Goal: Information Seeking & Learning: Check status

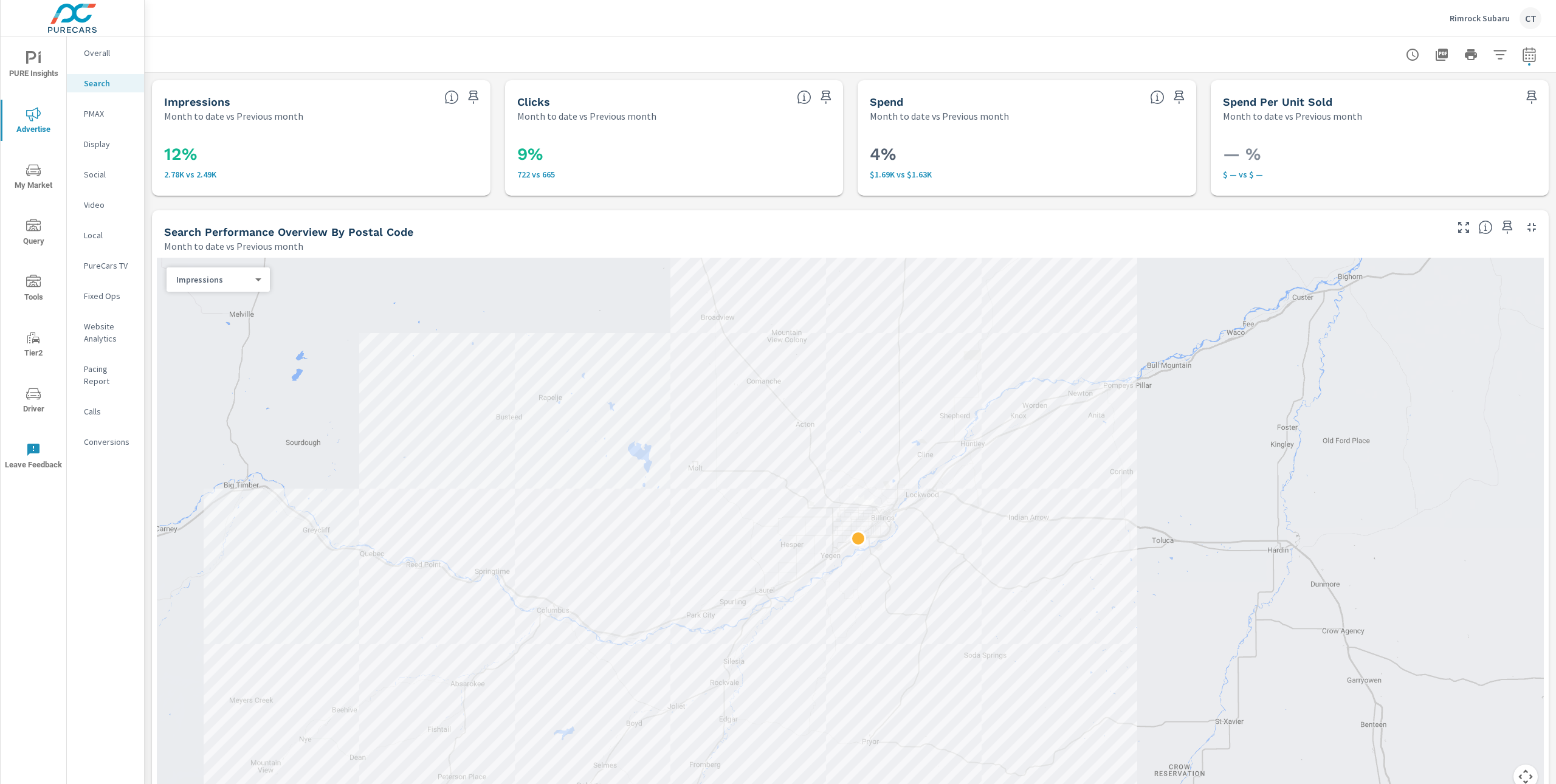
scroll to position [979, 0]
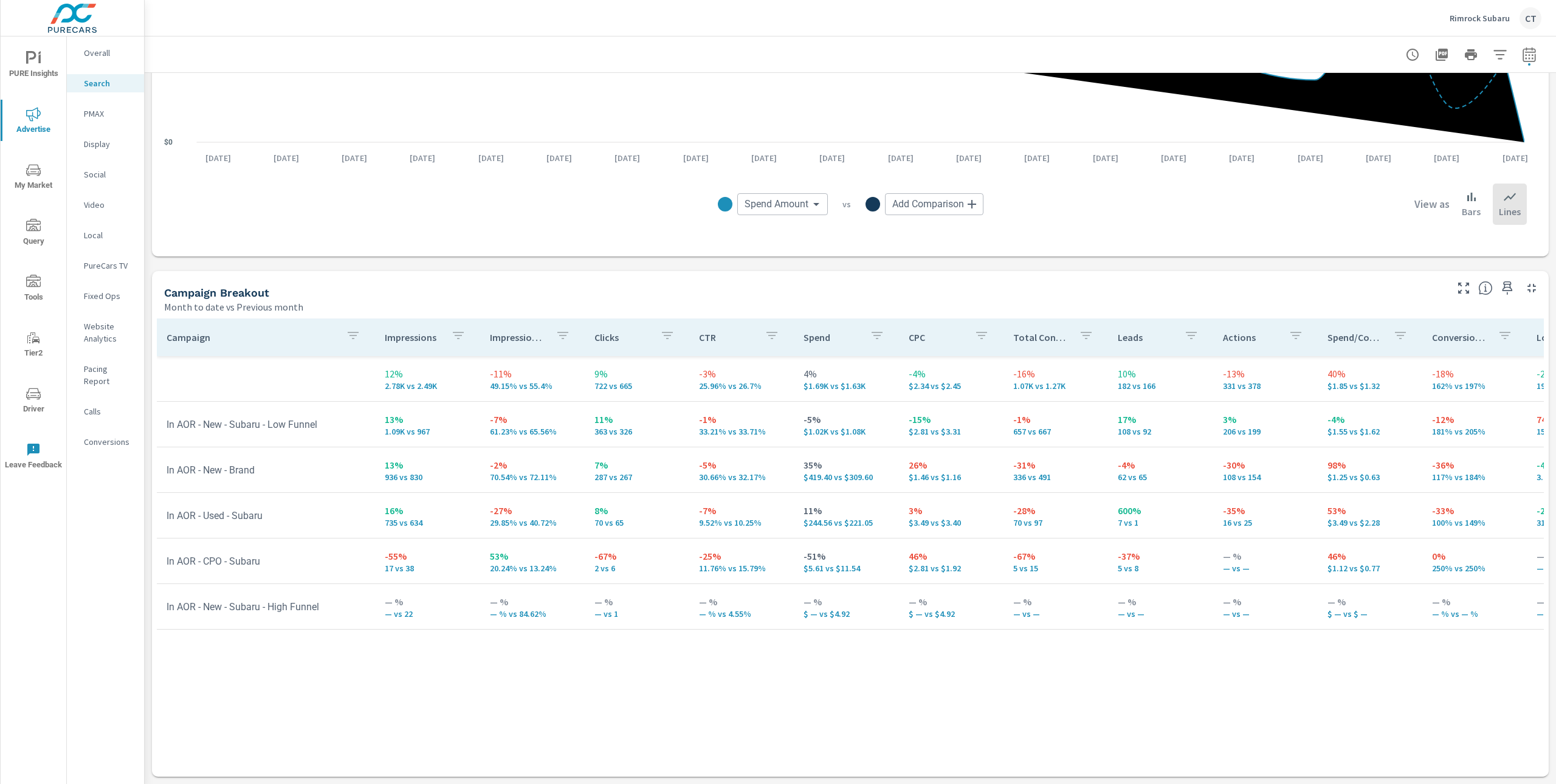
click at [502, 327] on div "Impression Share" at bounding box center [533, 337] width 85 height 28
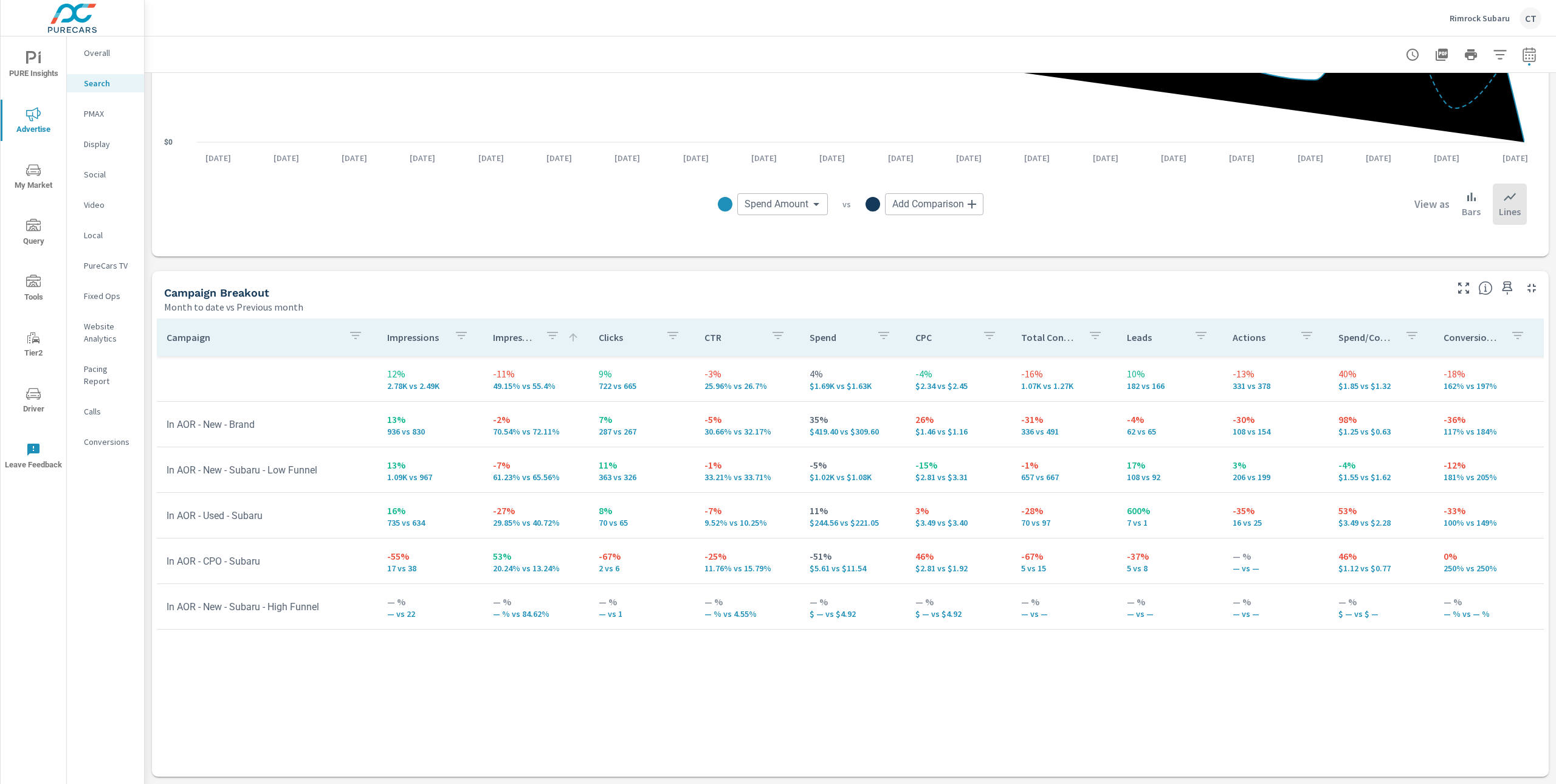
click at [30, 111] on icon "nav menu" at bounding box center [33, 114] width 14 height 14
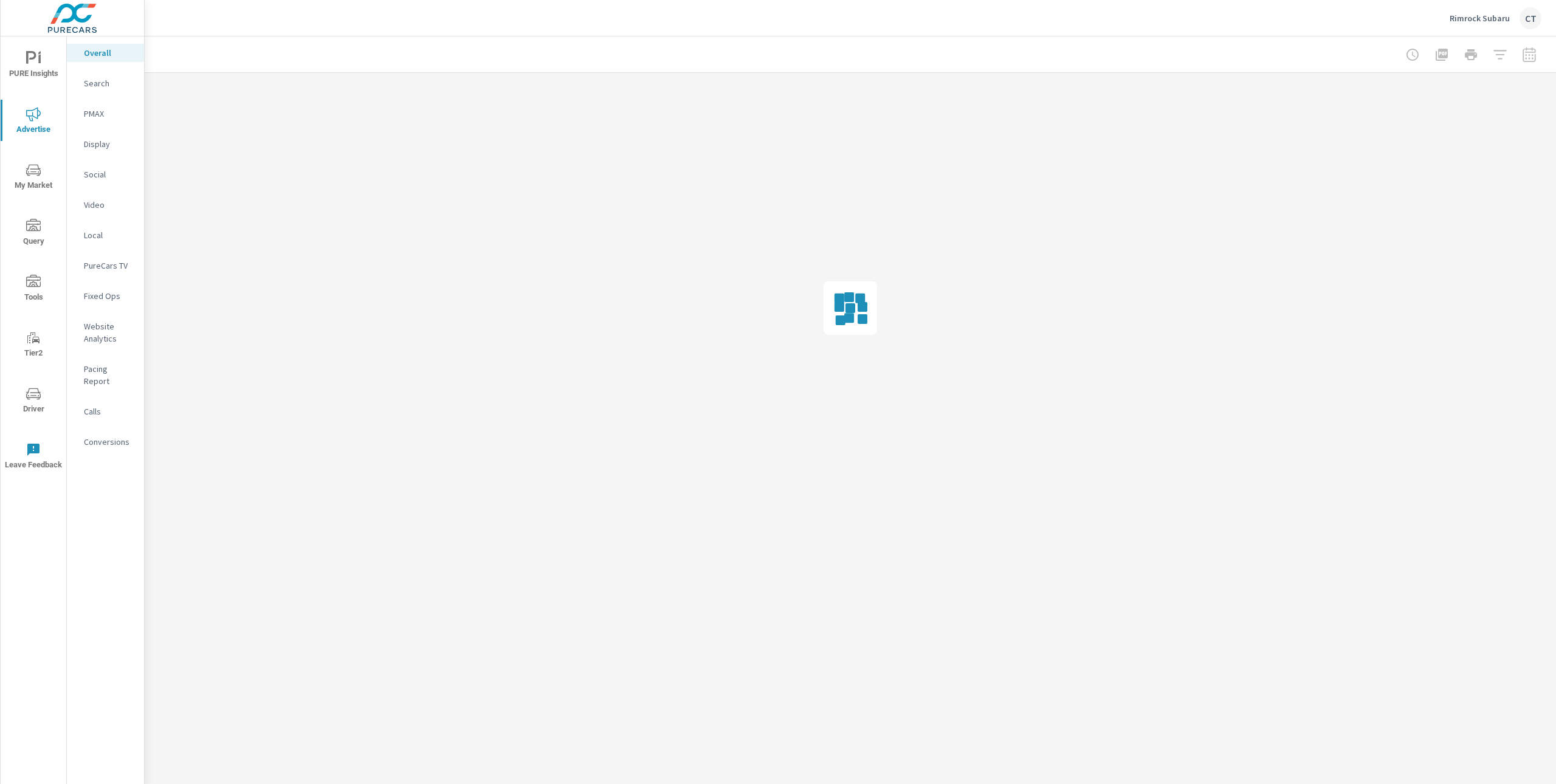
click at [110, 321] on p "Website Analytics" at bounding box center [109, 332] width 50 height 24
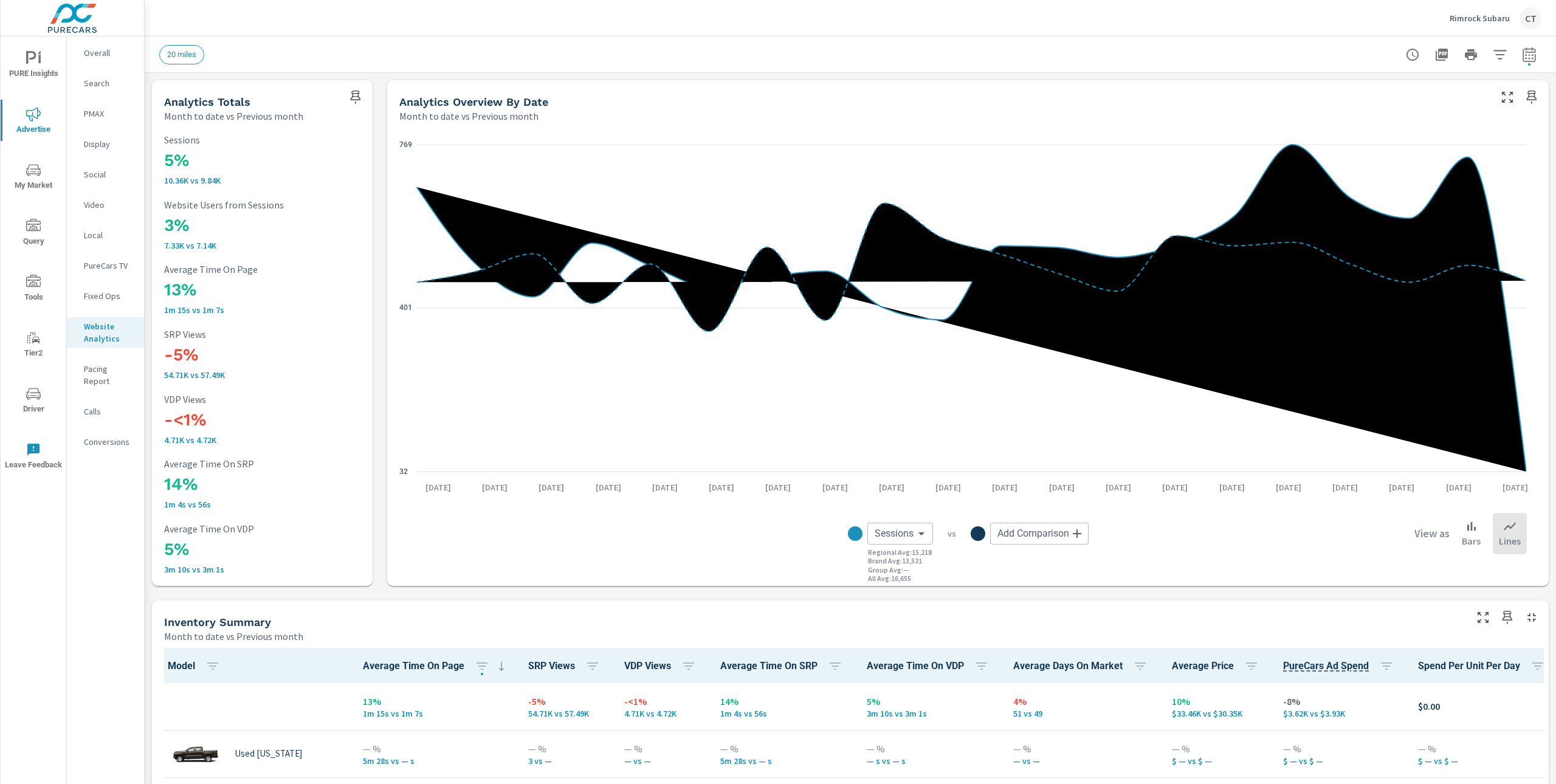
scroll to position [1, 0]
click at [1493, 52] on icon "button" at bounding box center [1500, 55] width 14 height 14
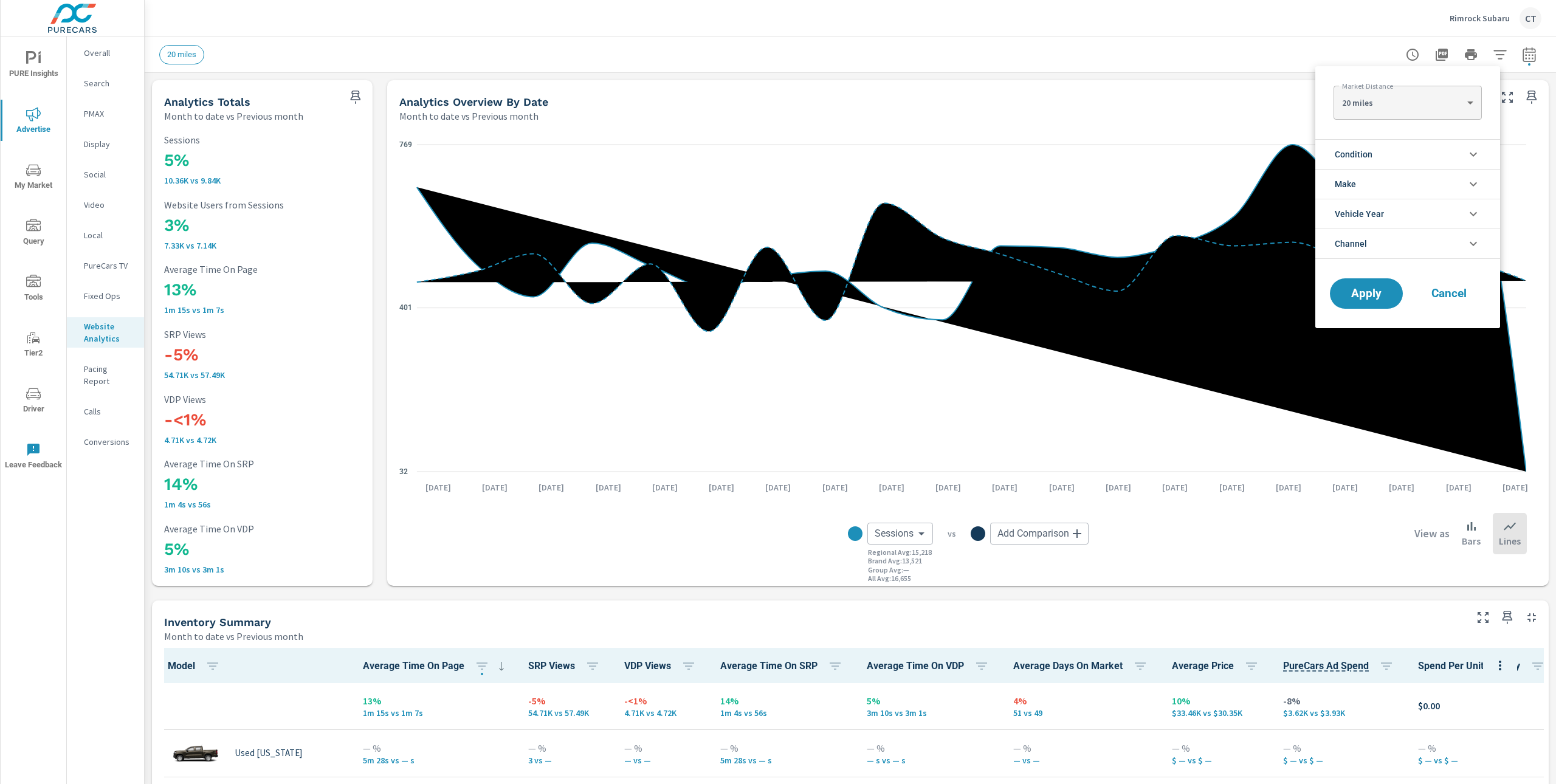
click at [1433, 106] on body "PURE Insights Advertise My Market Query Tools Tier2 Driver Leave Feedback Overa…" at bounding box center [778, 392] width 1556 height 784
click at [1392, 126] on li "30 miles" at bounding box center [1407, 122] width 148 height 19
type Distance "30"
click at [1407, 149] on li "Condition" at bounding box center [1407, 154] width 184 height 30
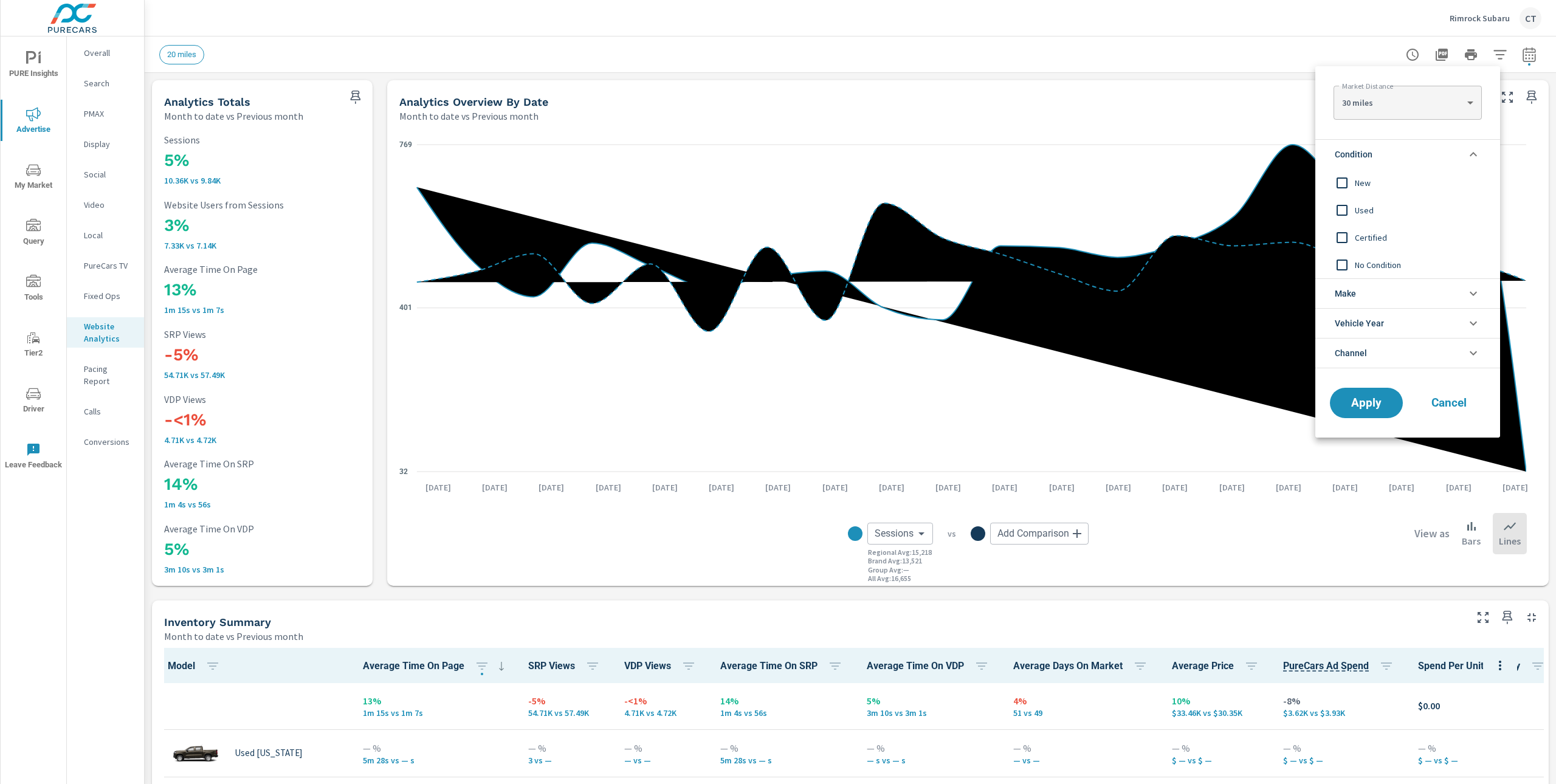
click at [1369, 185] on span "New" at bounding box center [1421, 183] width 133 height 14
click at [1361, 398] on span "Apply" at bounding box center [1366, 403] width 50 height 11
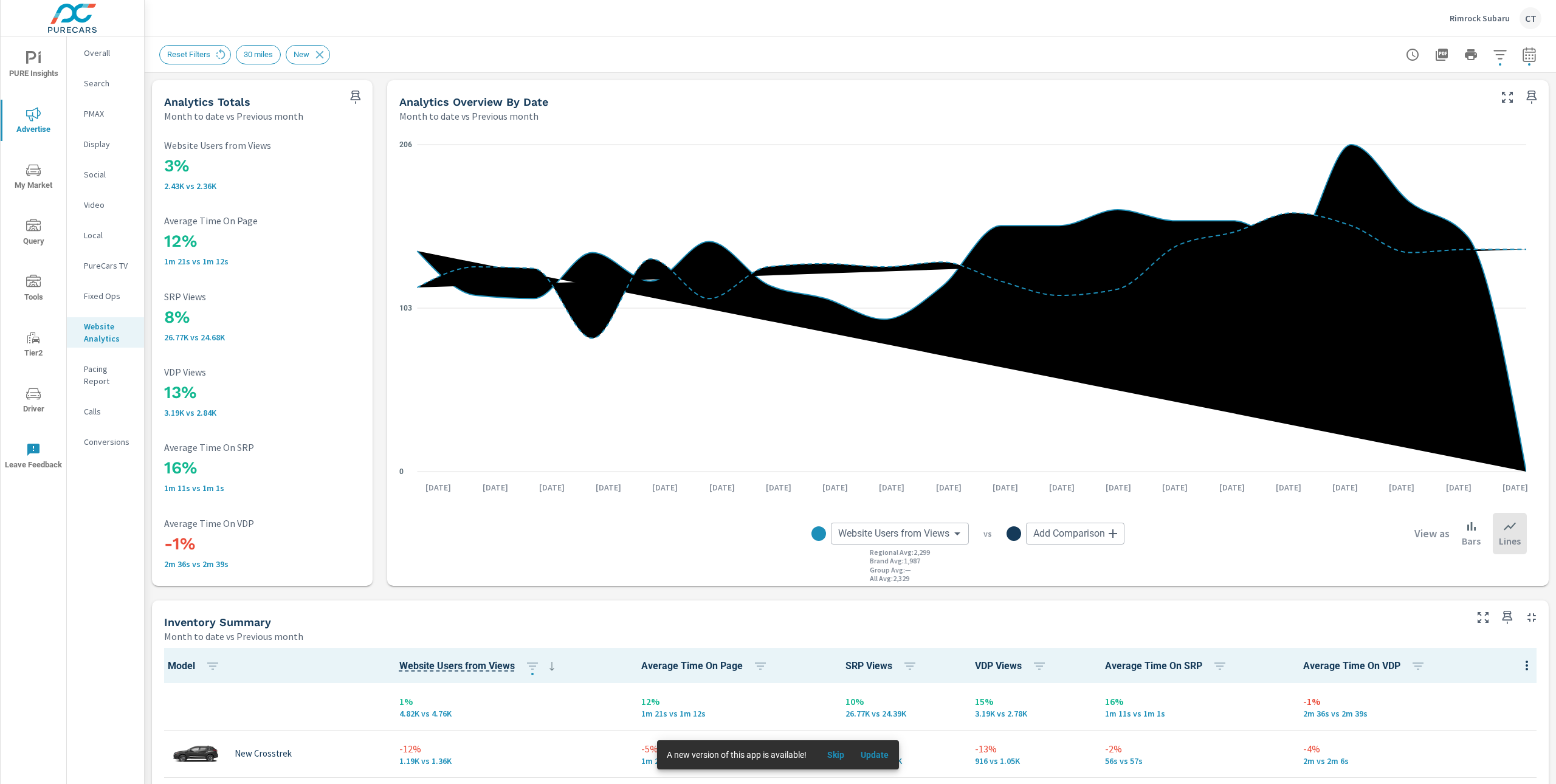
drag, startPoint x: 236, startPoint y: 399, endPoint x: 230, endPoint y: 400, distance: 6.1
click at [236, 398] on h3 "13%" at bounding box center [263, 392] width 197 height 21
drag, startPoint x: 228, startPoint y: 407, endPoint x: 151, endPoint y: 397, distance: 77.6
click at [152, 397] on div "3% 2.43K vs 2.36K Website Users from Views 12% 1m 21s vs 1m 12s Average Time On…" at bounding box center [262, 354] width 220 height 463
drag, startPoint x: 190, startPoint y: 171, endPoint x: 164, endPoint y: 168, distance: 26.2
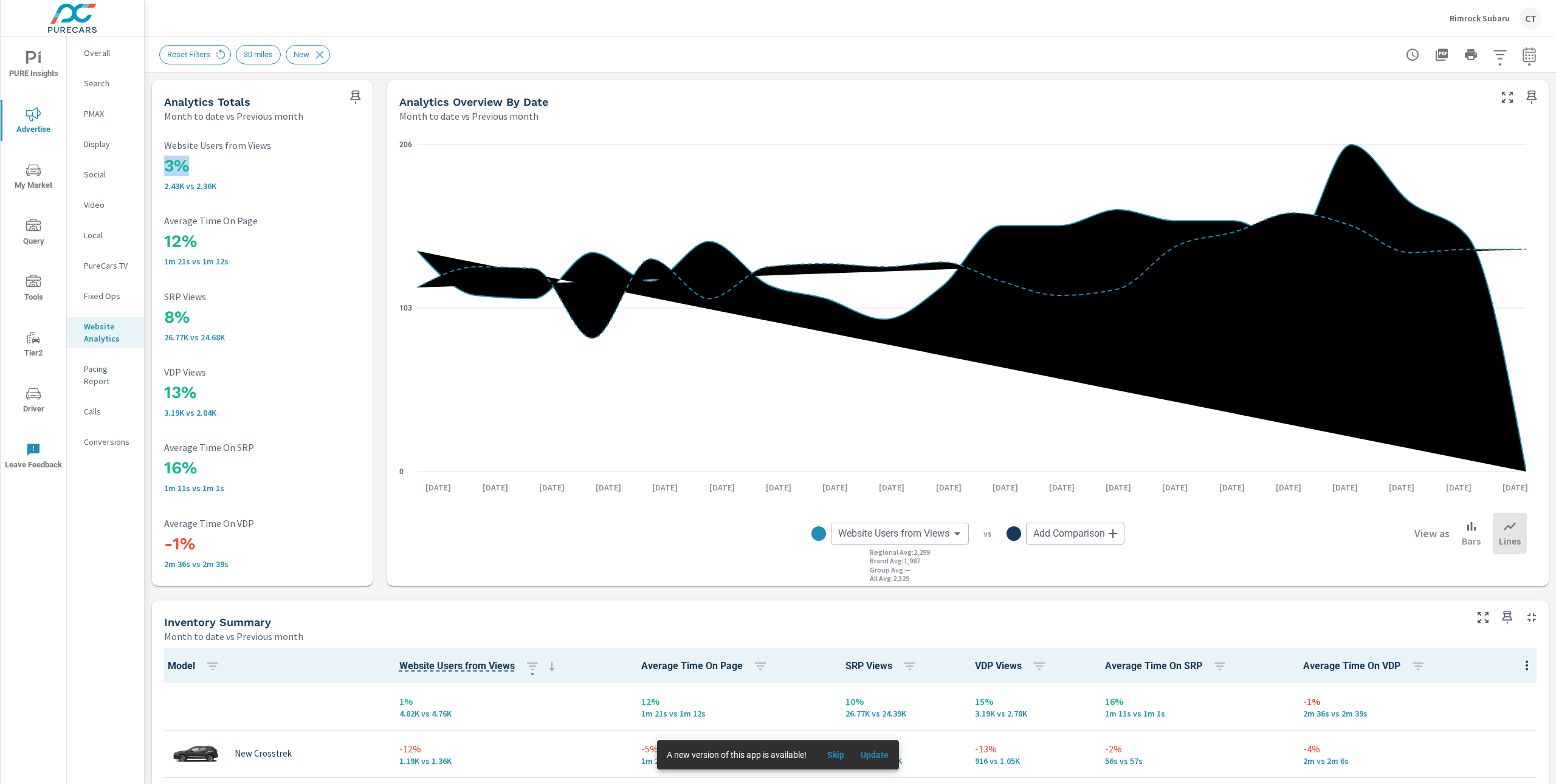
click at [164, 168] on h3 "3%" at bounding box center [263, 166] width 197 height 21
click at [639, 38] on div "Reset Filters 30 miles New" at bounding box center [850, 55] width 1382 height 36
click at [540, 43] on div "Reset Filters 30 miles New" at bounding box center [850, 55] width 1382 height 36
drag, startPoint x: 160, startPoint y: 163, endPoint x: 215, endPoint y: 179, distance: 57.3
click at [215, 179] on div "3% 2.43K vs 2.36K Website Users from Views 12% 1m 21s vs 1m 12s Average Time On…" at bounding box center [263, 354] width 211 height 453
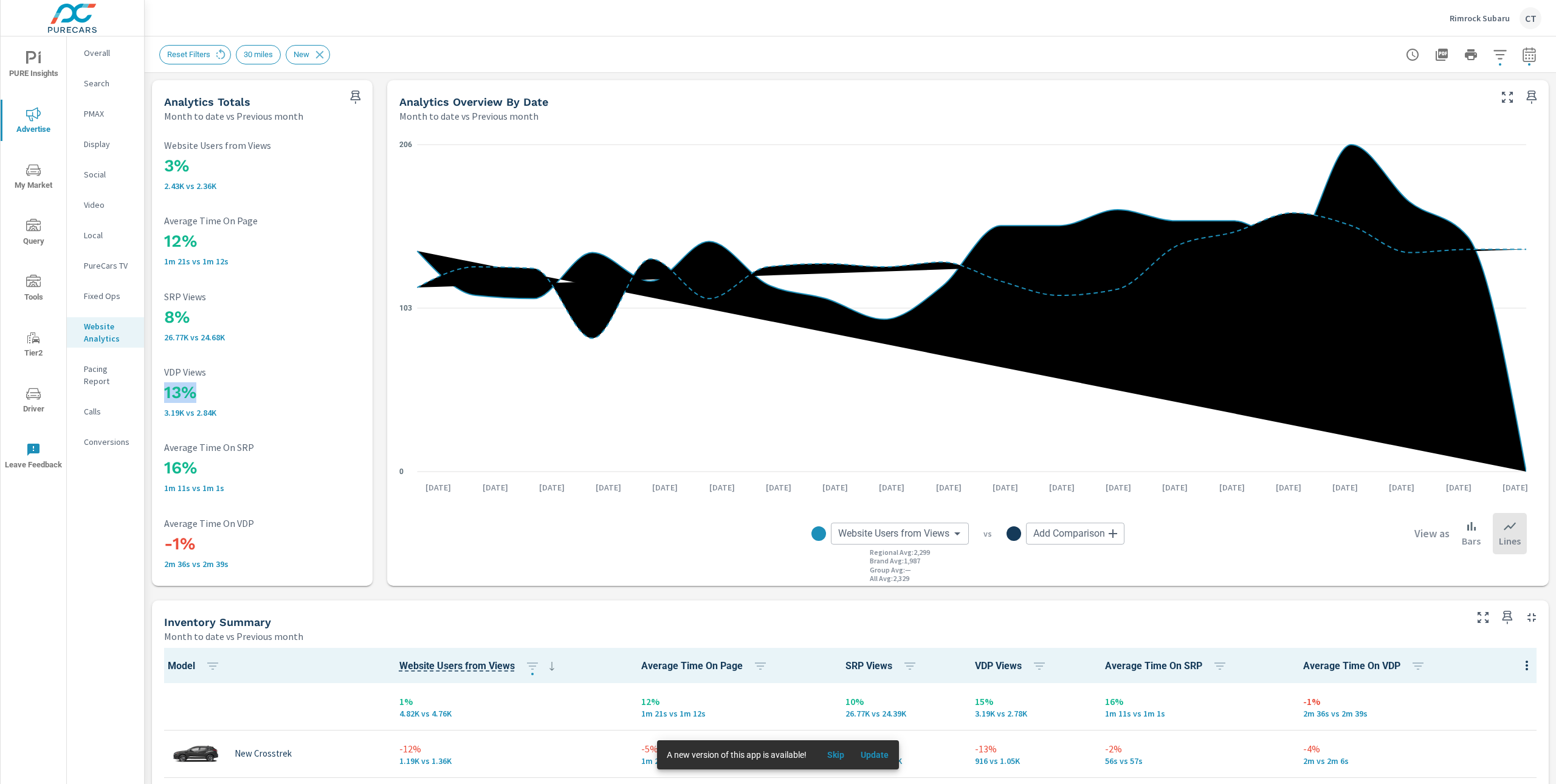
drag, startPoint x: 233, startPoint y: 402, endPoint x: 165, endPoint y: 382, distance: 70.9
click at [165, 382] on h3 "13%" at bounding box center [263, 392] width 197 height 21
click at [291, 379] on div "13% 3.19K vs 2.84K VDP Views" at bounding box center [263, 392] width 197 height 51
drag, startPoint x: 225, startPoint y: 414, endPoint x: 184, endPoint y: 376, distance: 55.9
click at [184, 376] on div "13% 3.19K vs 2.84K VDP Views" at bounding box center [263, 392] width 197 height 61
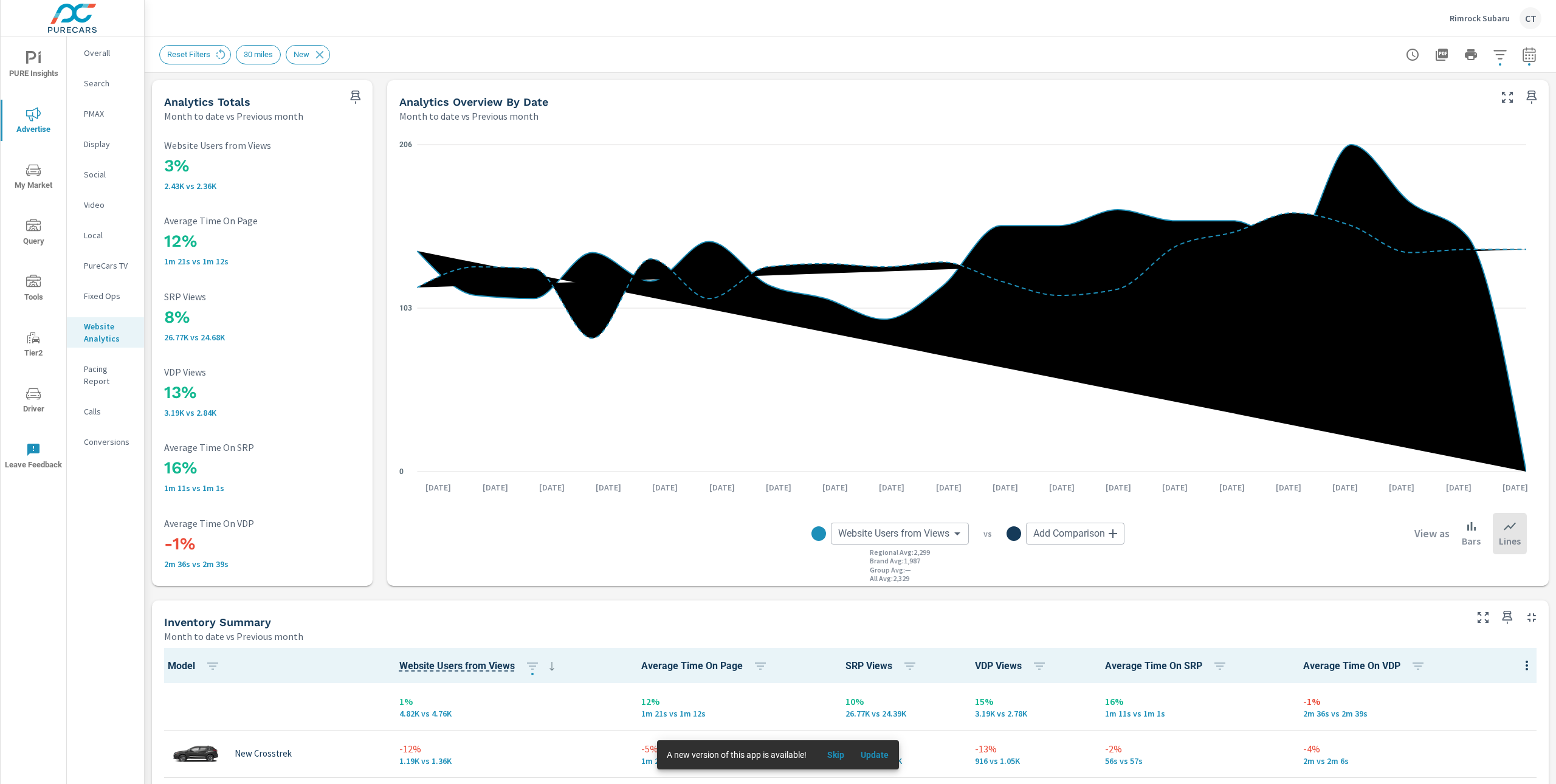
click at [183, 396] on h3 "13%" at bounding box center [263, 392] width 197 height 21
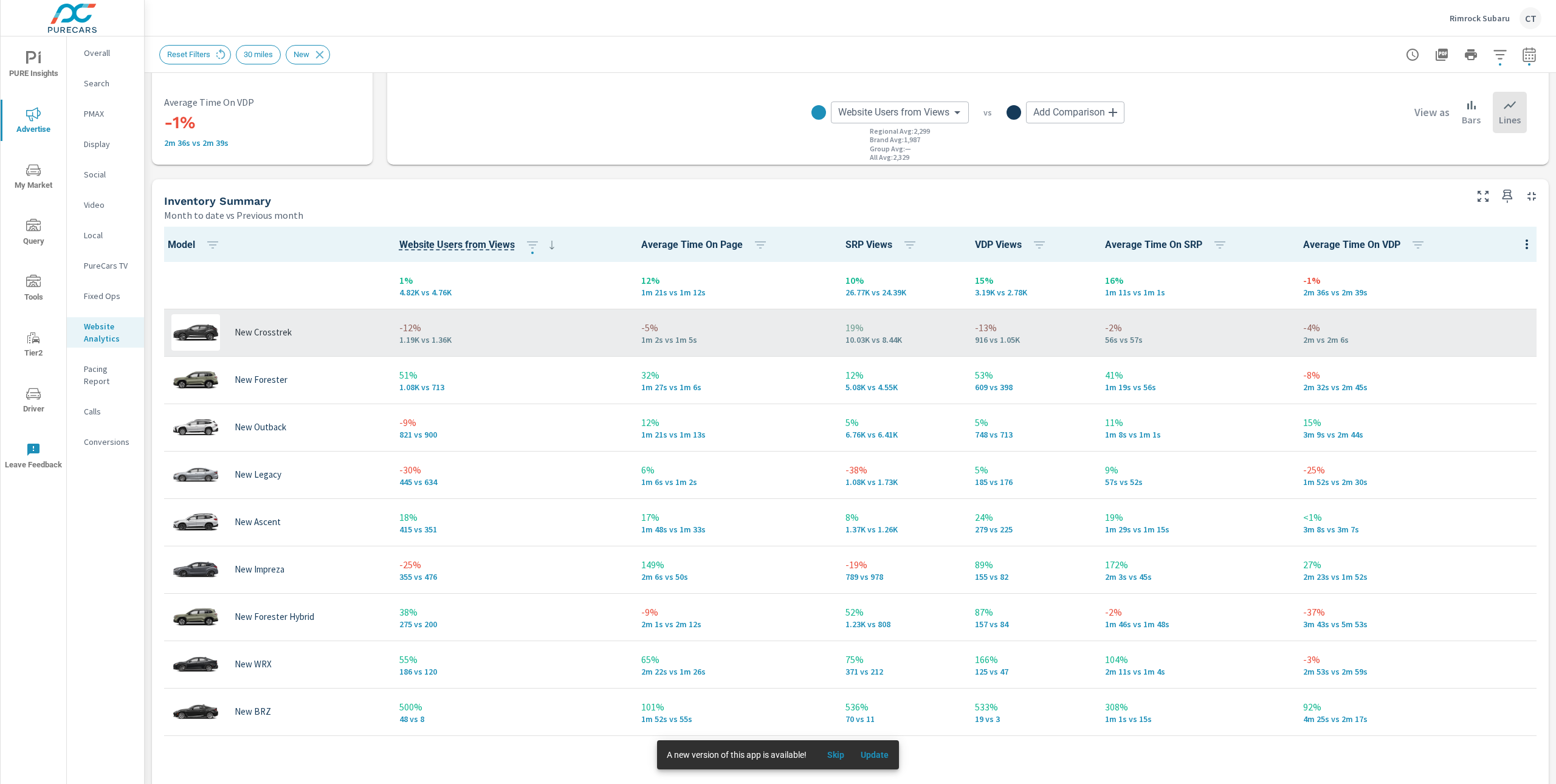
scroll to position [422, 0]
drag, startPoint x: 1023, startPoint y: 339, endPoint x: 954, endPoint y: 327, distance: 70.0
click at [954, 327] on tr "New Crosstrek -12% 1.19K vs 1.36K -5% 1m 2s vs 1m 5s 19% 10.03K vs 8.44K -13% 9…" at bounding box center [850, 331] width 1387 height 47
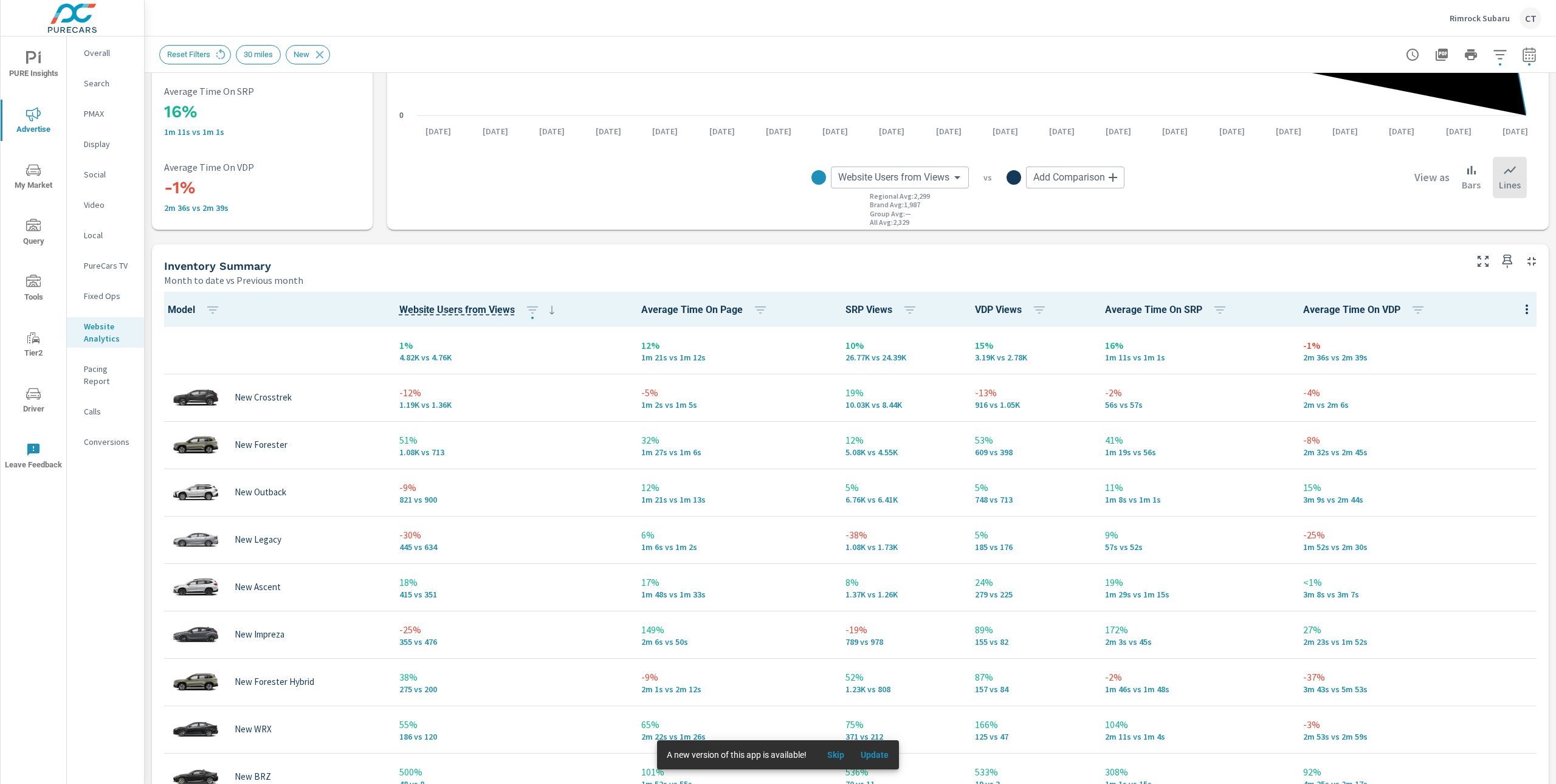
scroll to position [504, 0]
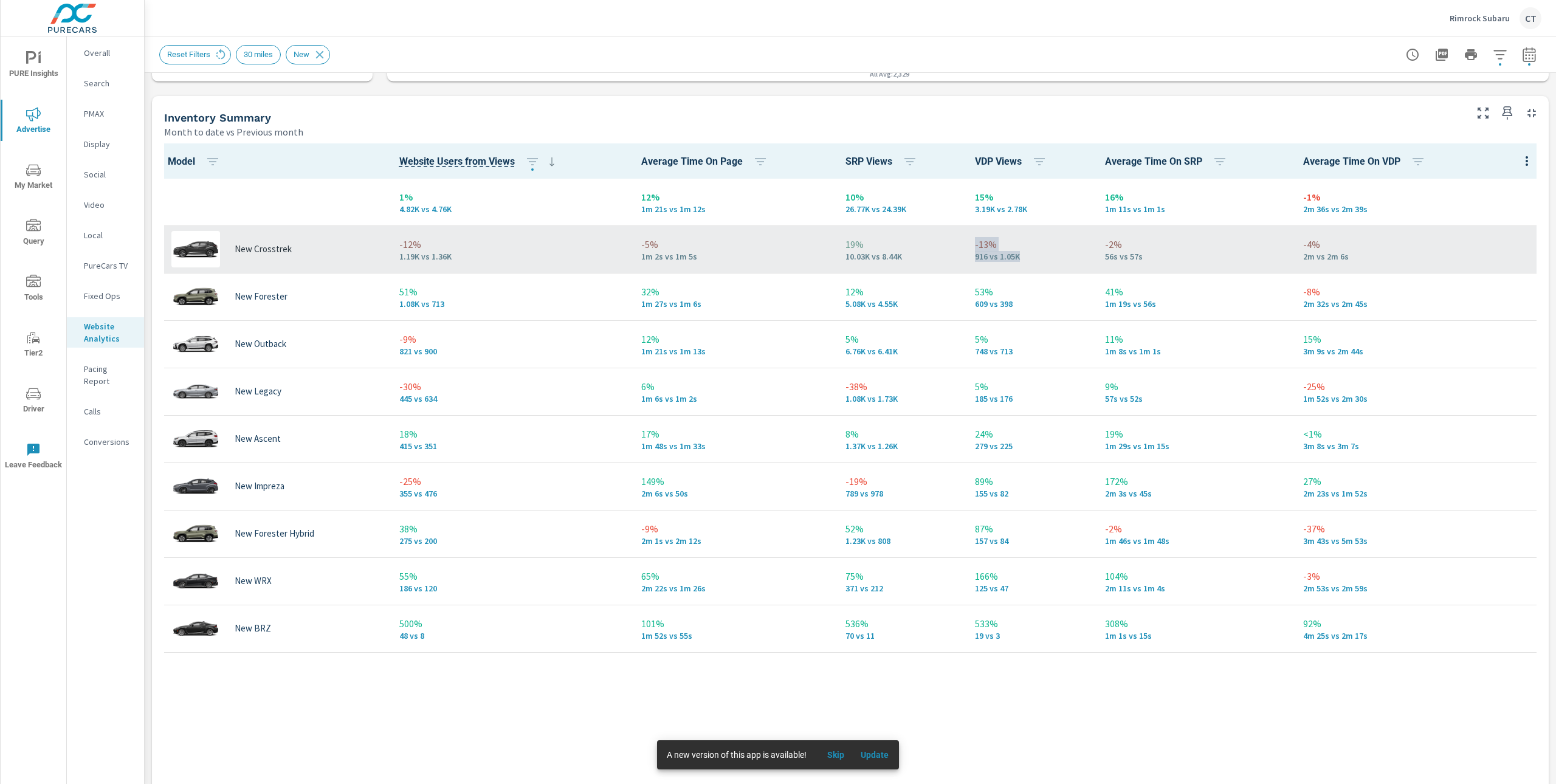
drag, startPoint x: 1024, startPoint y: 262, endPoint x: 967, endPoint y: 225, distance: 68.0
click at [967, 225] on td "-13% 916 vs 1.05K" at bounding box center [1030, 249] width 130 height 47
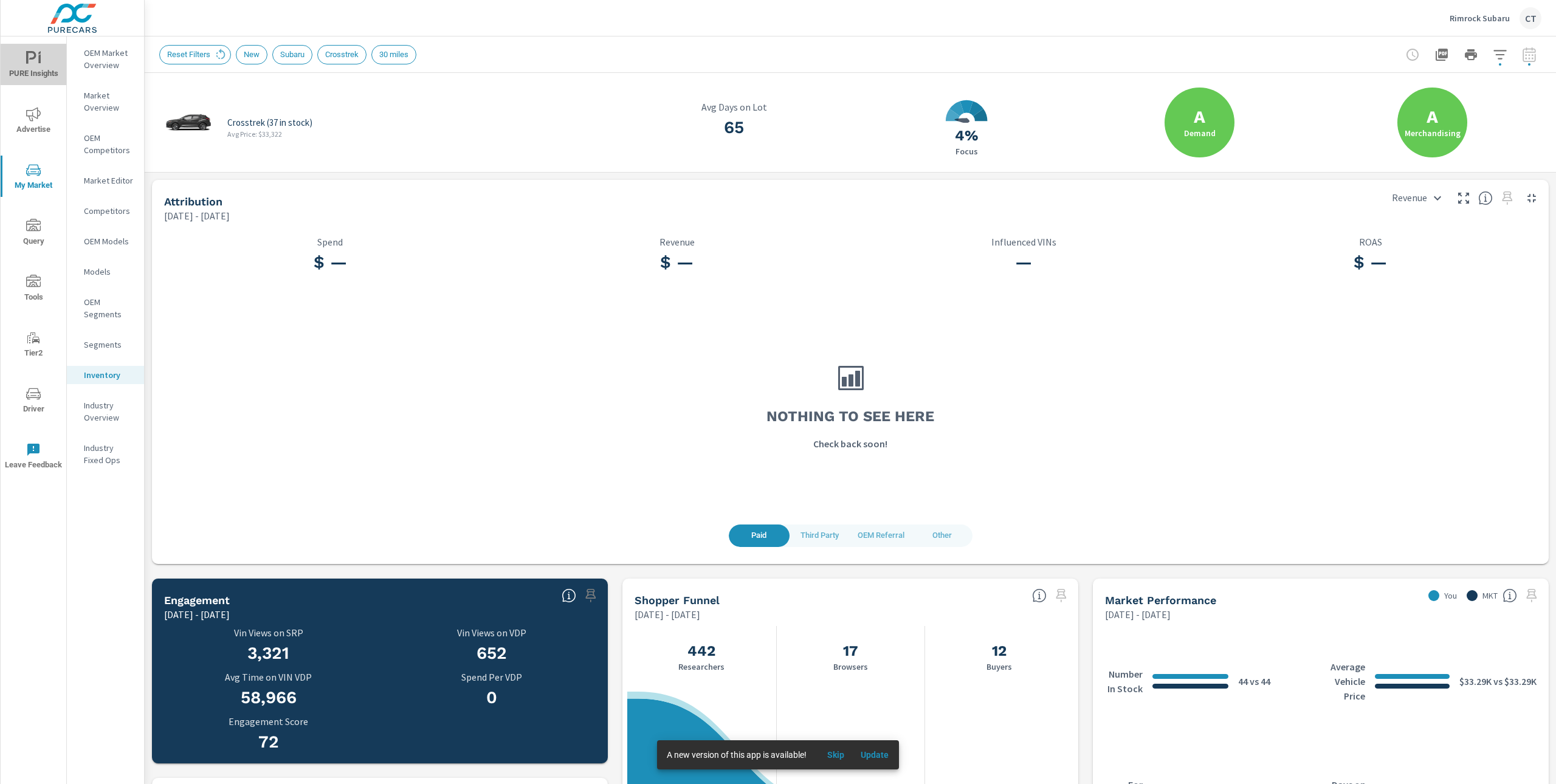
click at [52, 71] on span "PURE Insights" at bounding box center [33, 66] width 58 height 30
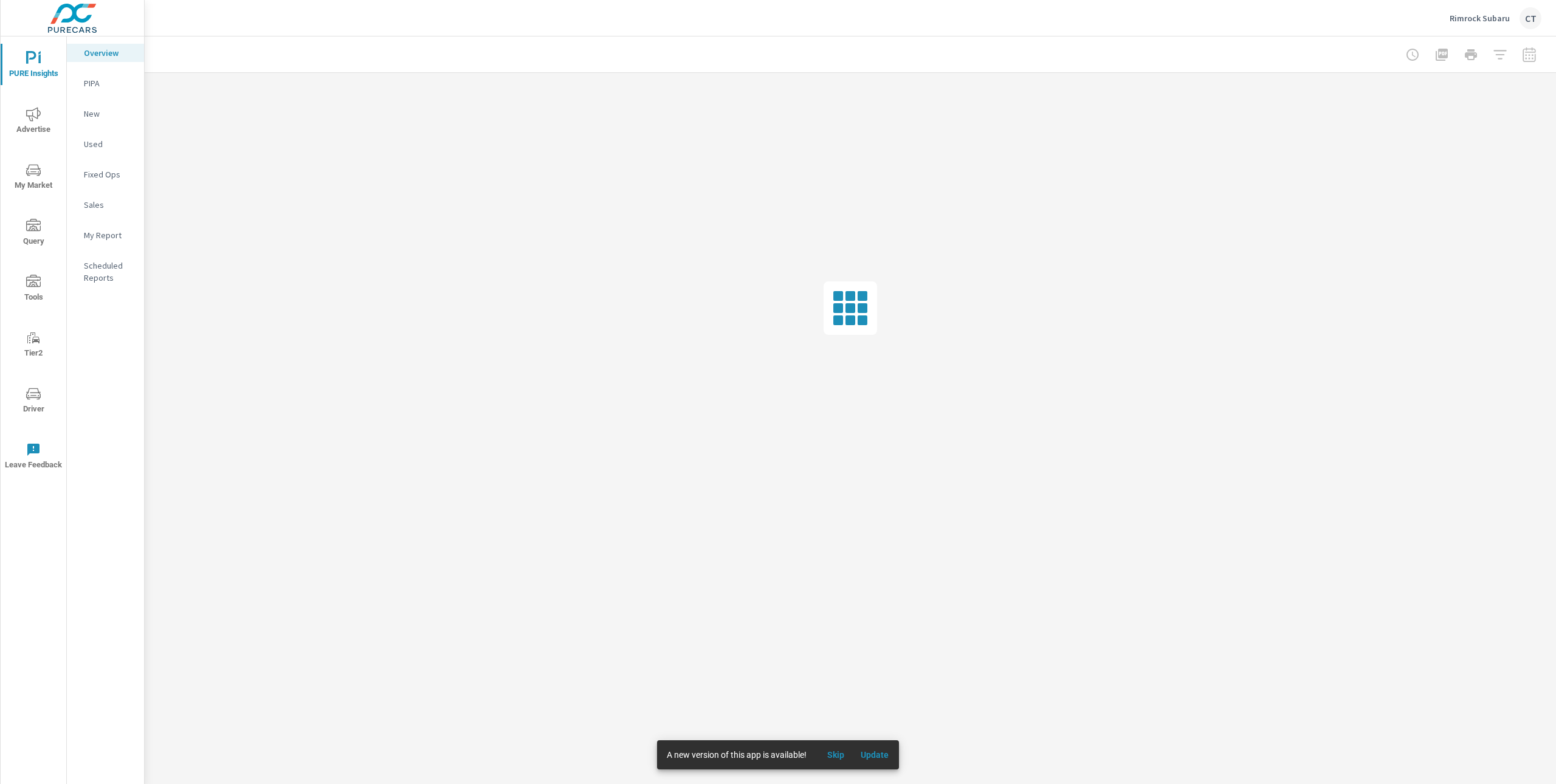
click at [39, 115] on icon "nav menu" at bounding box center [33, 113] width 14 height 14
click at [39, 67] on span "PURE Insights" at bounding box center [33, 66] width 58 height 30
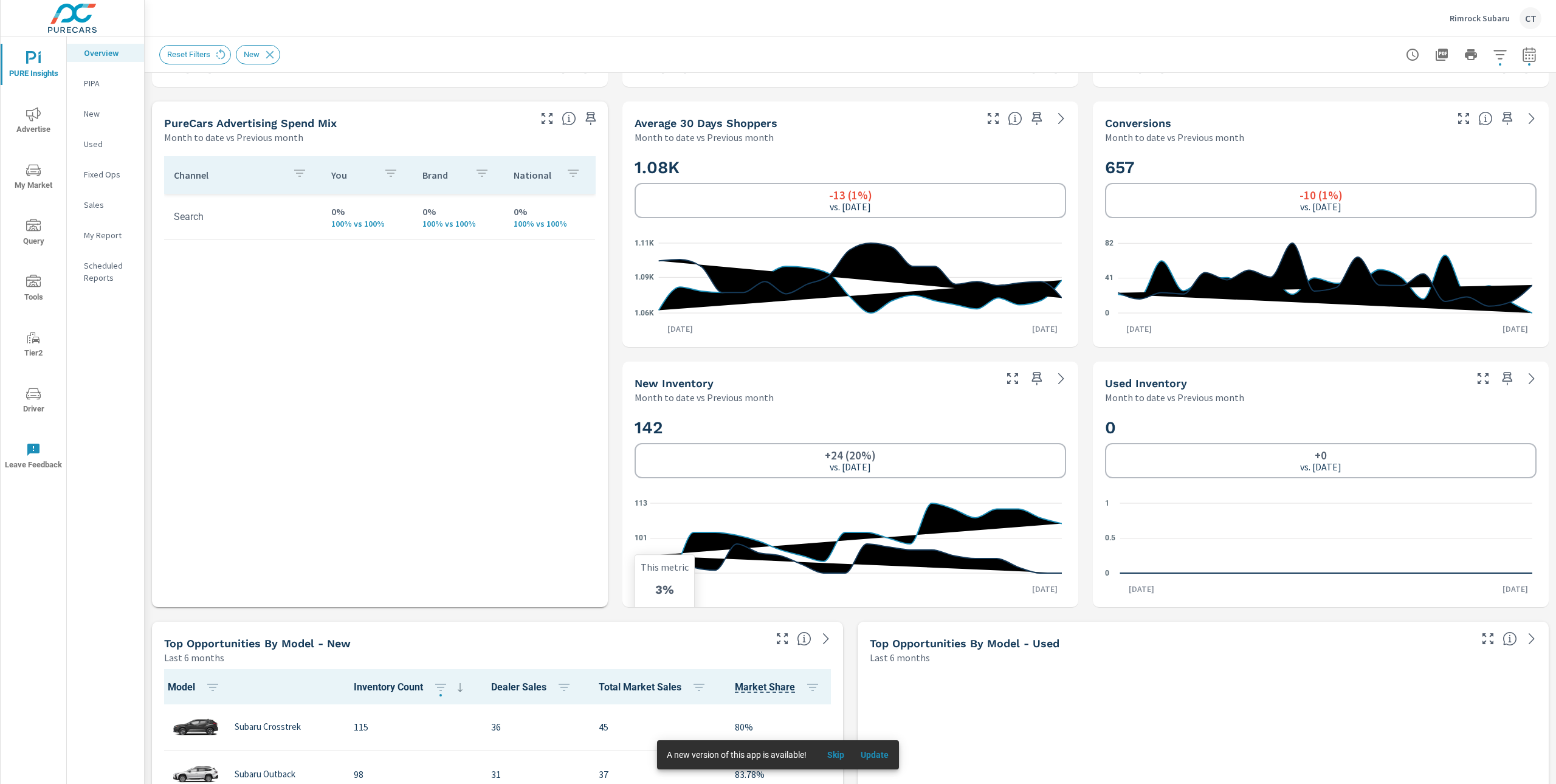
scroll to position [501, 0]
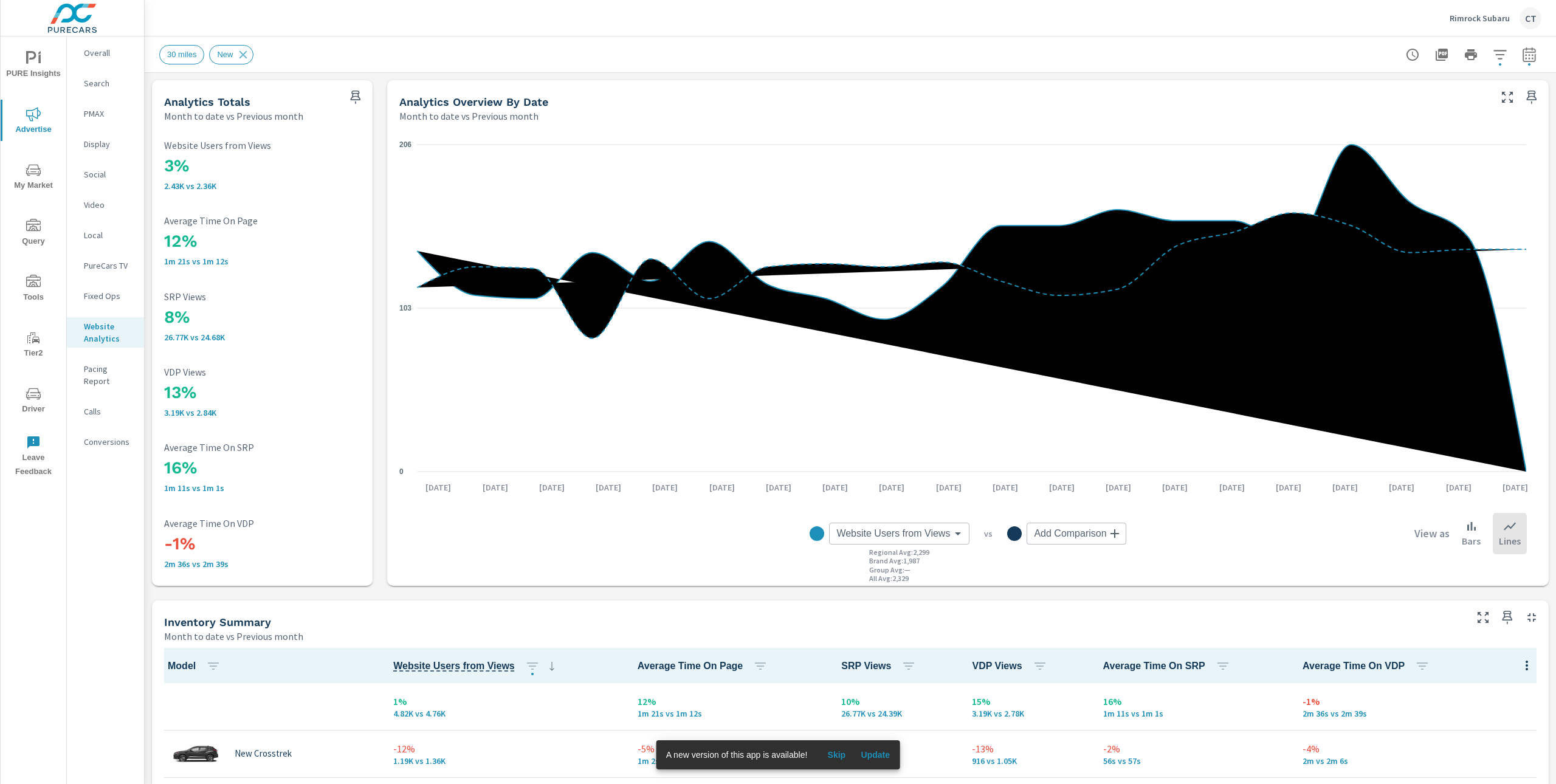
click at [1493, 56] on icon "button" at bounding box center [1500, 55] width 14 height 14
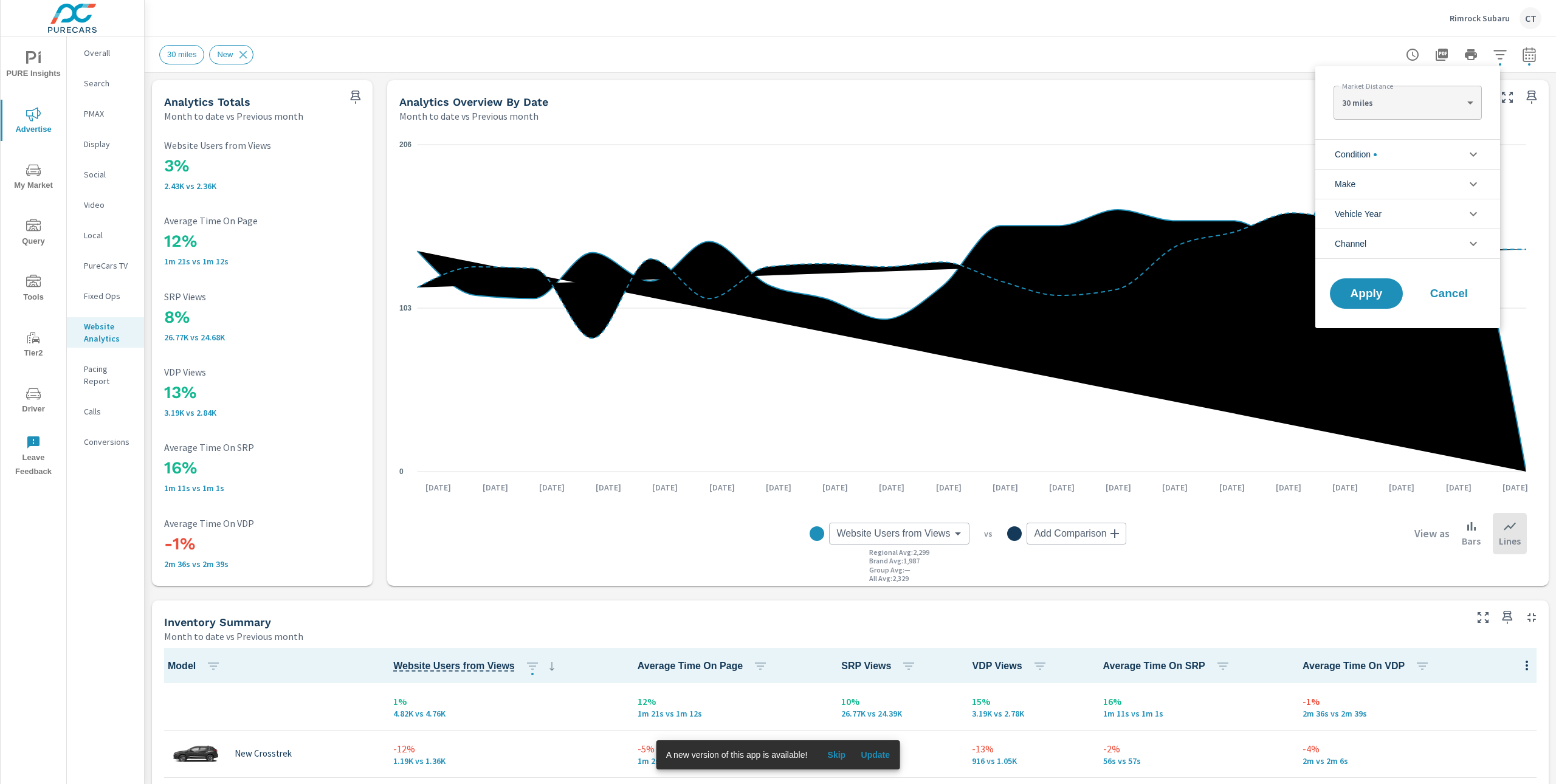
click at [1418, 152] on li "Condition" at bounding box center [1407, 154] width 184 height 30
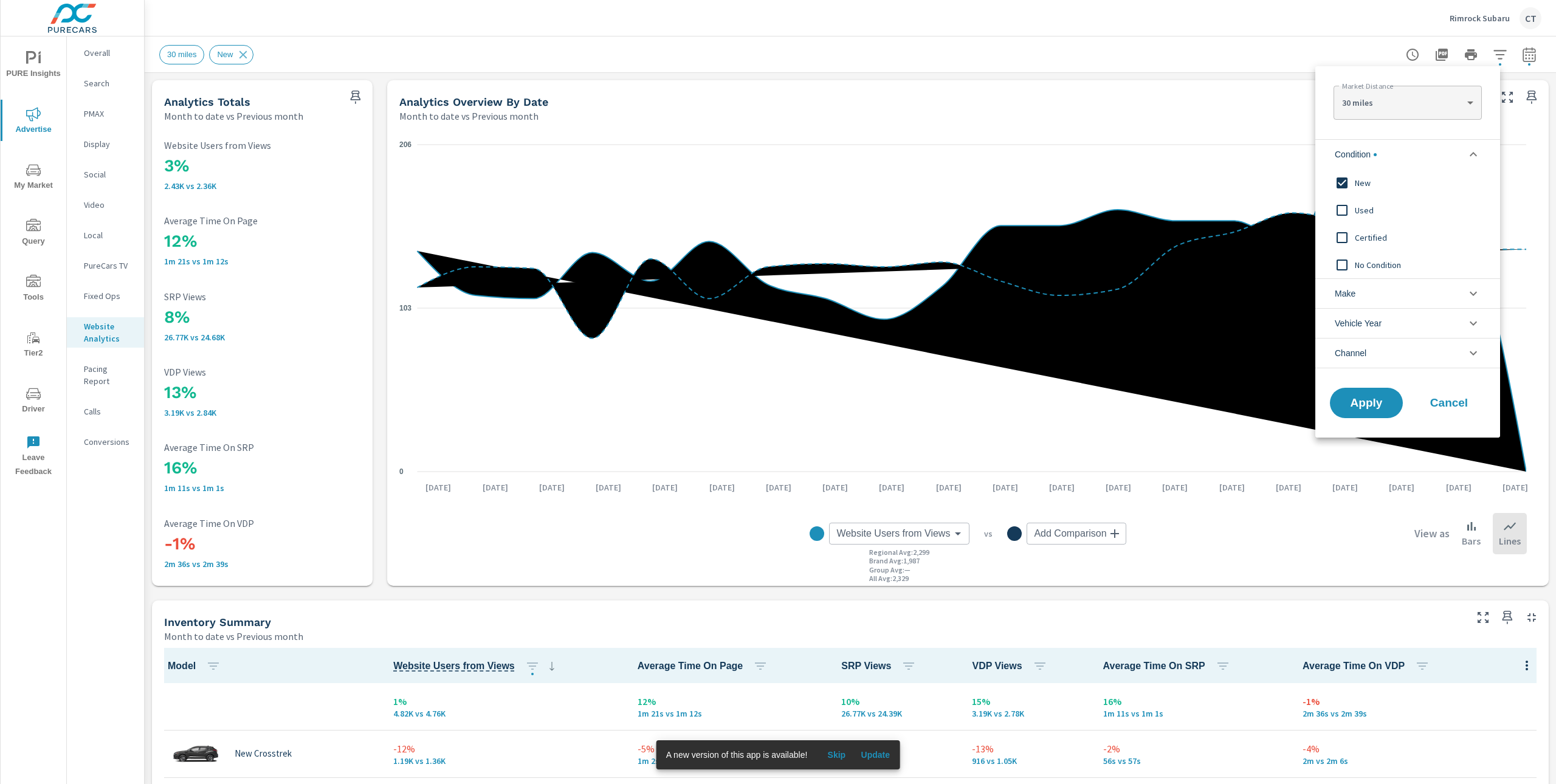
click at [1388, 184] on span "New" at bounding box center [1421, 183] width 133 height 14
click at [1377, 209] on span "Used" at bounding box center [1421, 210] width 133 height 14
click at [1369, 242] on span "Certified" at bounding box center [1421, 237] width 133 height 14
click at [1370, 409] on span "Apply" at bounding box center [1366, 403] width 50 height 11
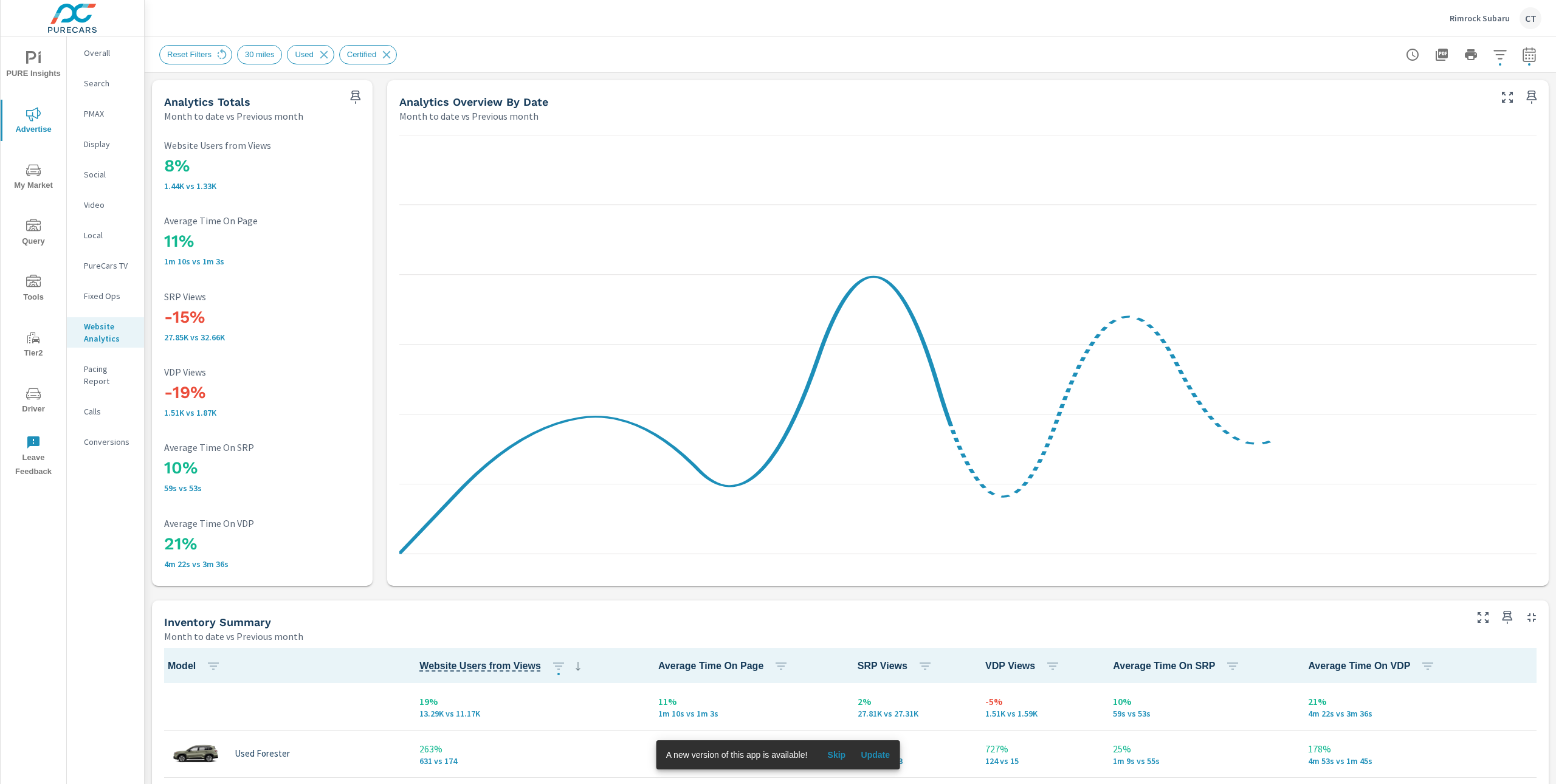
scroll to position [1, 0]
click at [774, 80] on div "Analytics Overview By Date Month to date vs Previous month" at bounding box center [940, 102] width 1106 height 43
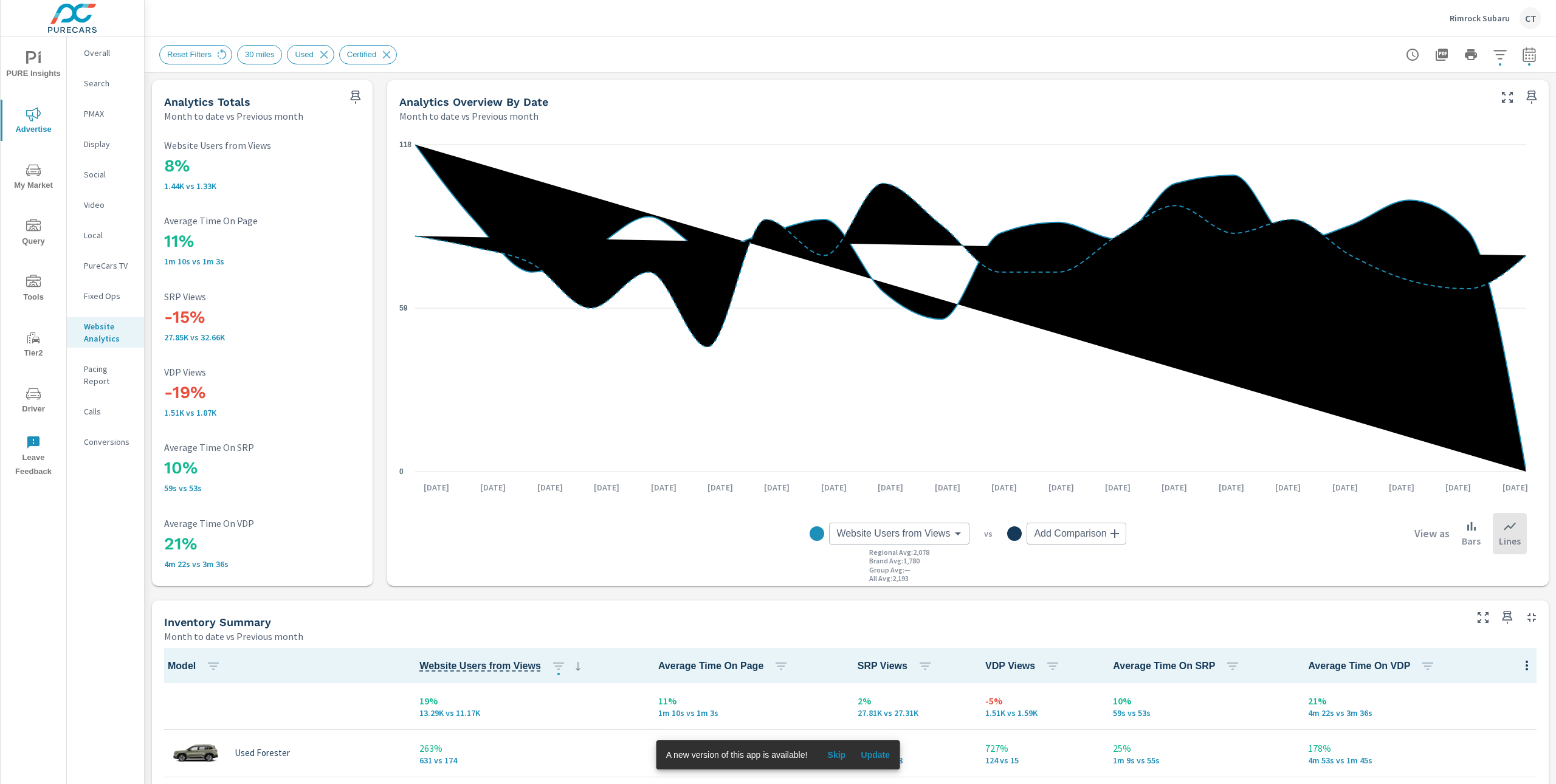
click at [316, 429] on div "8% 1.44K vs 1.33K Website Users from Views 11% 1m 10s vs 1m 3s Average Time On …" at bounding box center [263, 354] width 211 height 453
click at [328, 52] on icon at bounding box center [324, 54] width 8 height 8
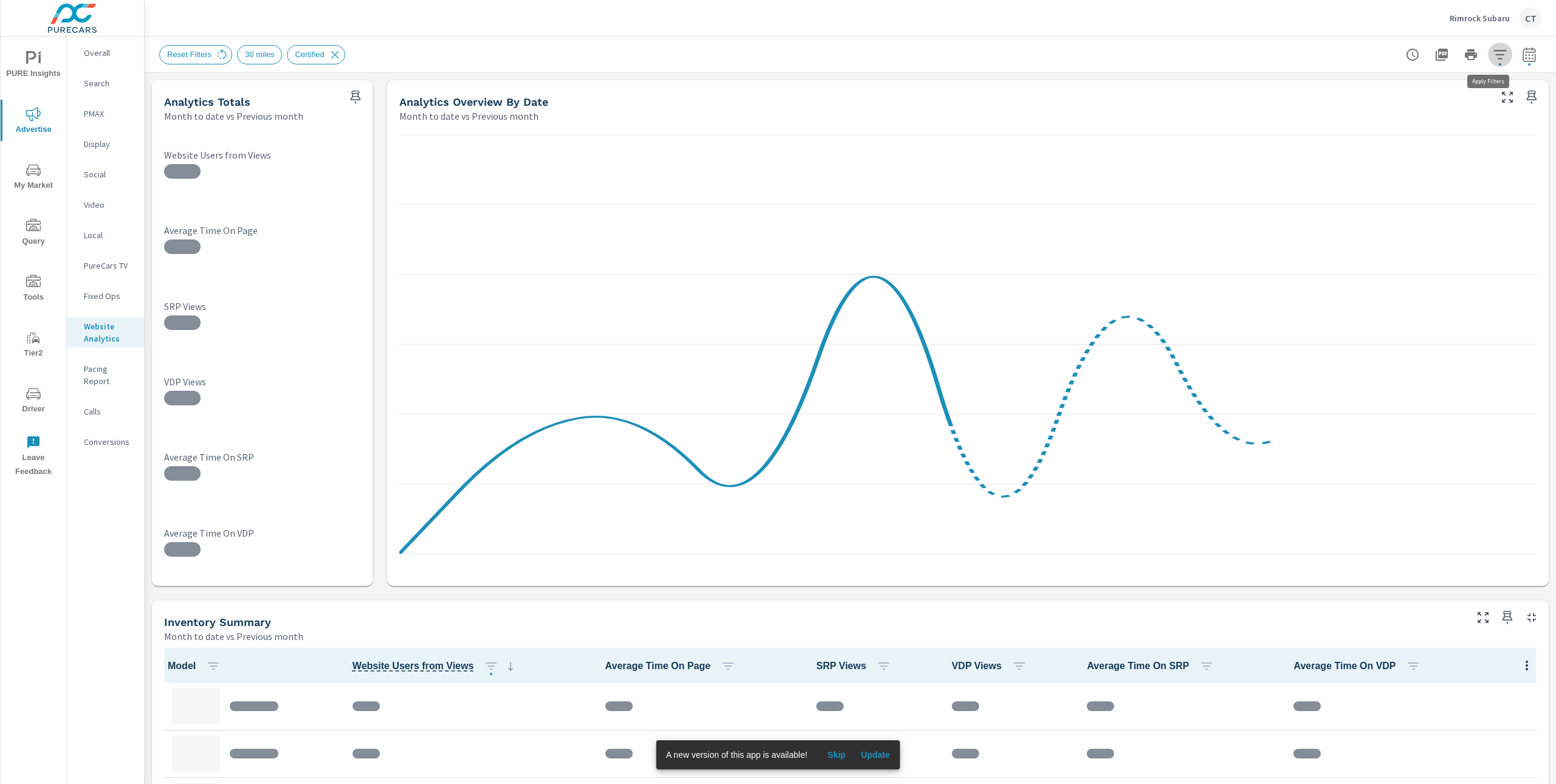
click at [1498, 58] on button "button" at bounding box center [1500, 55] width 24 height 24
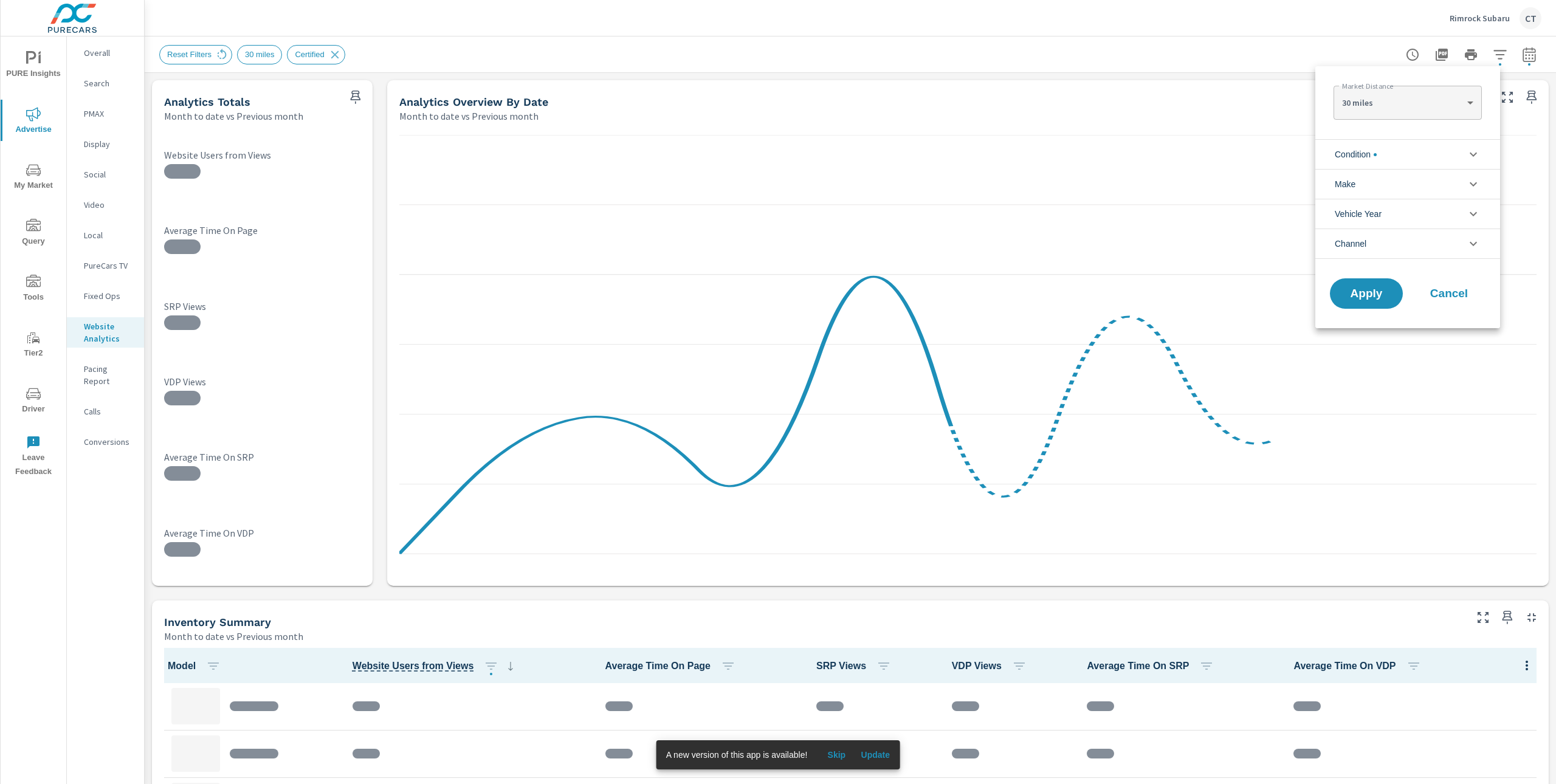
click at [1402, 160] on li "Condition" at bounding box center [1407, 154] width 184 height 30
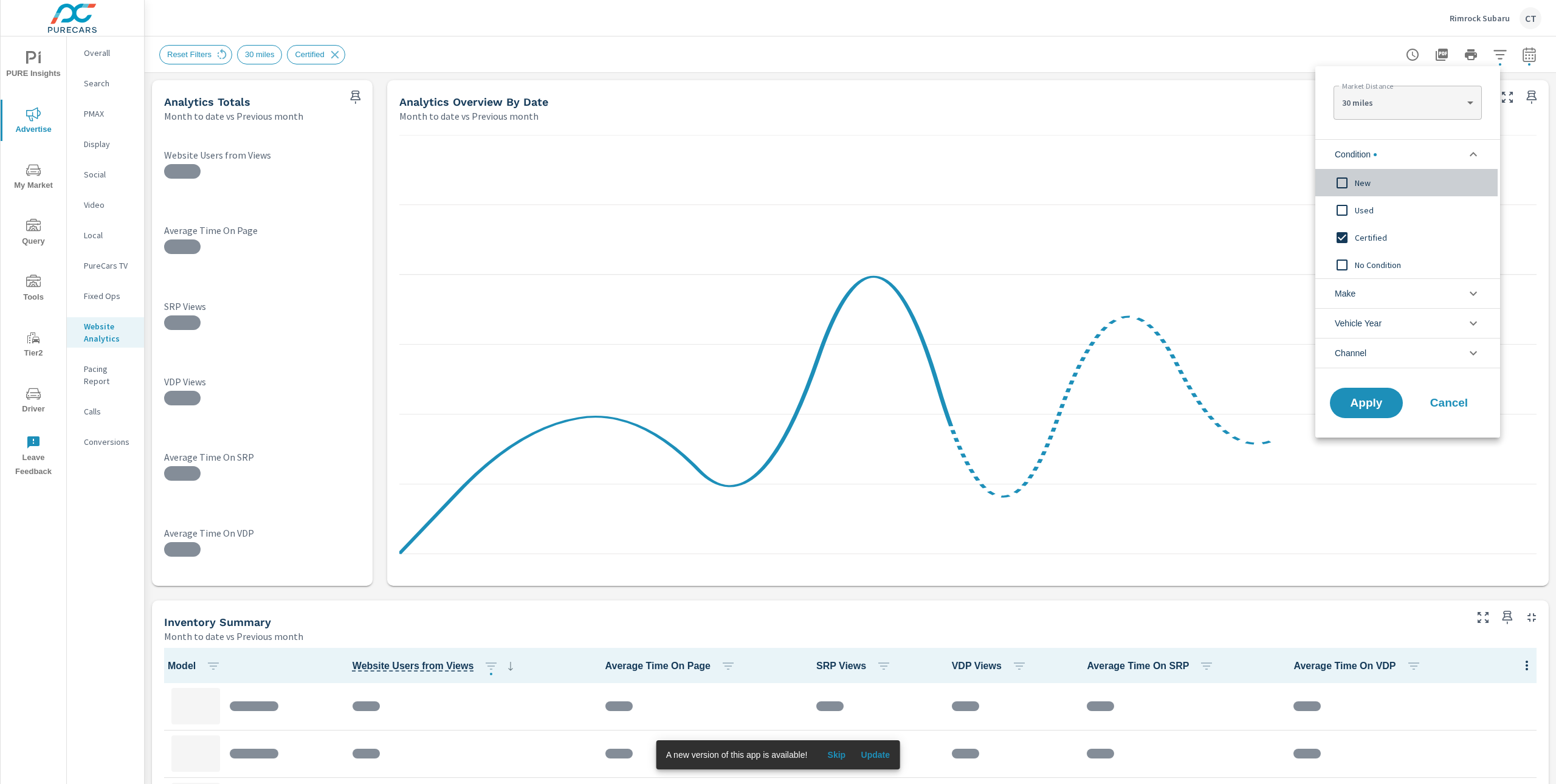
click at [1367, 186] on span "New" at bounding box center [1421, 183] width 133 height 14
click at [1358, 230] on span "Certified" at bounding box center [1421, 237] width 133 height 14
click at [1382, 392] on button "Apply" at bounding box center [1367, 403] width 75 height 32
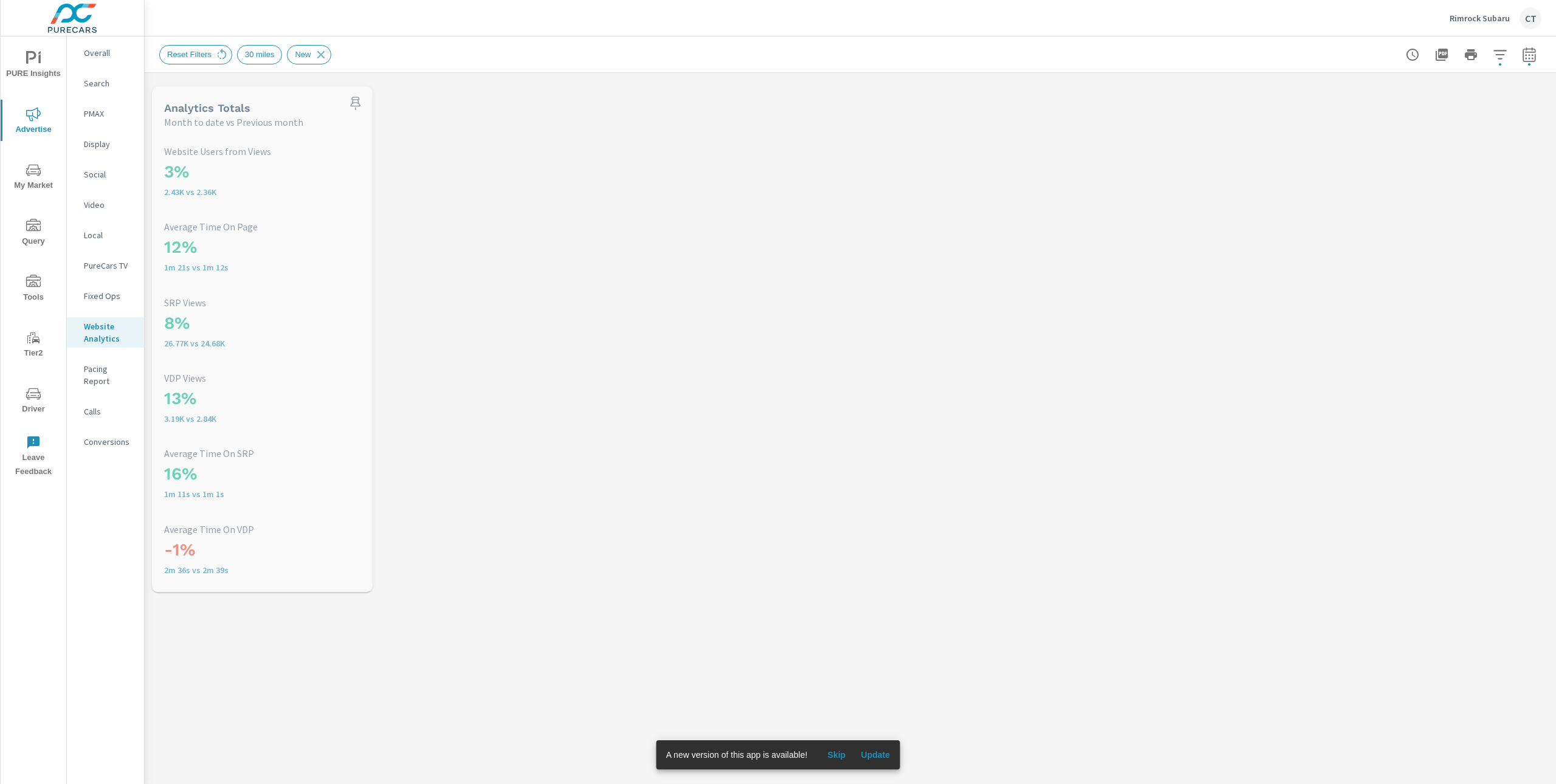
click at [1268, 22] on div "Rimrock Subaru CT" at bounding box center [850, 18] width 1382 height 36
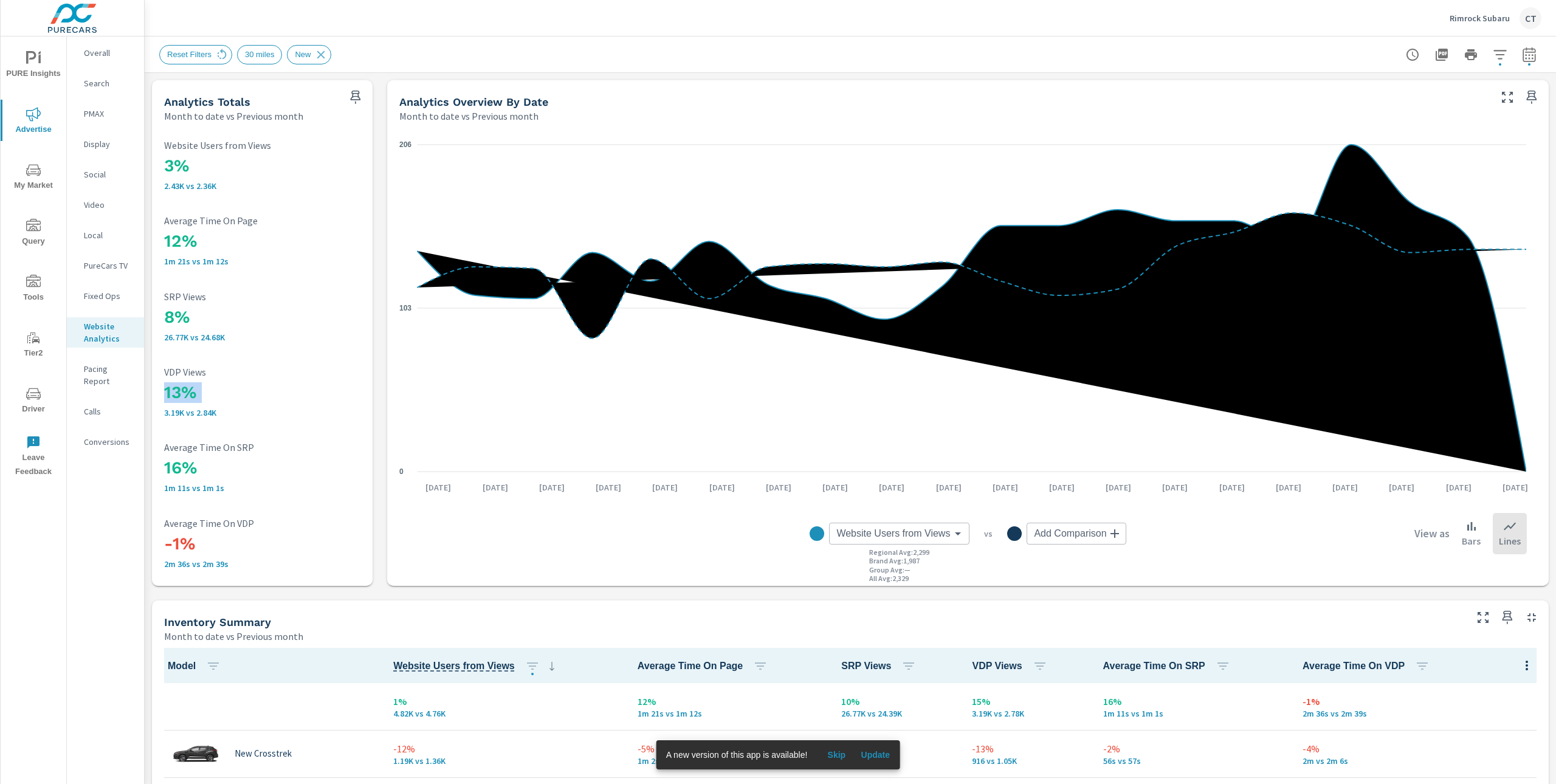
drag, startPoint x: 220, startPoint y: 409, endPoint x: 162, endPoint y: 392, distance: 60.4
click at [162, 392] on div "3% 2.43K vs 2.36K Website Users from Views 12% 1m 21s vs 1m 12s Average Time On…" at bounding box center [263, 354] width 211 height 453
drag, startPoint x: 212, startPoint y: 480, endPoint x: 161, endPoint y: 476, distance: 51.2
click at [161, 476] on div "3% 2.43K vs 2.36K Website Users from Views 12% 1m 21s vs 1m 12s Average Time On…" at bounding box center [263, 354] width 211 height 453
click at [184, 395] on h3 "13%" at bounding box center [263, 392] width 197 height 21
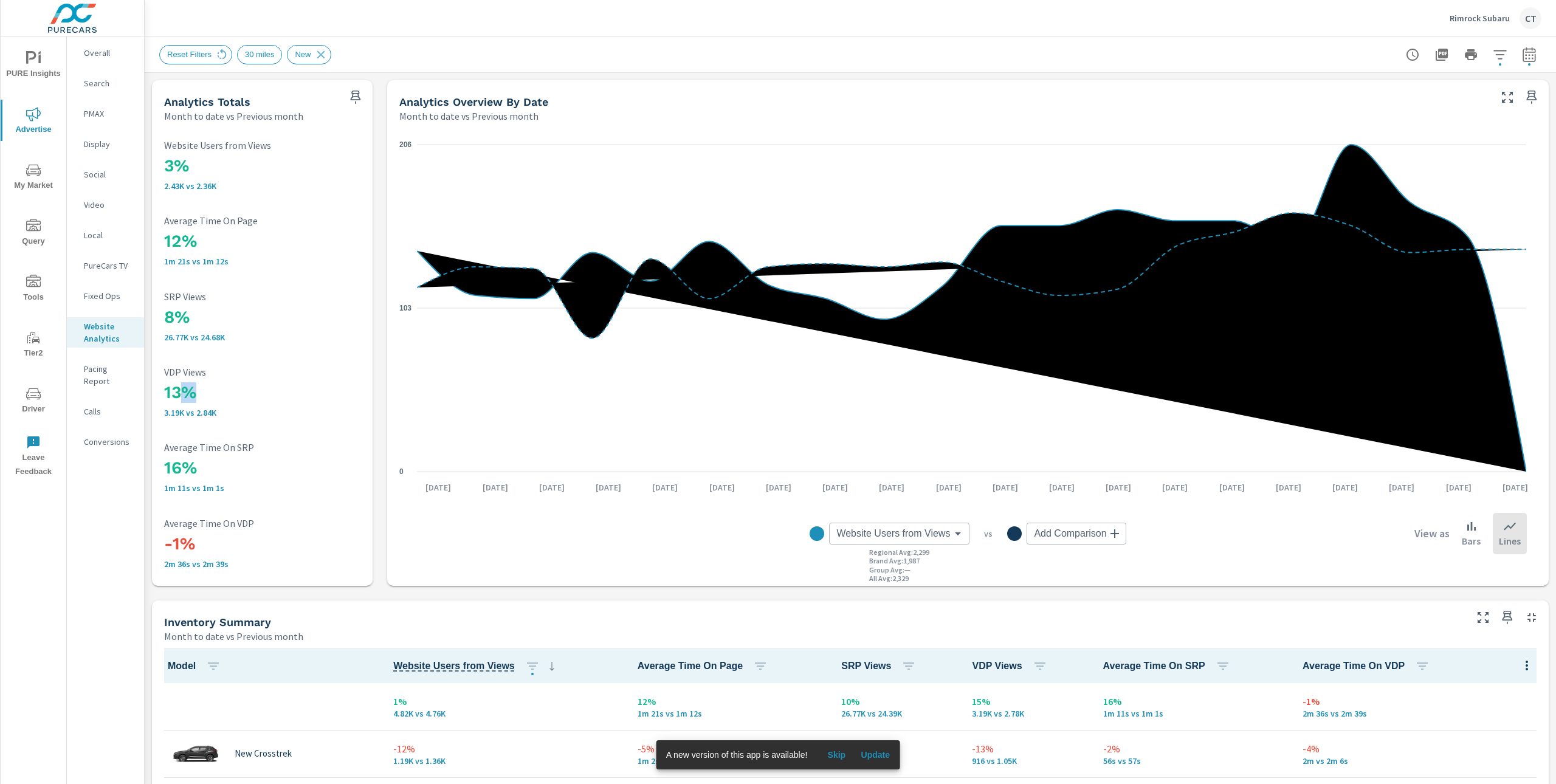
click at [184, 395] on h3 "13%" at bounding box center [263, 392] width 197 height 21
drag, startPoint x: 274, startPoint y: 395, endPoint x: 225, endPoint y: 405, distance: 50.0
click at [273, 396] on h3 "13%" at bounding box center [263, 392] width 197 height 21
drag, startPoint x: 202, startPoint y: 402, endPoint x: 165, endPoint y: 397, distance: 37.3
click at [165, 397] on h3 "13%" at bounding box center [263, 392] width 197 height 21
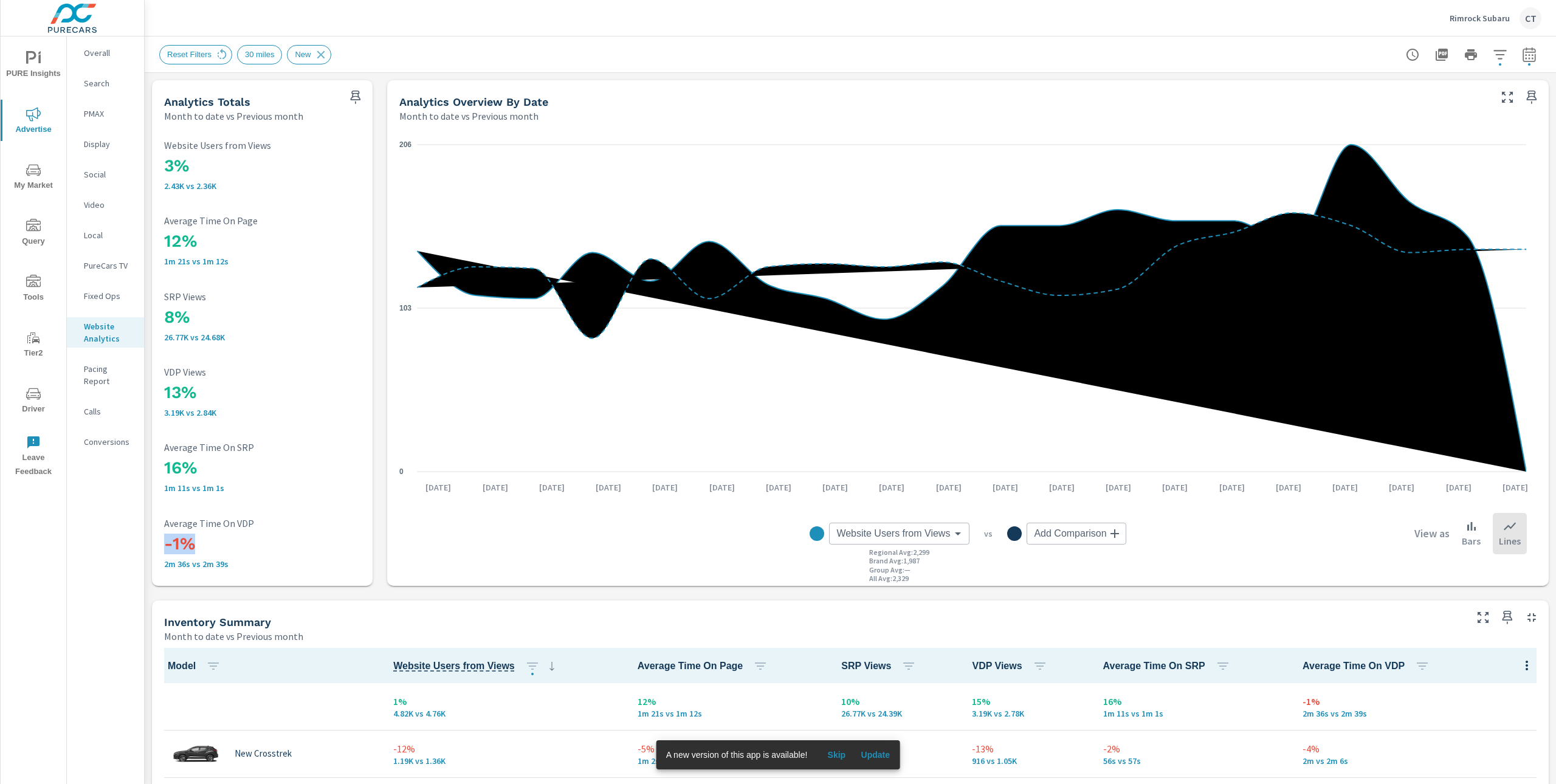
drag, startPoint x: 194, startPoint y: 551, endPoint x: 166, endPoint y: 543, distance: 29.1
click at [166, 543] on h3 "-1%" at bounding box center [263, 544] width 197 height 21
drag, startPoint x: 207, startPoint y: 471, endPoint x: 161, endPoint y: 474, distance: 46.1
click at [161, 474] on div "3% 2.43K vs 2.36K Website Users from Views 12% 1m 21s vs 1m 12s Average Time On…" at bounding box center [263, 354] width 211 height 453
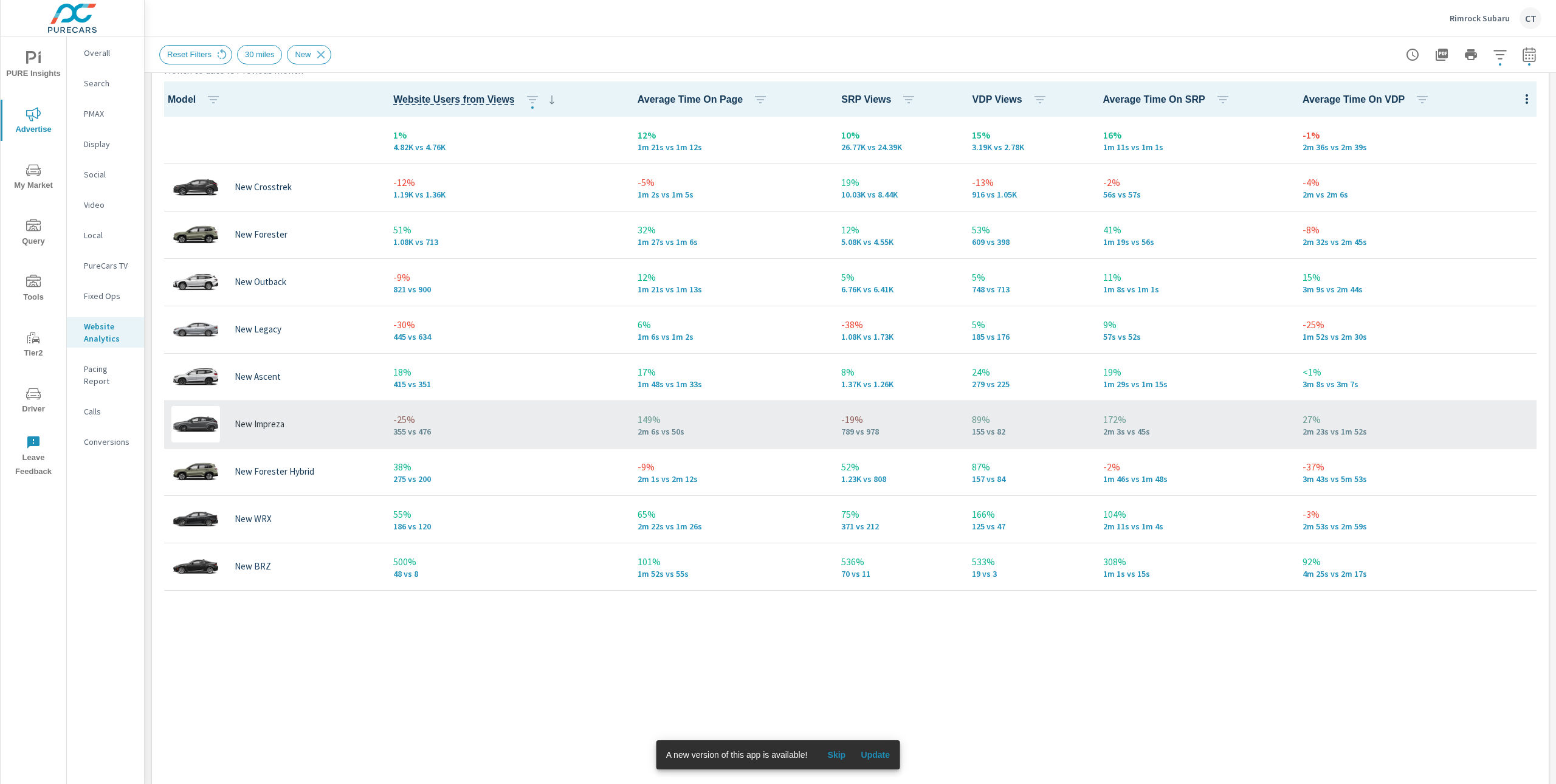
scroll to position [438, 0]
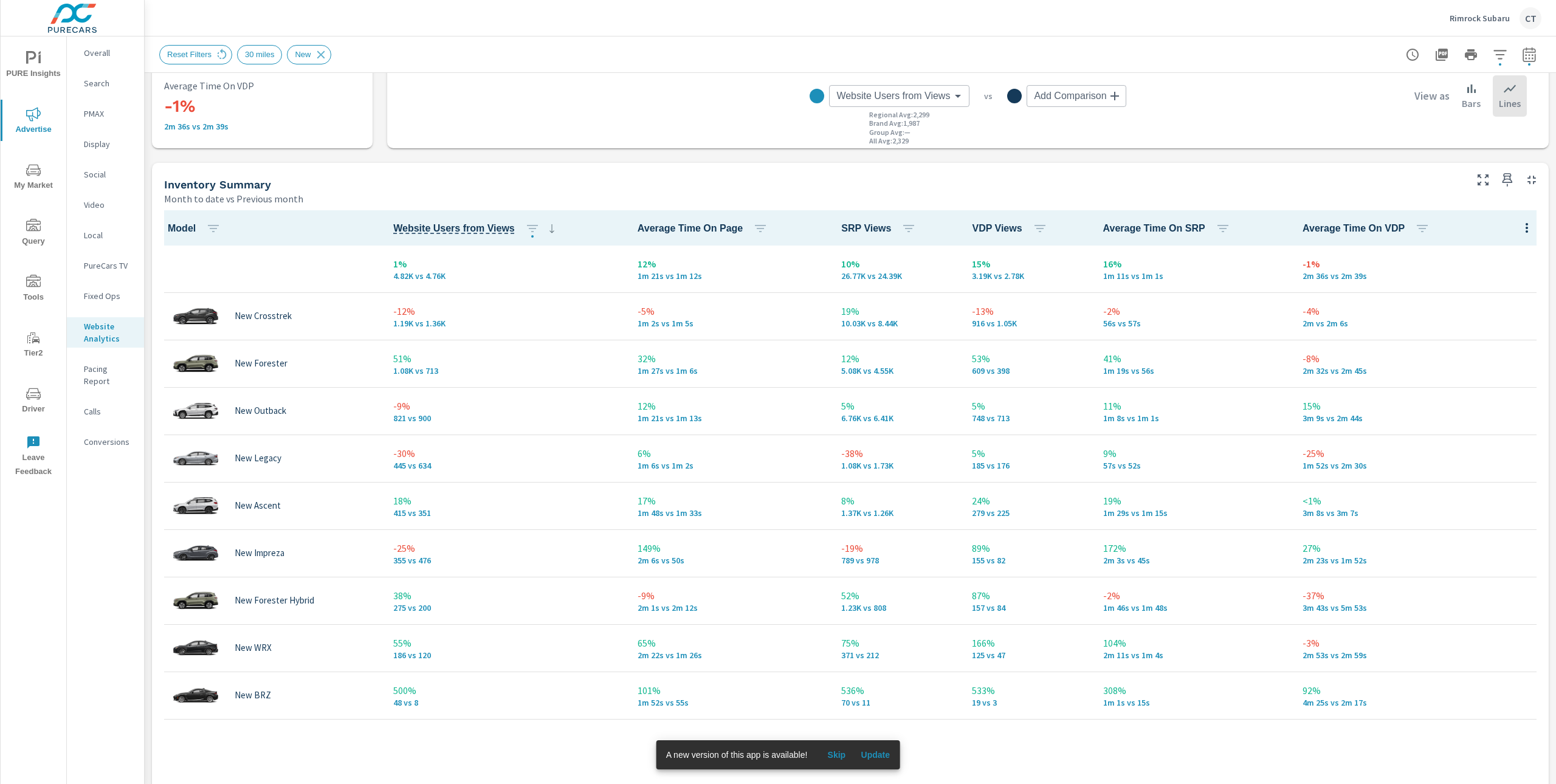
click at [31, 169] on icon "nav menu" at bounding box center [33, 170] width 14 height 14
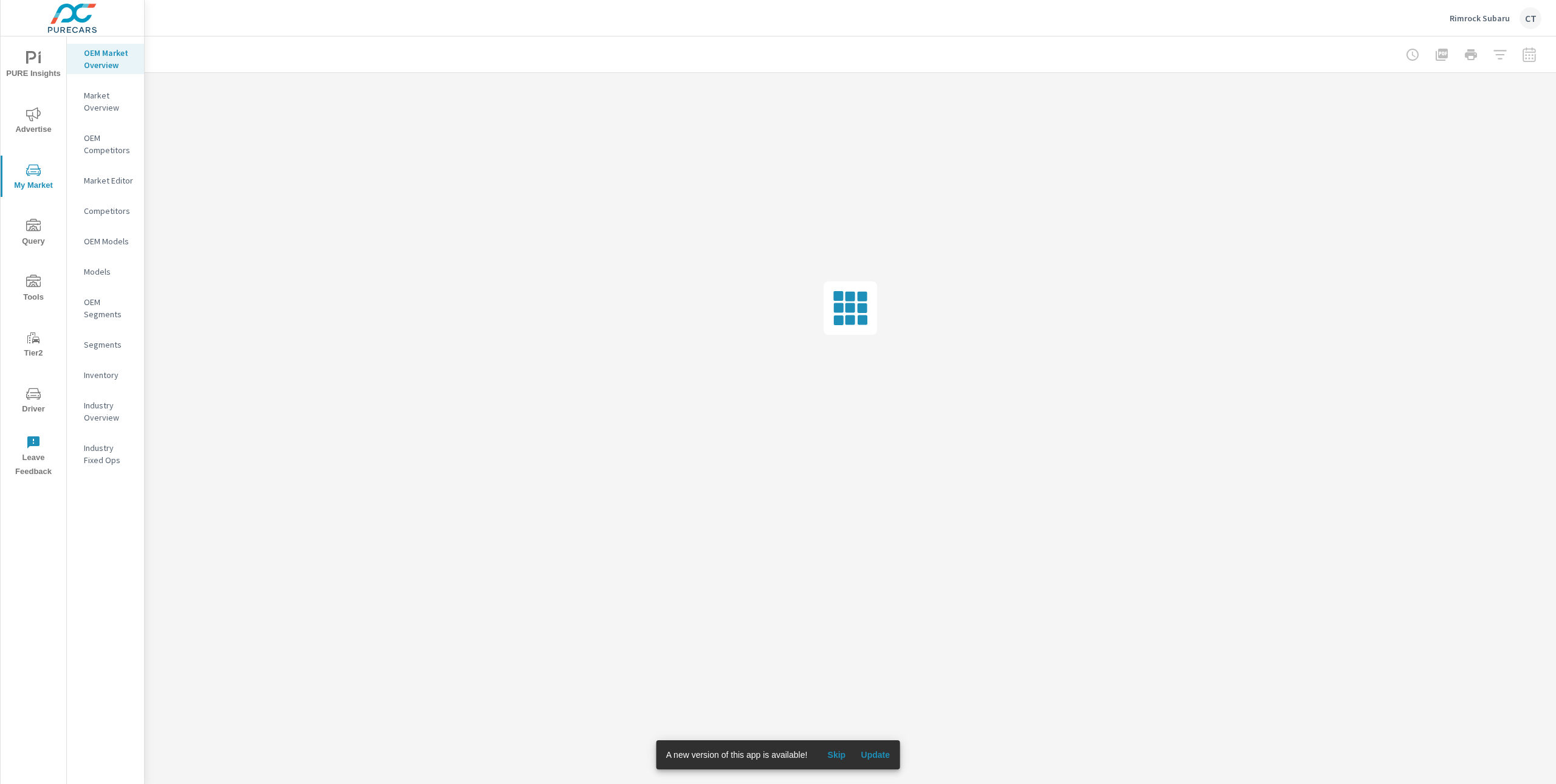
click at [108, 369] on p "Inventory" at bounding box center [109, 374] width 50 height 12
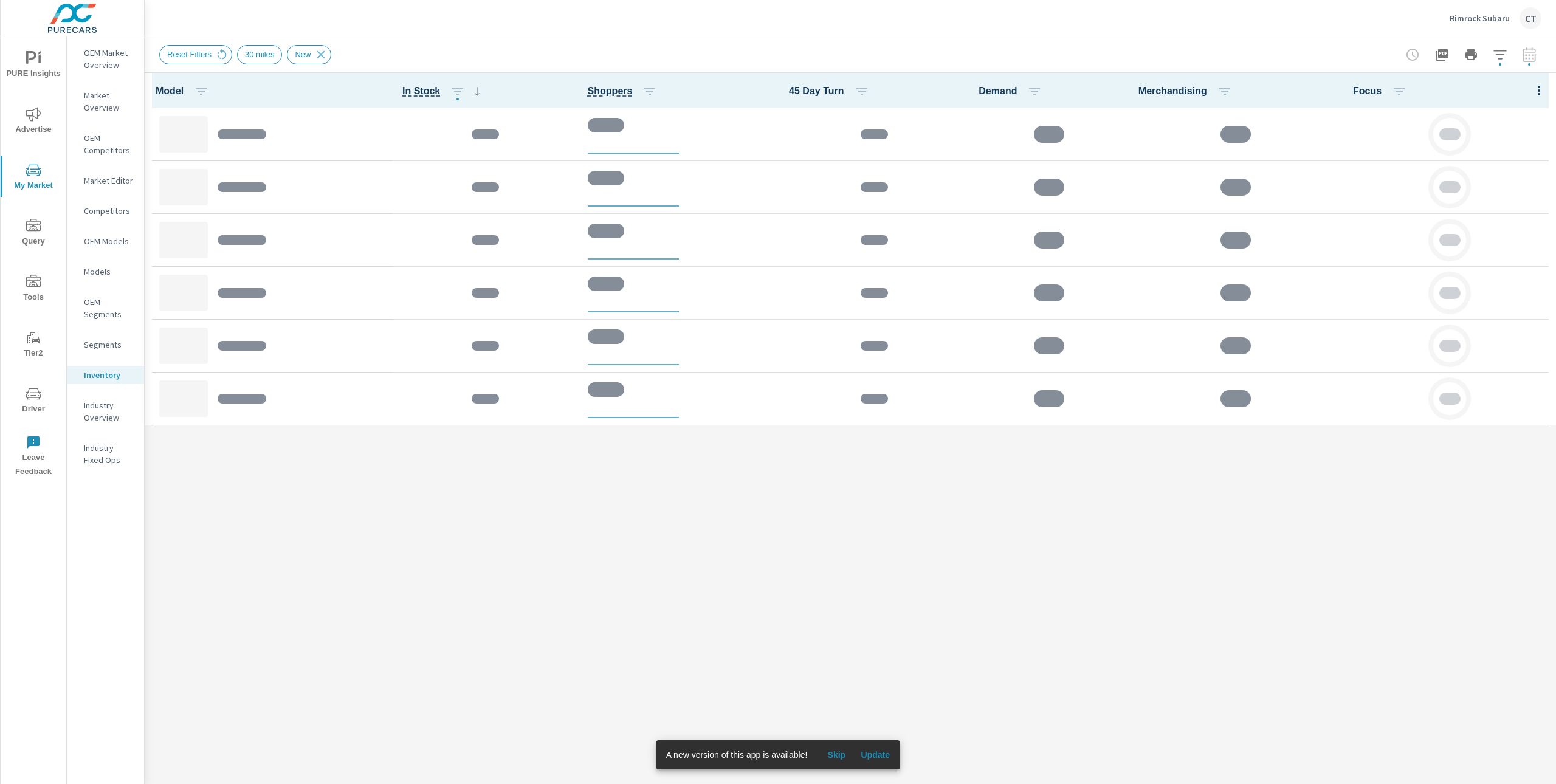
click at [1546, 93] on div at bounding box center [1539, 90] width 34 height 35
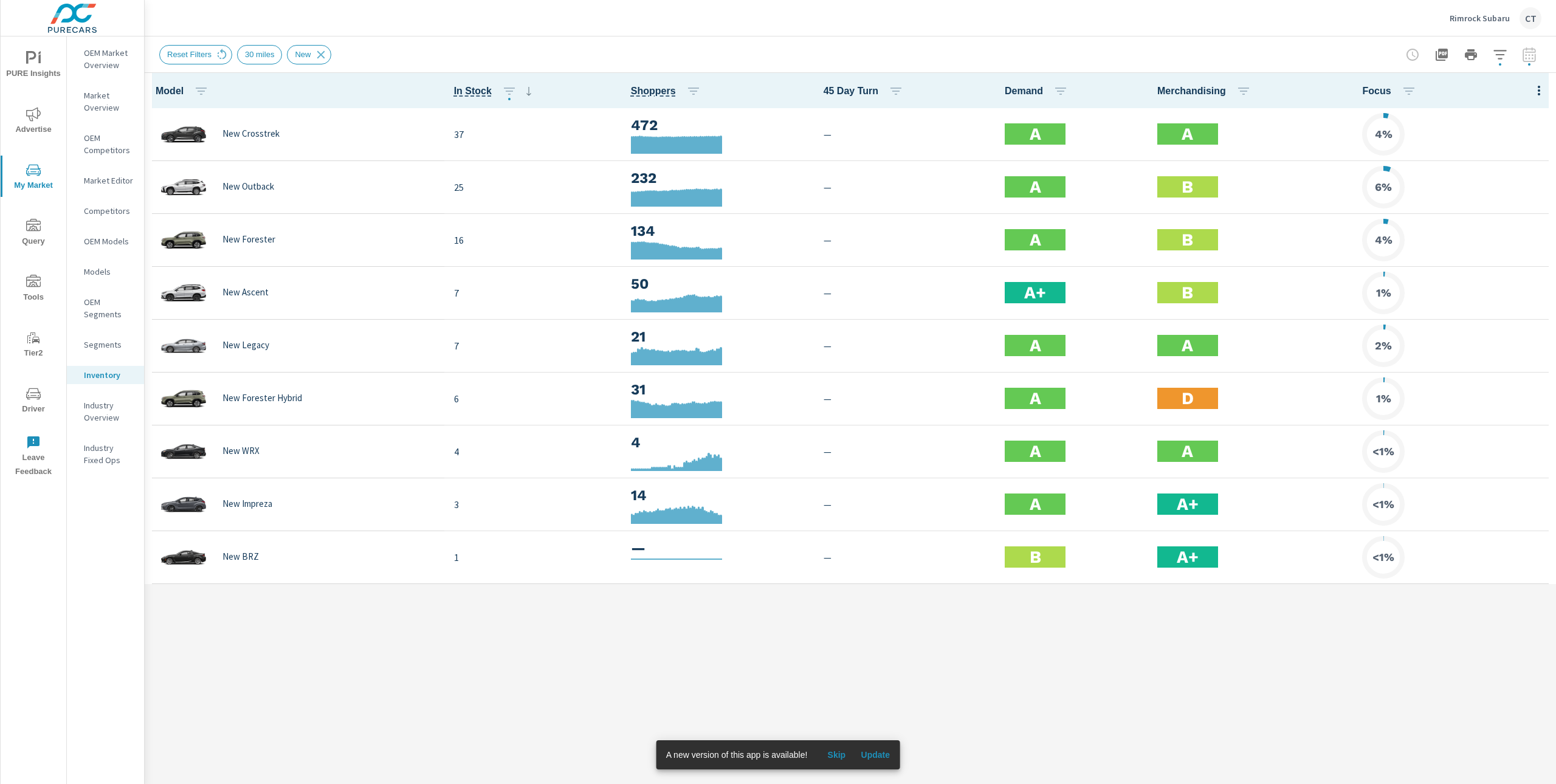
click at [1539, 90] on icon "button" at bounding box center [1539, 90] width 2 height 10
click at [1489, 170] on div "Audience" at bounding box center [1500, 162] width 96 height 22
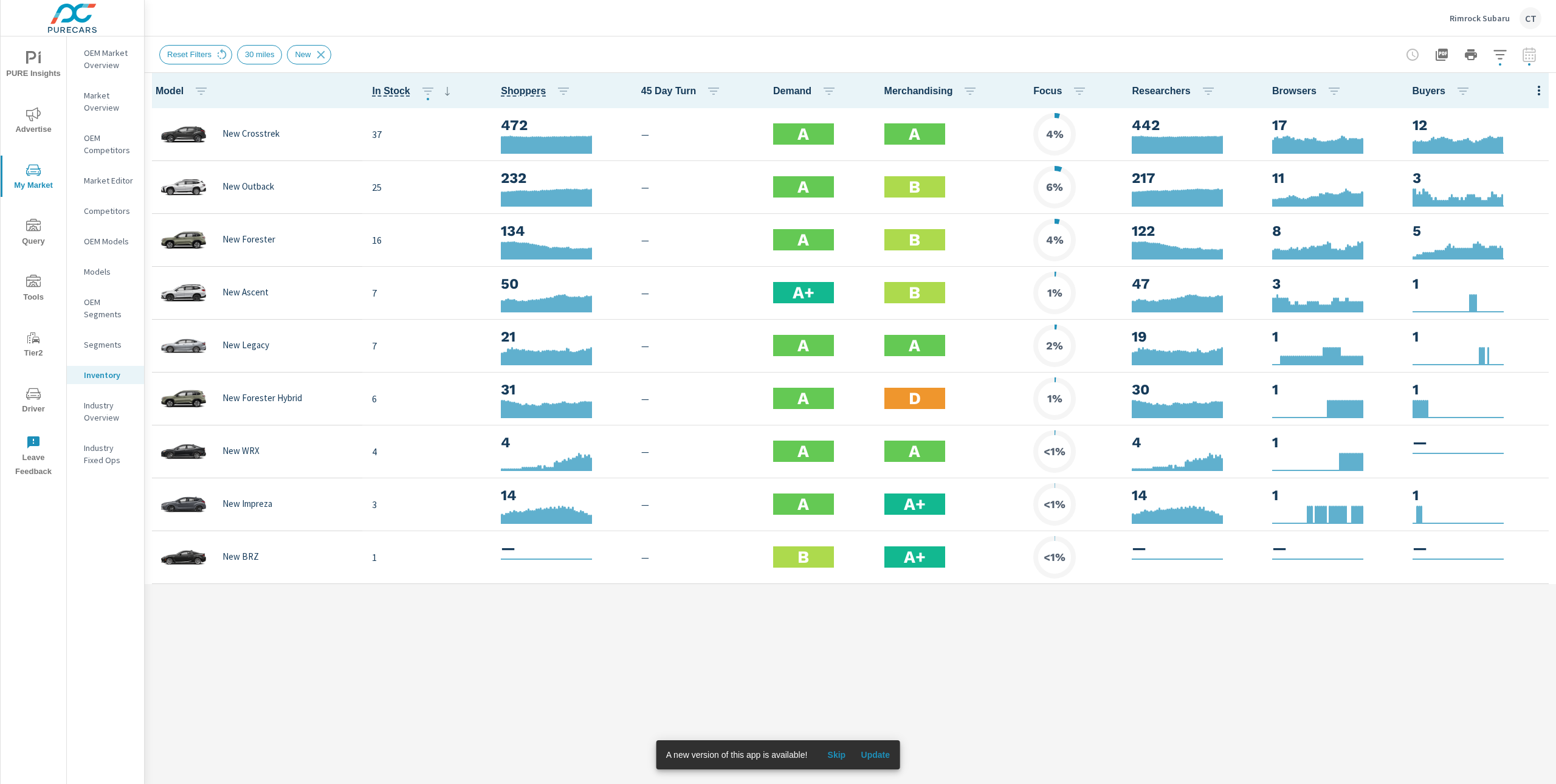
click at [1539, 98] on icon "button" at bounding box center [1539, 90] width 14 height 14
click at [1440, 735] on div at bounding box center [778, 392] width 1556 height 784
click at [1442, 701] on div "Model In Stock Shoppers 45 Day Turn Demand Merchandising Focus Researchers Brow…" at bounding box center [850, 428] width 1412 height 711
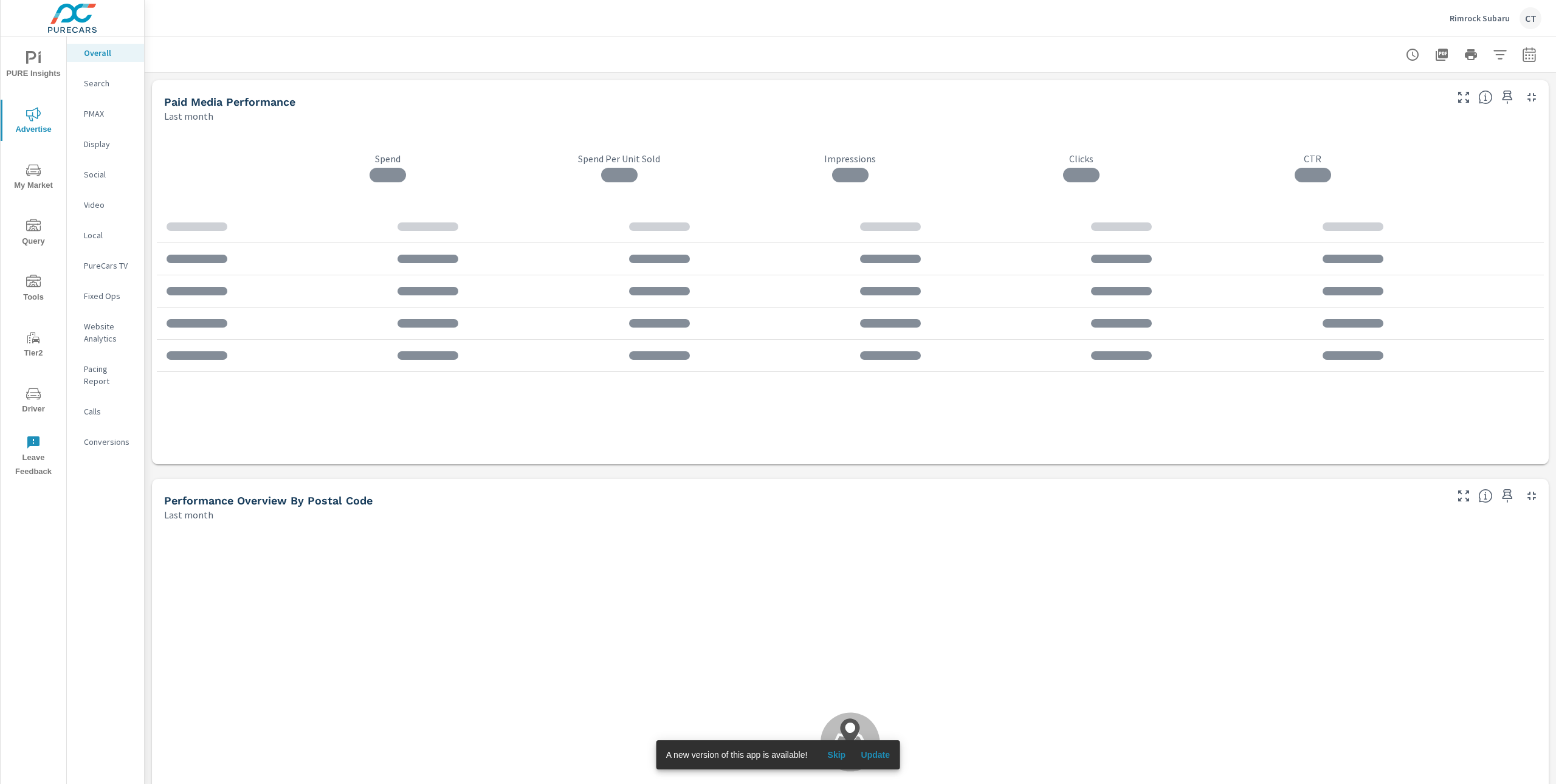
click at [108, 84] on p "Search" at bounding box center [109, 83] width 50 height 12
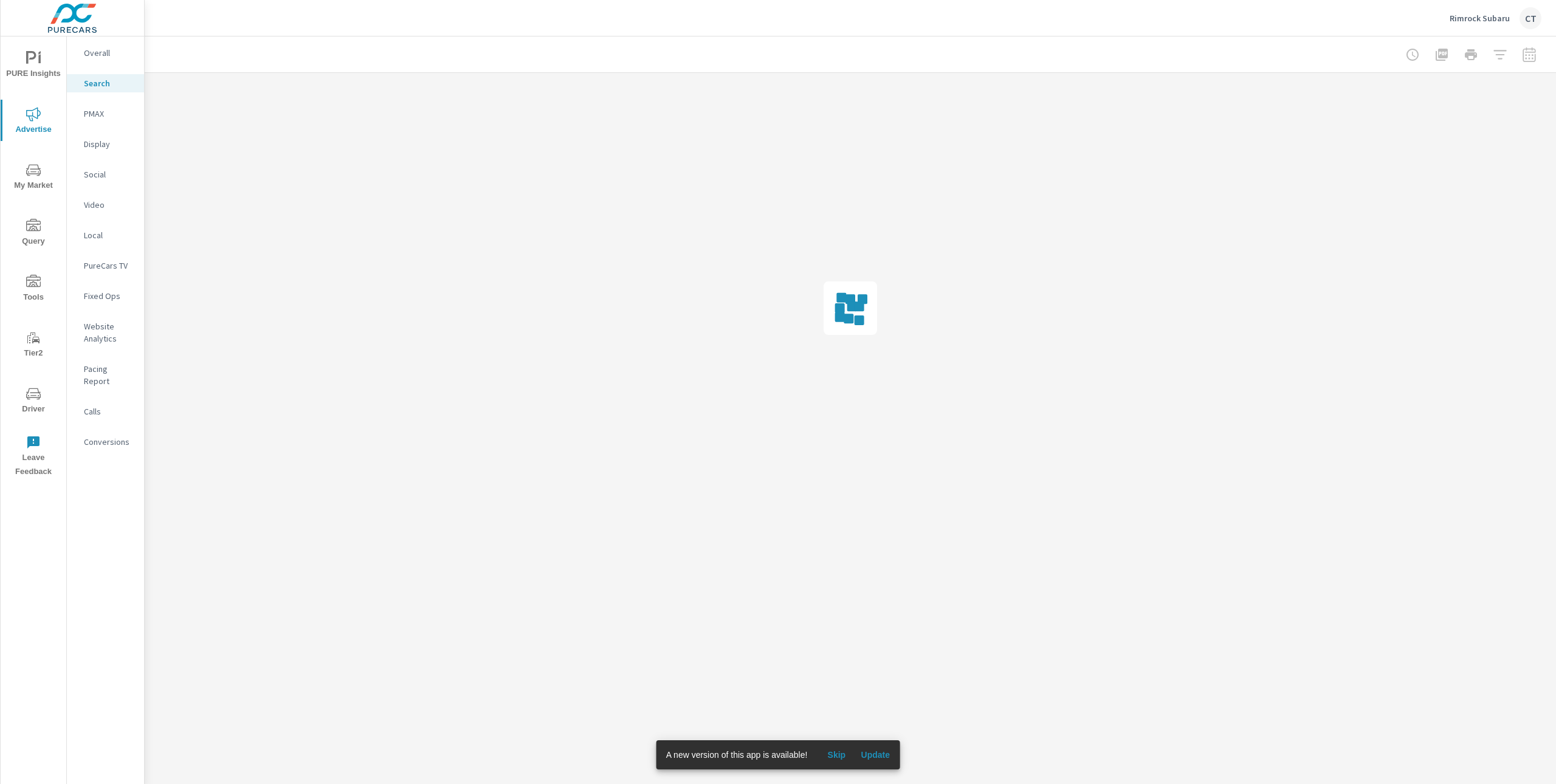
click at [1520, 52] on div at bounding box center [1471, 55] width 141 height 24
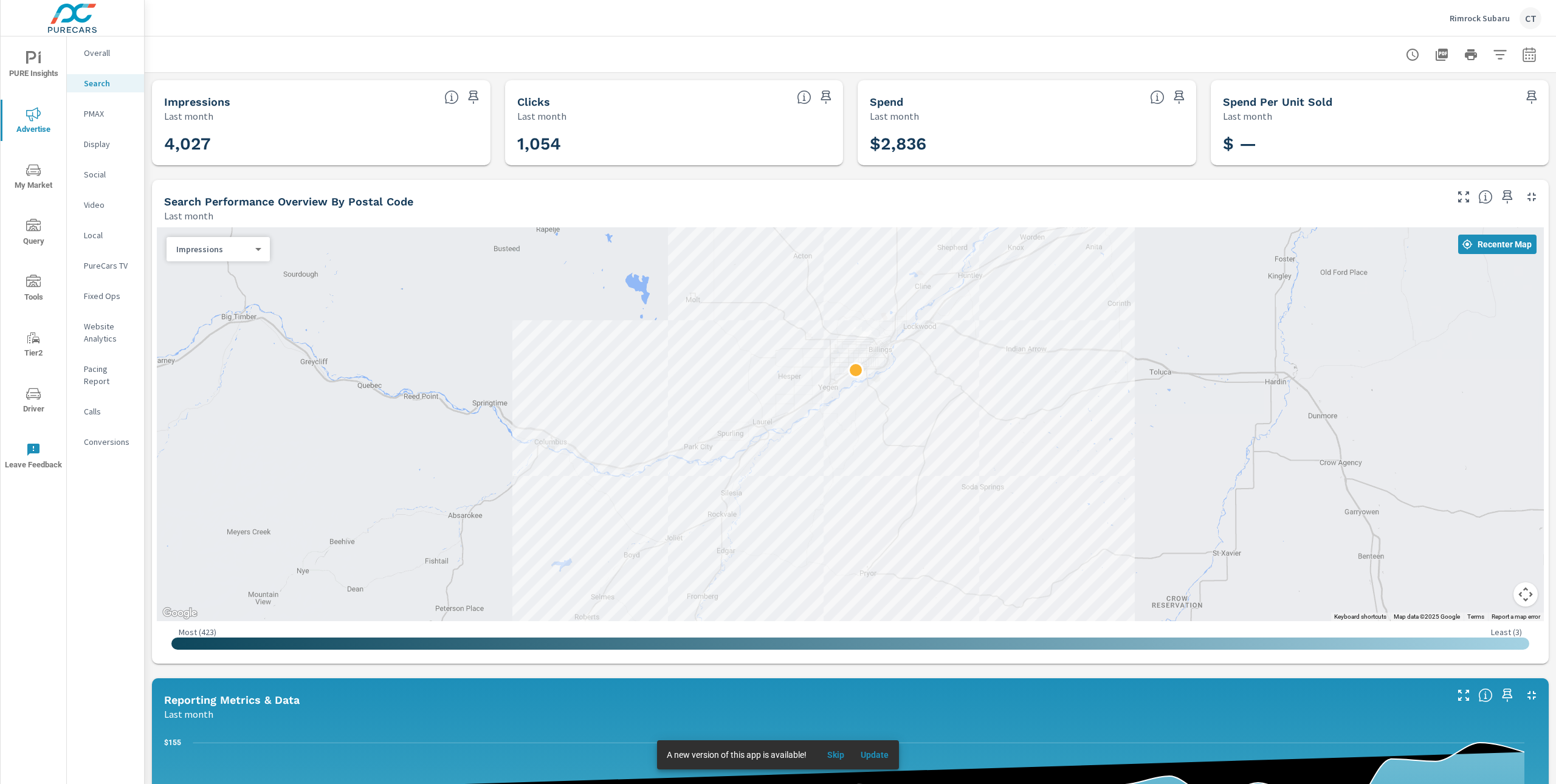
drag, startPoint x: 1271, startPoint y: 506, endPoint x: 1268, endPoint y: 448, distance: 58.1
click at [1268, 448] on div at bounding box center [1432, 690] width 1167 height 656
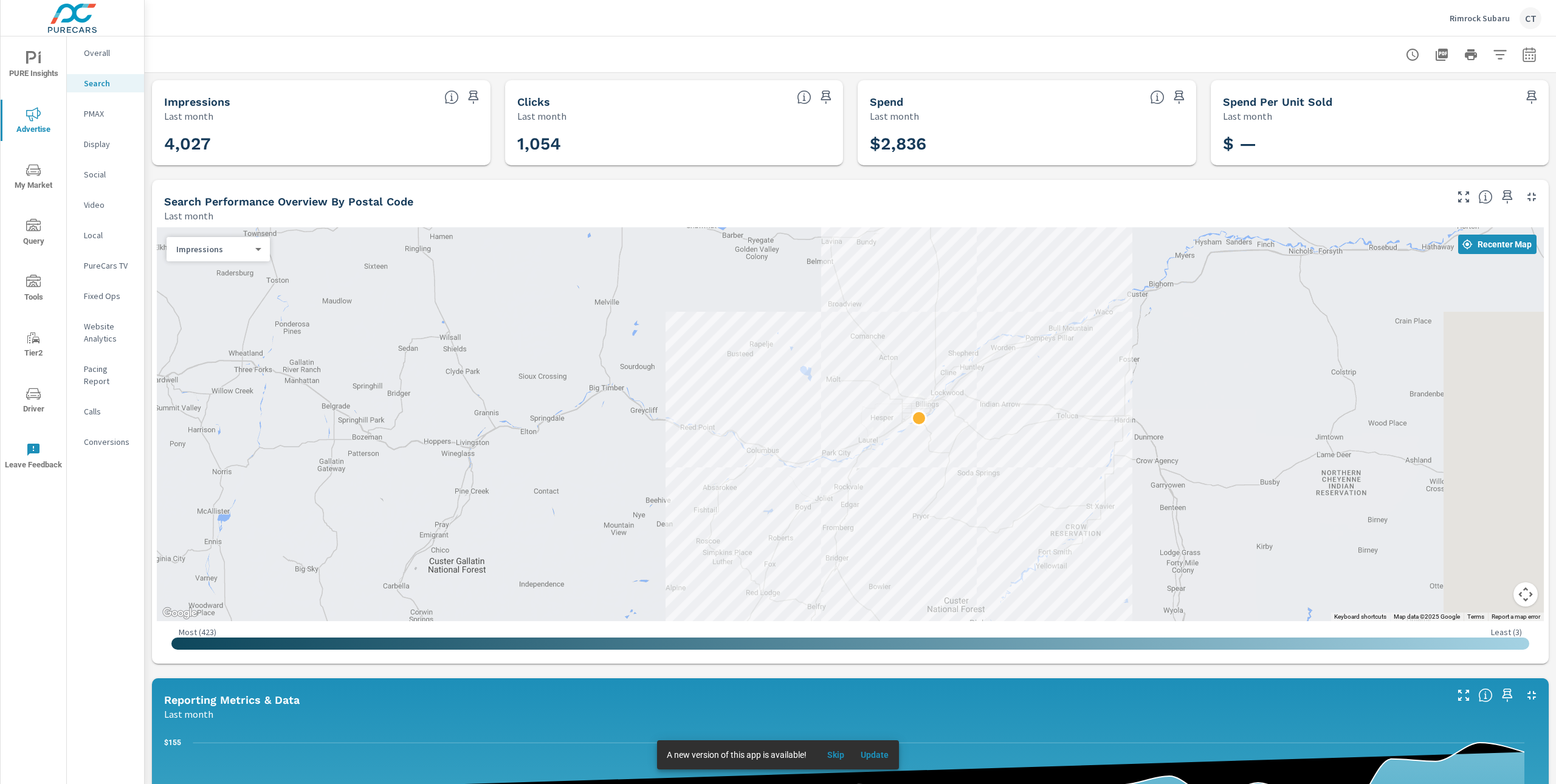
drag, startPoint x: 1274, startPoint y: 427, endPoint x: 1058, endPoint y: 463, distance: 219.0
click at [1058, 463] on div at bounding box center [1311, 759] width 1167 height 656
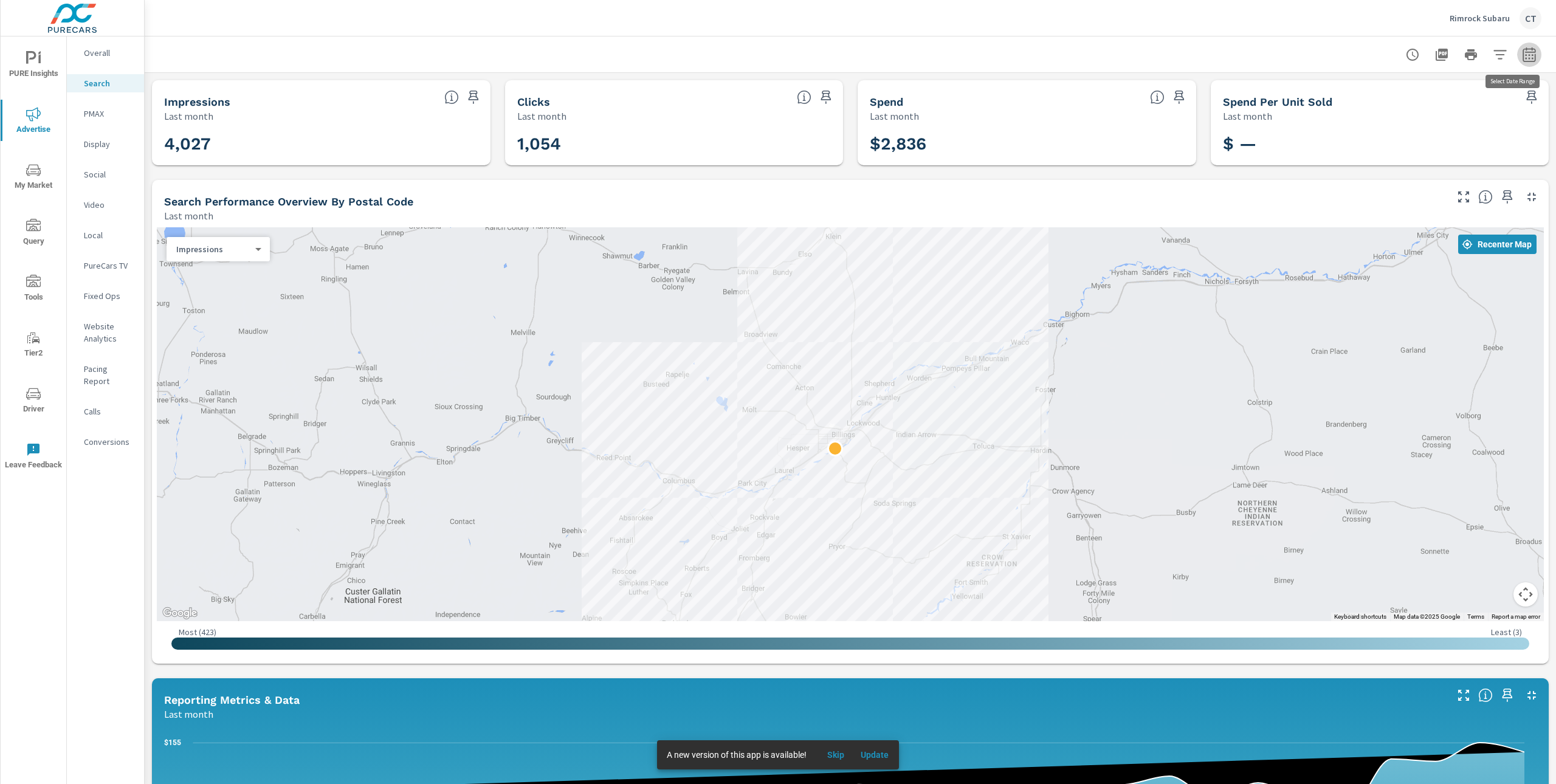
click at [1524, 54] on icon "button" at bounding box center [1529, 55] width 14 height 14
click at [1440, 110] on select "Custom Yesterday Last week Last 7 days Last 14 days Last 30 days Last 45 days L…" at bounding box center [1420, 105] width 121 height 24
select select "Month to date"
click at [1414, 122] on div "Date Range Custom Yesterday Last week Last 7 days Last 14 days Last 30 days Las…" at bounding box center [1432, 104] width 156 height 42
click at [1414, 130] on p "+ Add comparison" at bounding box center [1432, 136] width 156 height 14
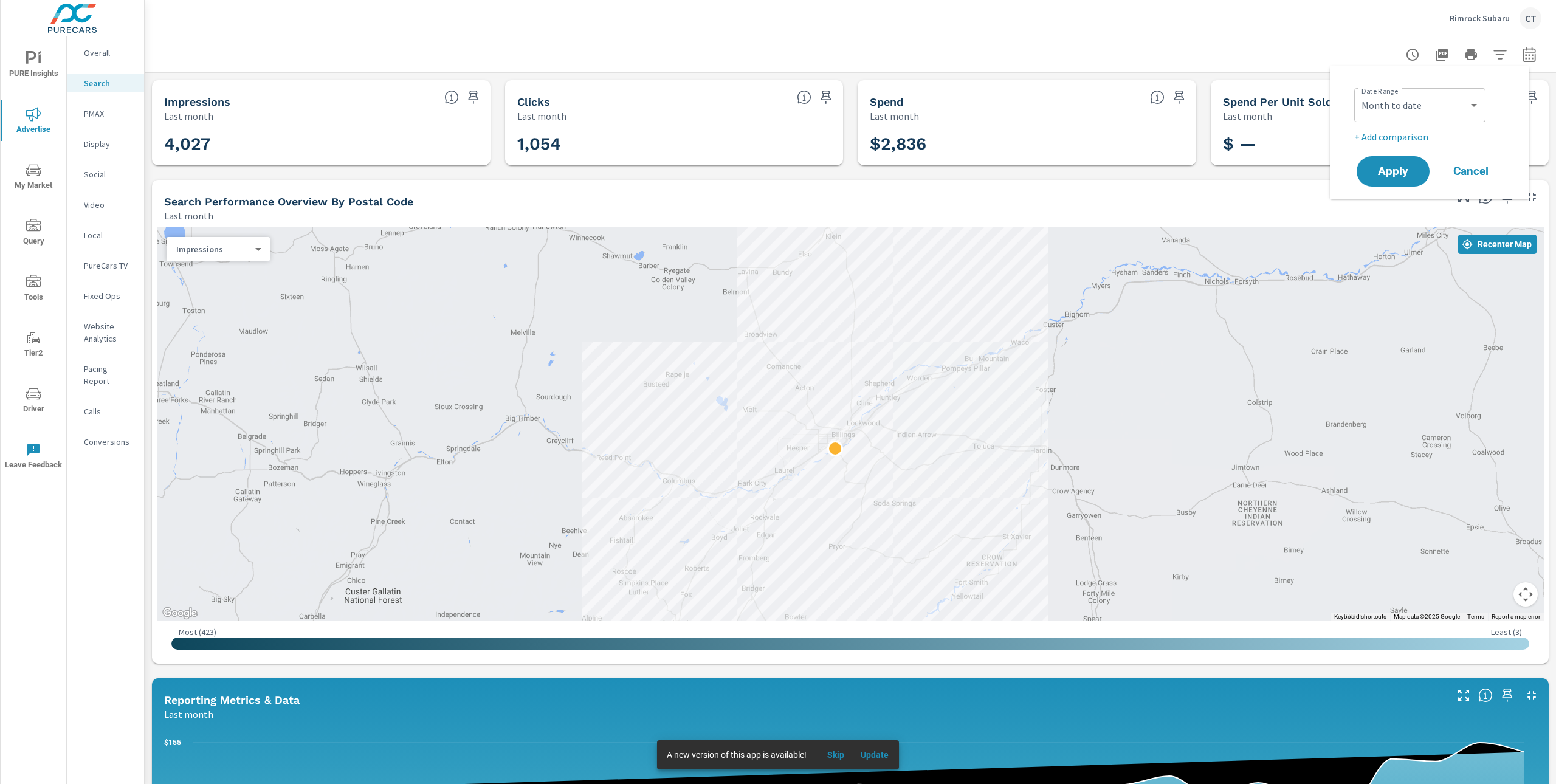
select select "Previous period"
click at [1407, 229] on div "Date Range Custom Yesterday Last week Last 7 days Last 14 days Last 30 days Las…" at bounding box center [1430, 149] width 200 height 166
click at [1403, 204] on span "Apply" at bounding box center [1393, 206] width 50 height 11
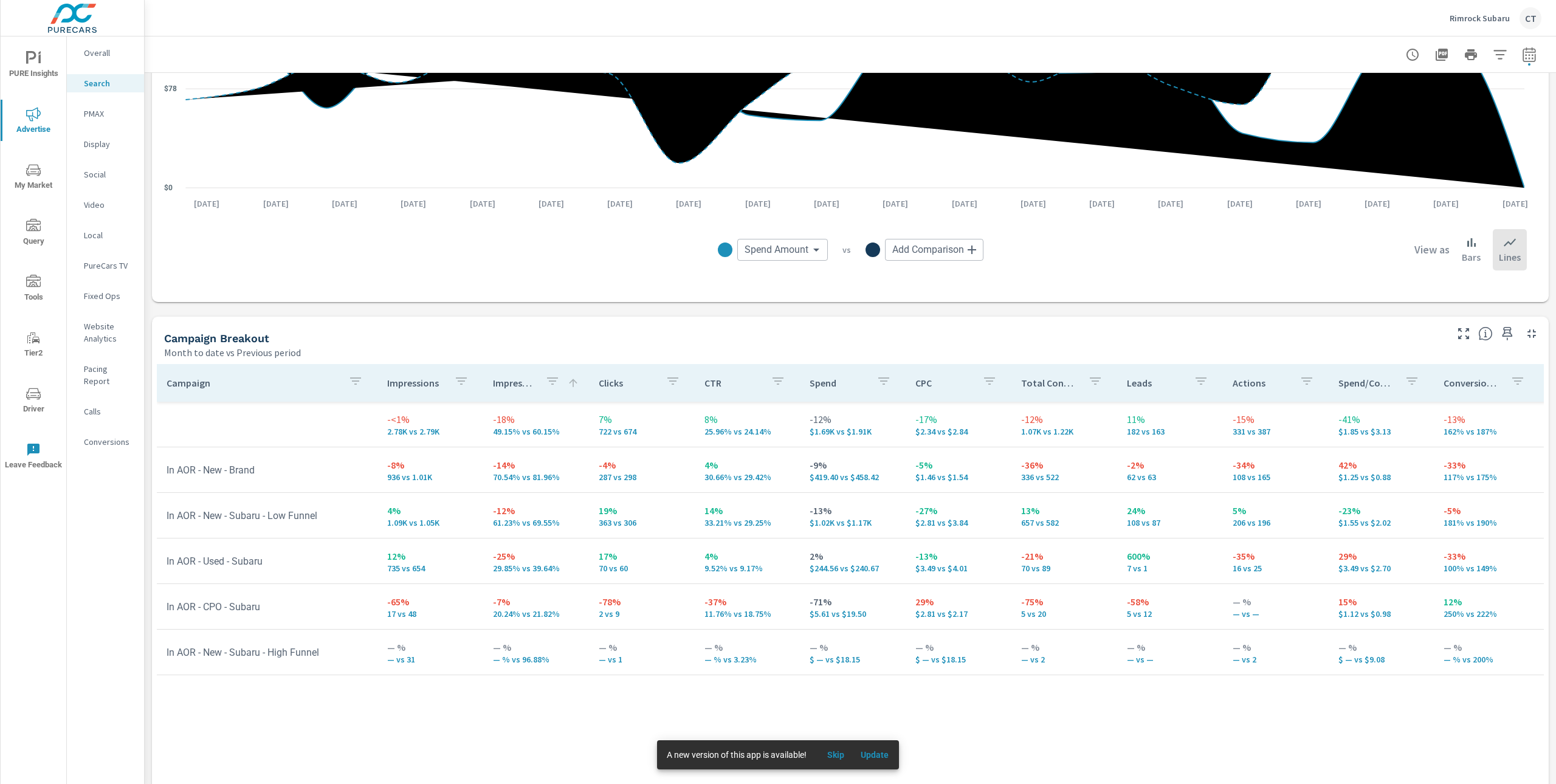
scroll to position [979, 0]
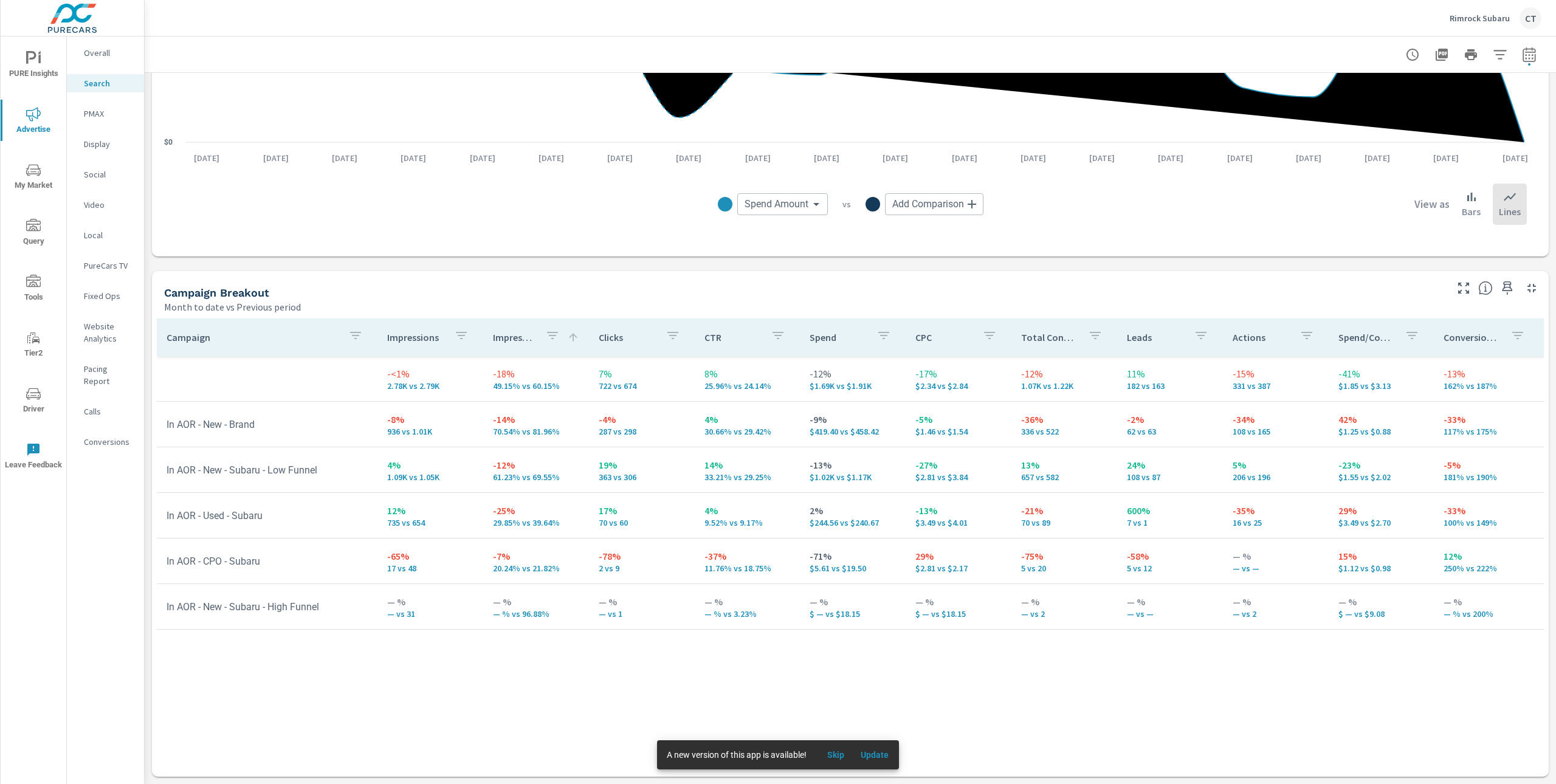
click at [545, 340] on icon "button" at bounding box center [553, 335] width 14 height 14
click at [529, 287] on div at bounding box center [778, 392] width 1556 height 784
click at [510, 342] on p "Impression Share" at bounding box center [514, 337] width 42 height 12
click at [510, 339] on p "Impression Share" at bounding box center [514, 337] width 42 height 12
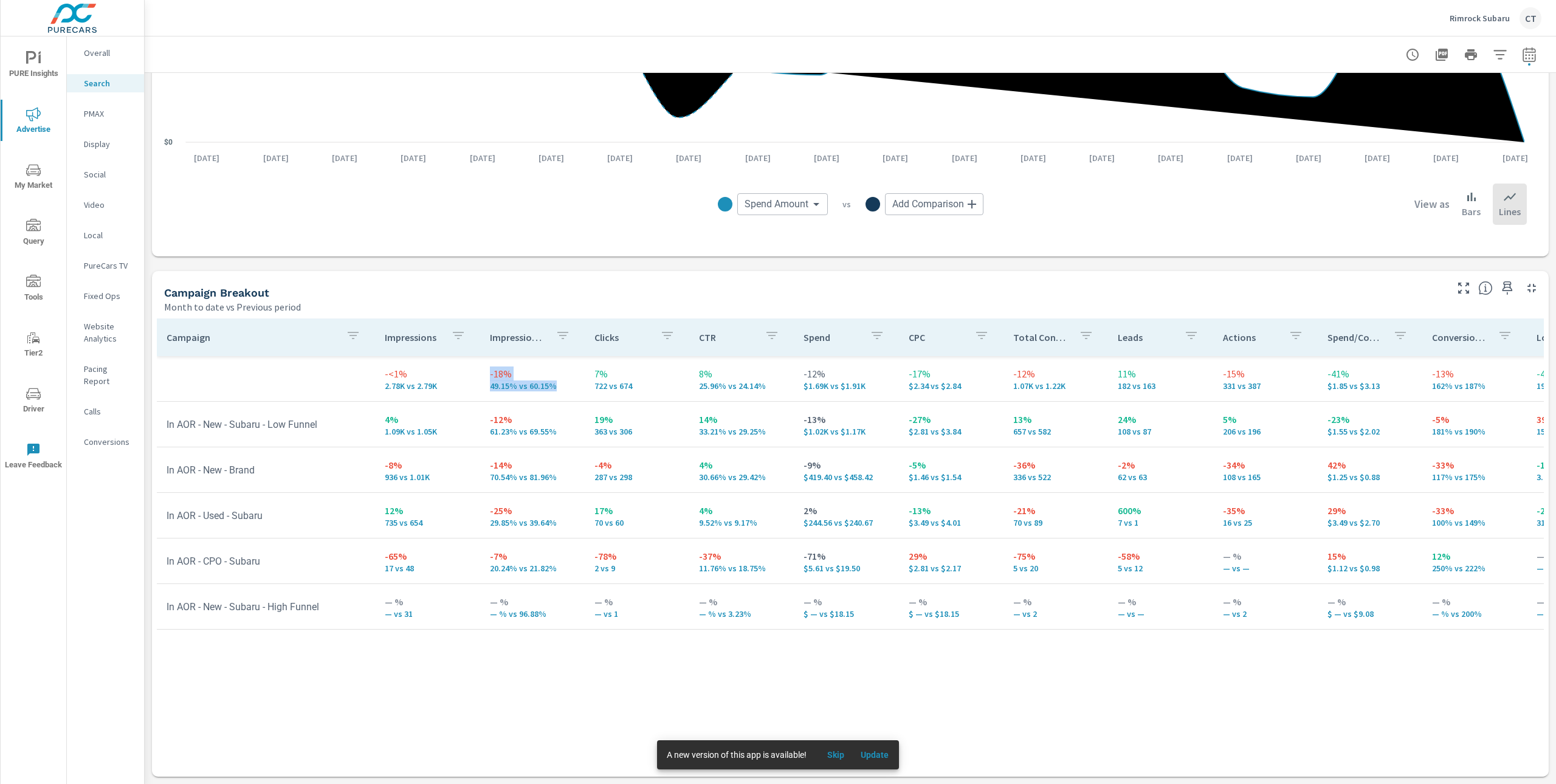
drag, startPoint x: 553, startPoint y: 386, endPoint x: 478, endPoint y: 375, distance: 75.8
click at [480, 375] on td "-18% 49.15% vs 60.15%" at bounding box center [533, 378] width 105 height 44
click at [571, 384] on td "-18% 49.15% vs 60.15%" at bounding box center [533, 378] width 105 height 44
drag, startPoint x: 554, startPoint y: 387, endPoint x: 485, endPoint y: 387, distance: 69.0
click at [490, 387] on p "49.15% vs 60.15%" at bounding box center [533, 386] width 85 height 10
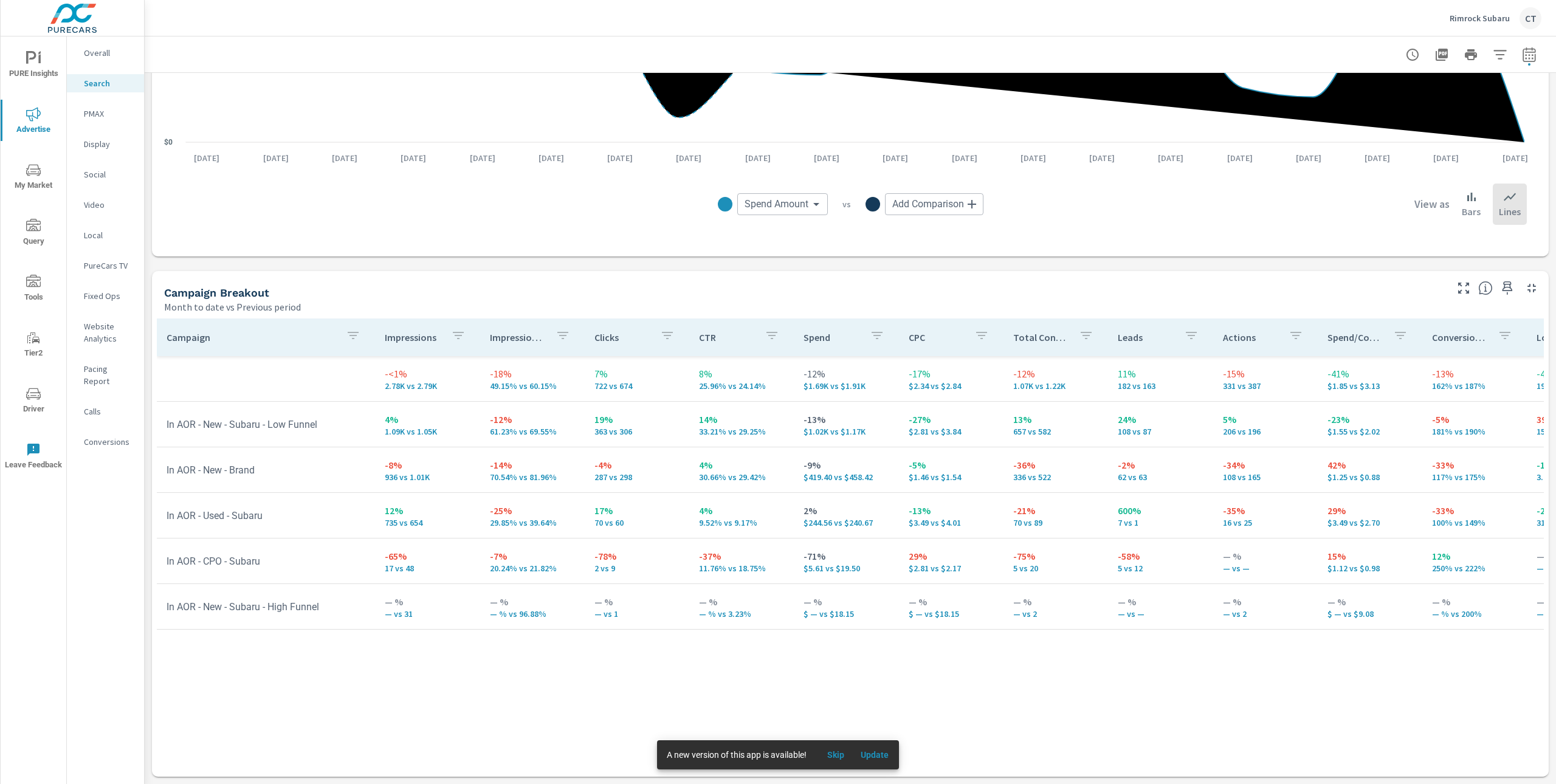
click at [533, 381] on p "49.15% vs 60.15%" at bounding box center [533, 386] width 85 height 10
drag, startPoint x: 512, startPoint y: 387, endPoint x: 467, endPoint y: 387, distance: 45.0
click at [467, 387] on tr "-<1% 2.78K vs 2.79K -18% 49.15% vs 60.15% 7% 722 vs 674 8% 25.96% vs 24.14% -12…" at bounding box center [947, 379] width 1580 height 46
drag, startPoint x: 550, startPoint y: 386, endPoint x: 523, endPoint y: 383, distance: 27.2
click at [523, 383] on p "49.15% vs 60.15%" at bounding box center [533, 386] width 85 height 10
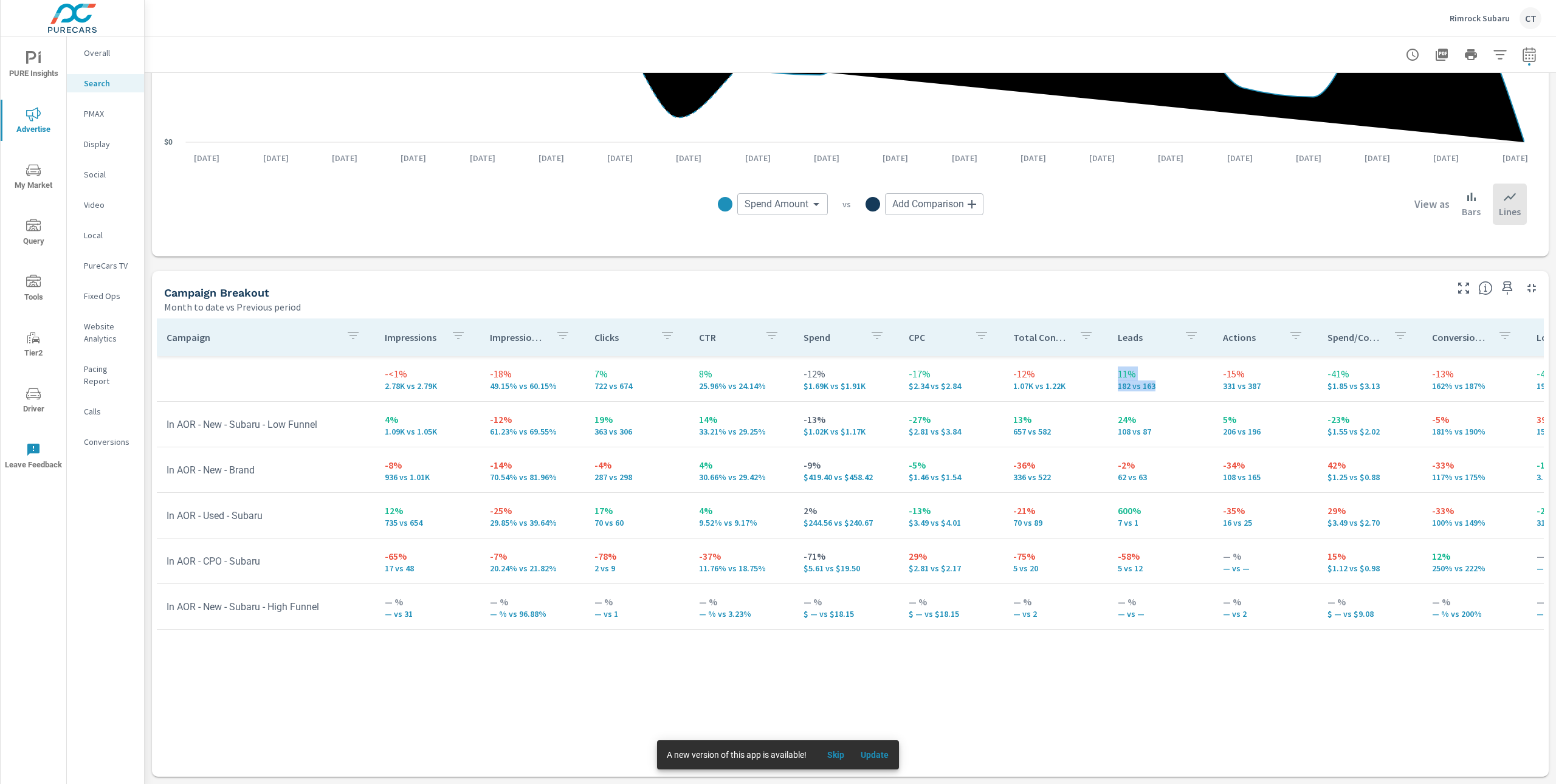
drag, startPoint x: 1157, startPoint y: 388, endPoint x: 1099, endPoint y: 379, distance: 58.7
click at [1108, 374] on td "11% 182 vs 163" at bounding box center [1161, 378] width 105 height 44
drag, startPoint x: 864, startPoint y: 432, endPoint x: 791, endPoint y: 421, distance: 73.8
click at [794, 421] on td "-13% $1.02K vs $1.17K" at bounding box center [846, 424] width 105 height 44
click at [881, 427] on td "-13% $1.02K vs $1.17K" at bounding box center [846, 424] width 105 height 44
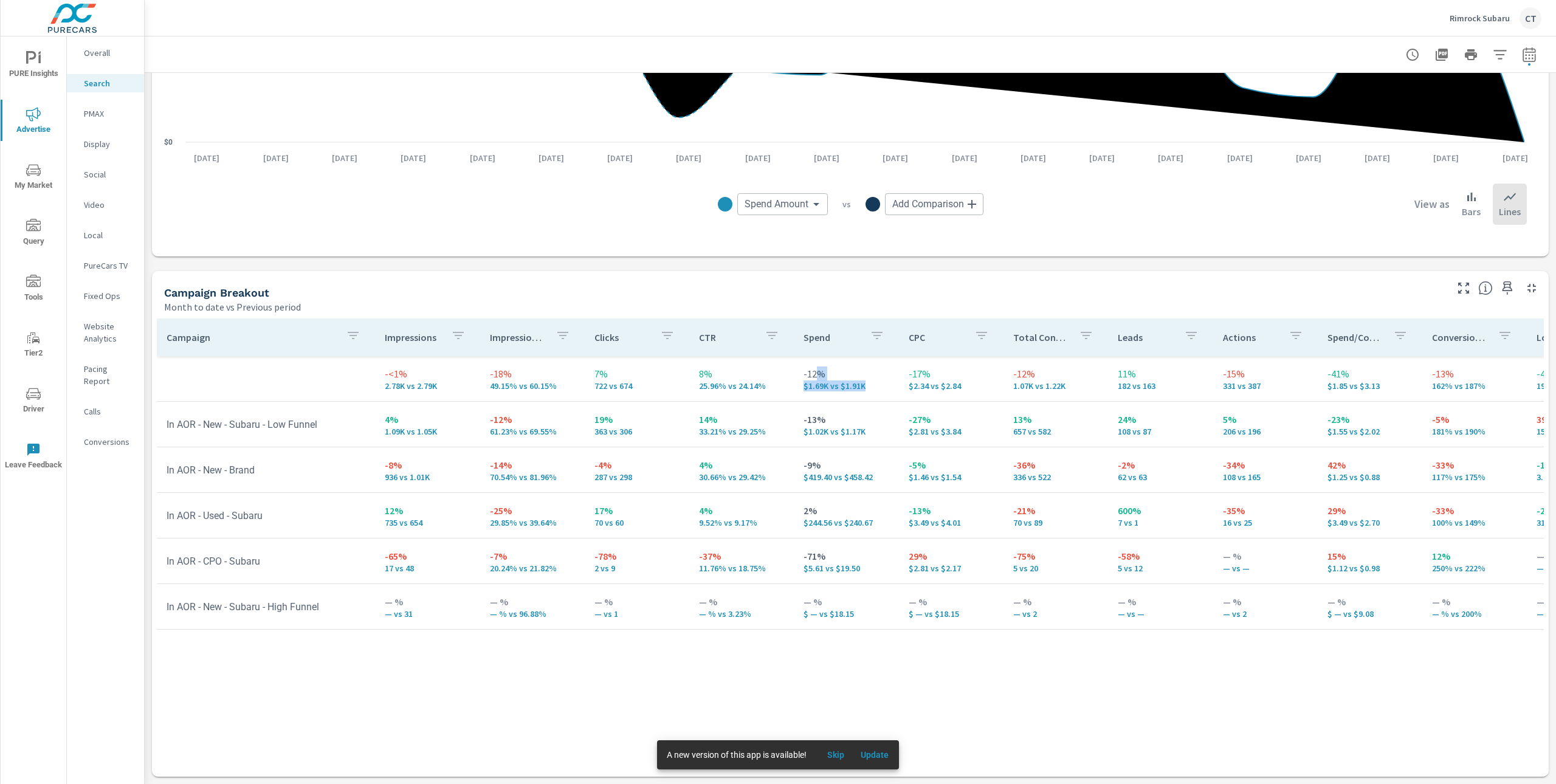
drag, startPoint x: 863, startPoint y: 387, endPoint x: 811, endPoint y: 373, distance: 53.9
click at [811, 373] on div "-12% $1.69K vs $1.91K" at bounding box center [846, 379] width 85 height 24
click at [538, 382] on p "49.15% vs 60.15%" at bounding box center [533, 386] width 85 height 10
drag, startPoint x: 550, startPoint y: 389, endPoint x: 500, endPoint y: 402, distance: 51.7
click at [482, 378] on td "-18% 49.15% vs 60.15%" at bounding box center [533, 378] width 105 height 44
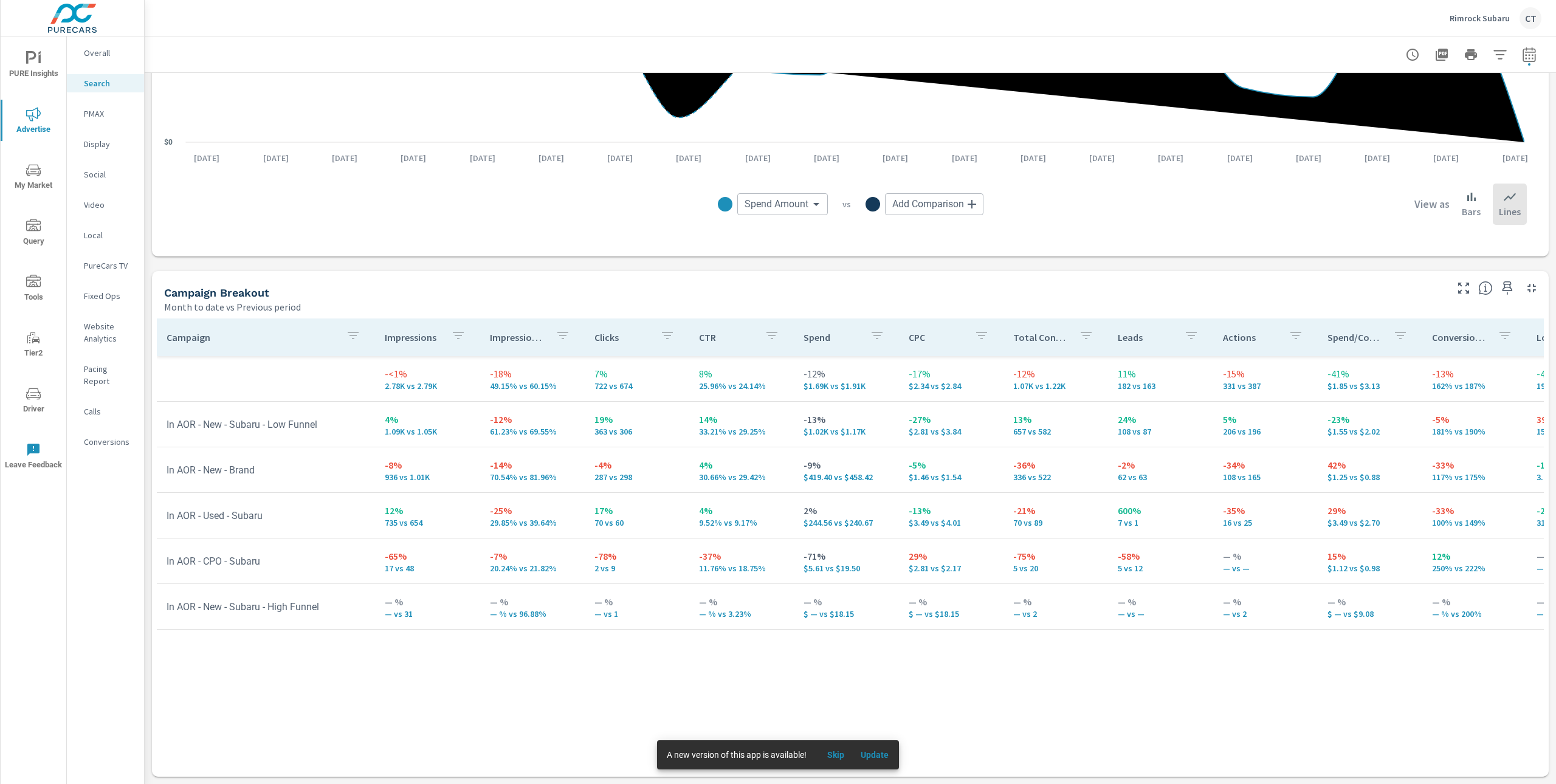
drag, startPoint x: 632, startPoint y: 397, endPoint x: 626, endPoint y: 389, distance: 10.0
click at [634, 395] on td "7% 722 vs 674" at bounding box center [637, 378] width 105 height 44
drag, startPoint x: 438, startPoint y: 385, endPoint x: 363, endPoint y: 378, distance: 75.3
click at [363, 378] on tr "-<1% 2.78K vs 2.79K -18% 49.15% vs 60.15% 7% 722 vs 674 8% 25.96% vs 24.14% -12…" at bounding box center [947, 379] width 1580 height 46
drag, startPoint x: 477, startPoint y: 384, endPoint x: 561, endPoint y: 383, distance: 84.0
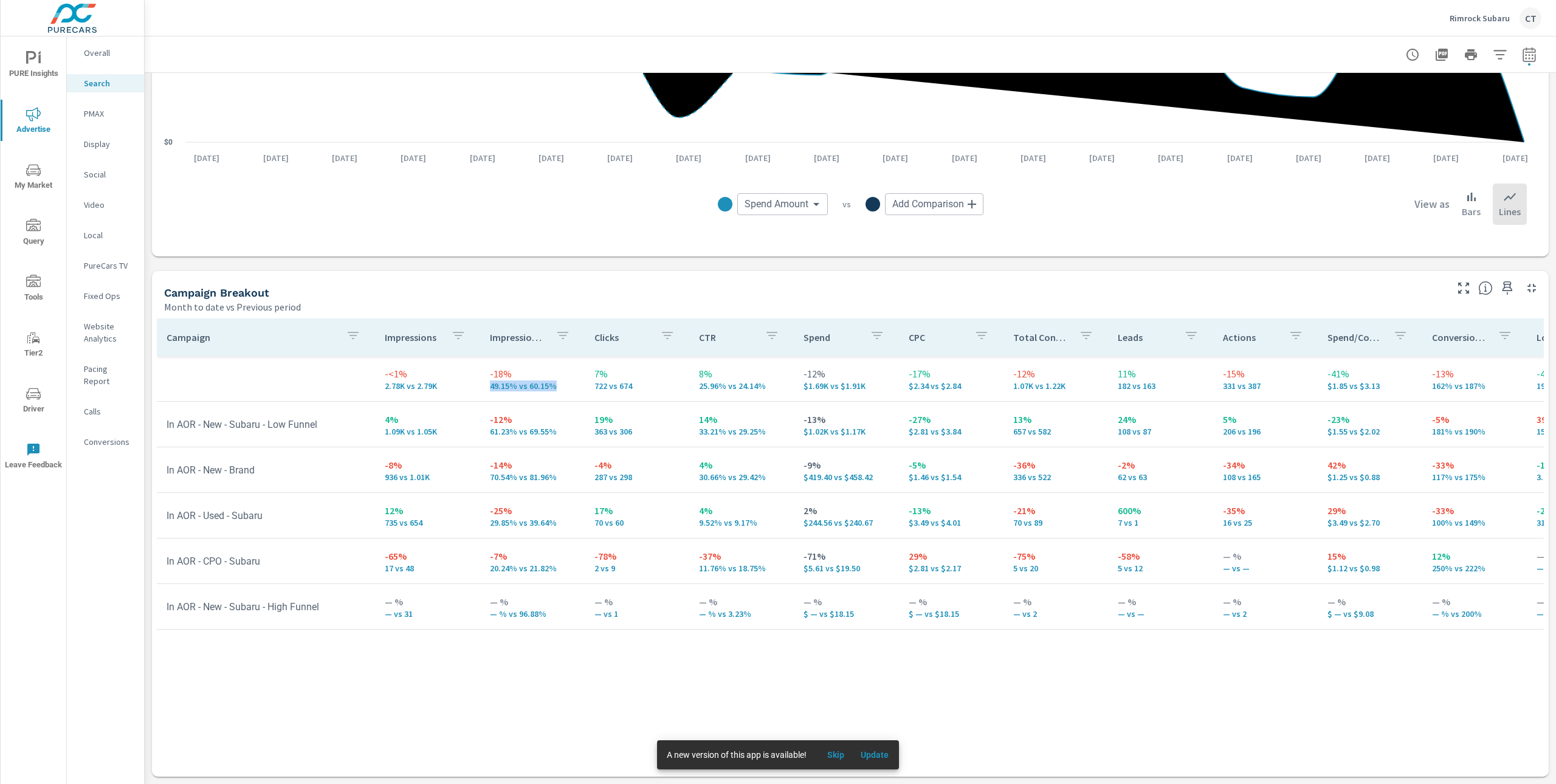
click at [561, 383] on td "-18% 49.15% vs 60.15%" at bounding box center [533, 378] width 105 height 44
drag, startPoint x: 540, startPoint y: 607, endPoint x: 497, endPoint y: 612, distance: 43.3
click at [497, 612] on div "— % — % vs 96.88%" at bounding box center [533, 606] width 85 height 24
drag, startPoint x: 535, startPoint y: 618, endPoint x: 463, endPoint y: 613, distance: 72.2
click at [463, 613] on tr "In AOR - New - Subaru - High Funnel — % — vs 31 — % — % vs 96.88% — % — vs 1 — …" at bounding box center [947, 607] width 1580 height 46
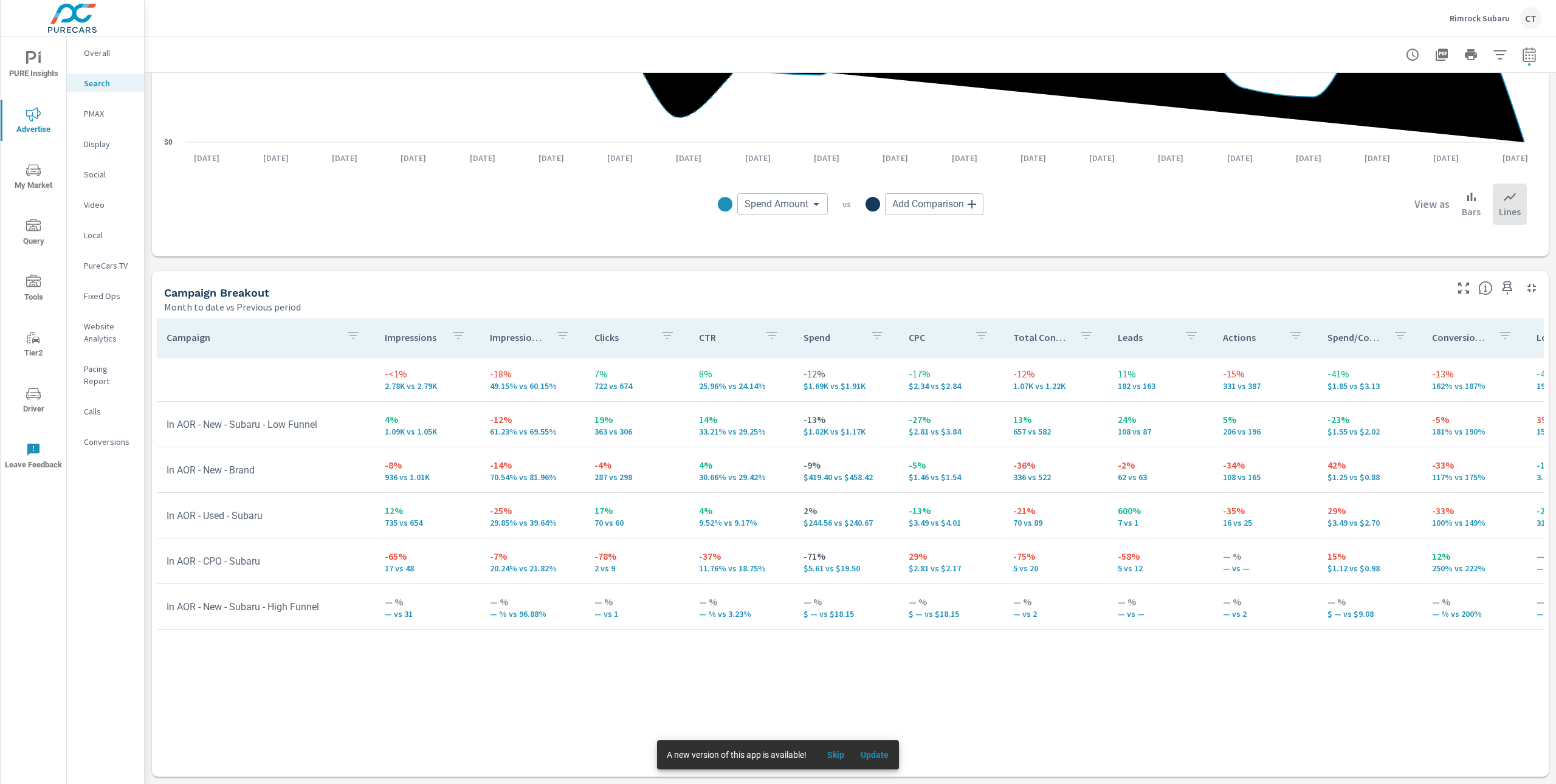
drag, startPoint x: 540, startPoint y: 443, endPoint x: 545, endPoint y: 435, distance: 9.4
click at [541, 443] on td "-12% 61.23% vs 69.55%" at bounding box center [533, 424] width 105 height 44
drag, startPoint x: 554, startPoint y: 428, endPoint x: 467, endPoint y: 430, distance: 87.0
click at [467, 430] on tr "In AOR - New - Subaru - Low Funnel 4% 1.09K vs 1.05K -12% 61.23% vs 69.55% 19% …" at bounding box center [947, 425] width 1580 height 46
drag, startPoint x: 884, startPoint y: 438, endPoint x: 873, endPoint y: 435, distance: 11.4
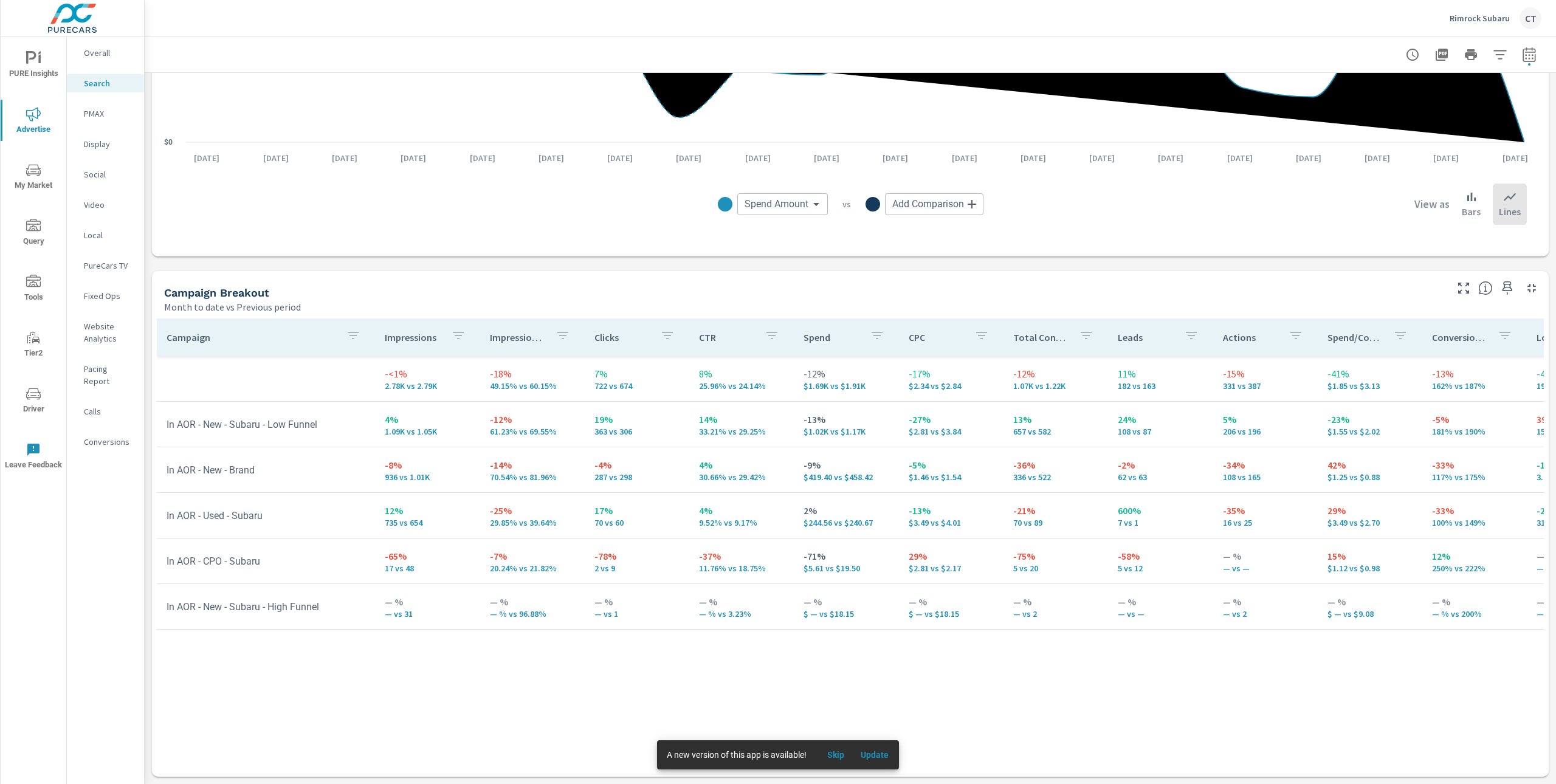
click at [882, 435] on td "-13% $1.02K vs $1.17K" at bounding box center [846, 424] width 105 height 44
drag, startPoint x: 863, startPoint y: 431, endPoint x: 797, endPoint y: 423, distance: 66.5
click at [804, 423] on div "-13% $1.02K vs $1.17K" at bounding box center [846, 424] width 85 height 24
click at [764, 284] on div "Campaign Breakout Month to date vs Previous period" at bounding box center [801, 293] width 1298 height 43
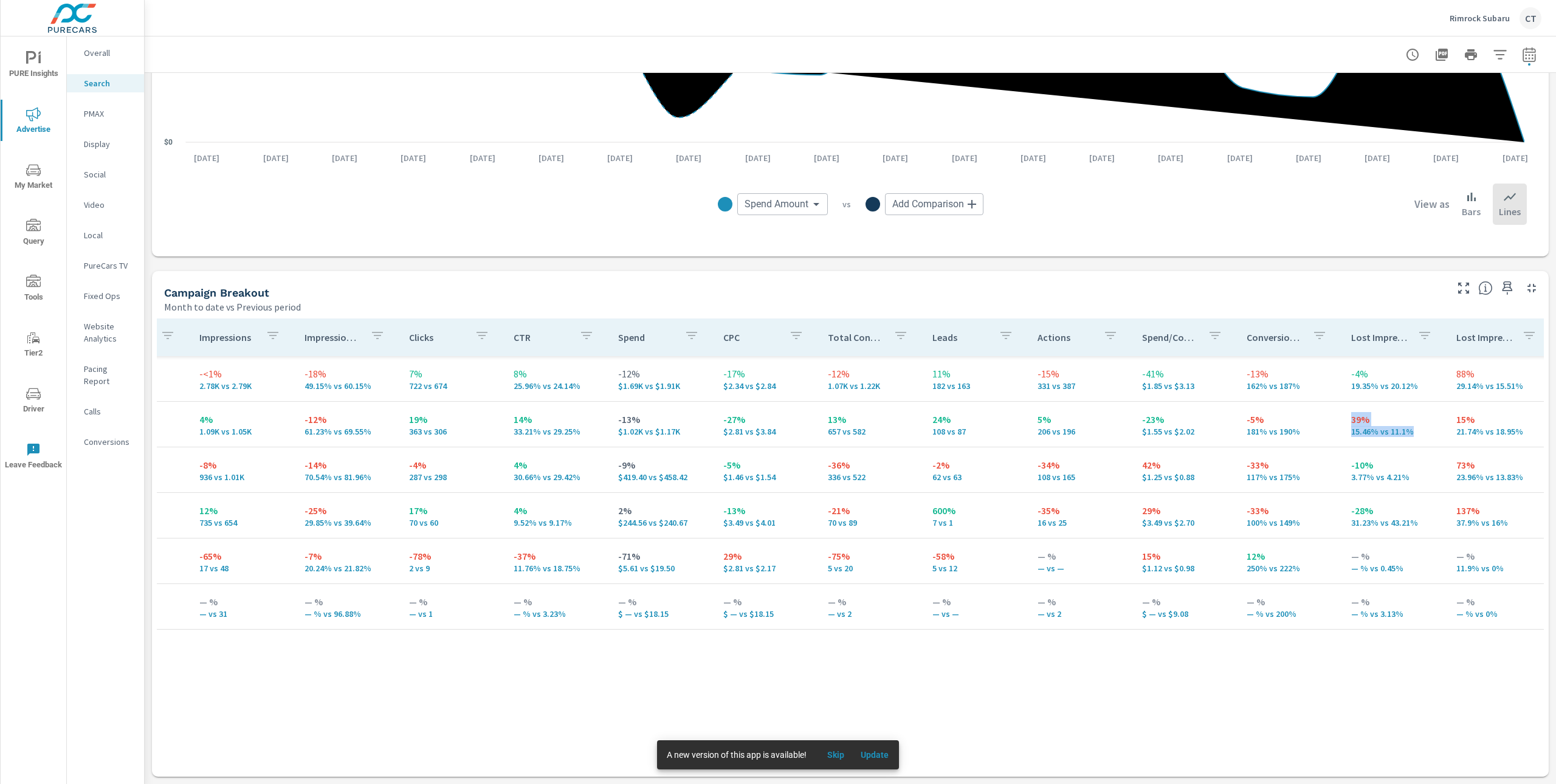
drag, startPoint x: 1397, startPoint y: 431, endPoint x: 1325, endPoint y: 419, distance: 73.0
click at [1341, 419] on td "39% 15.46% vs 11.1%" at bounding box center [1394, 424] width 105 height 44
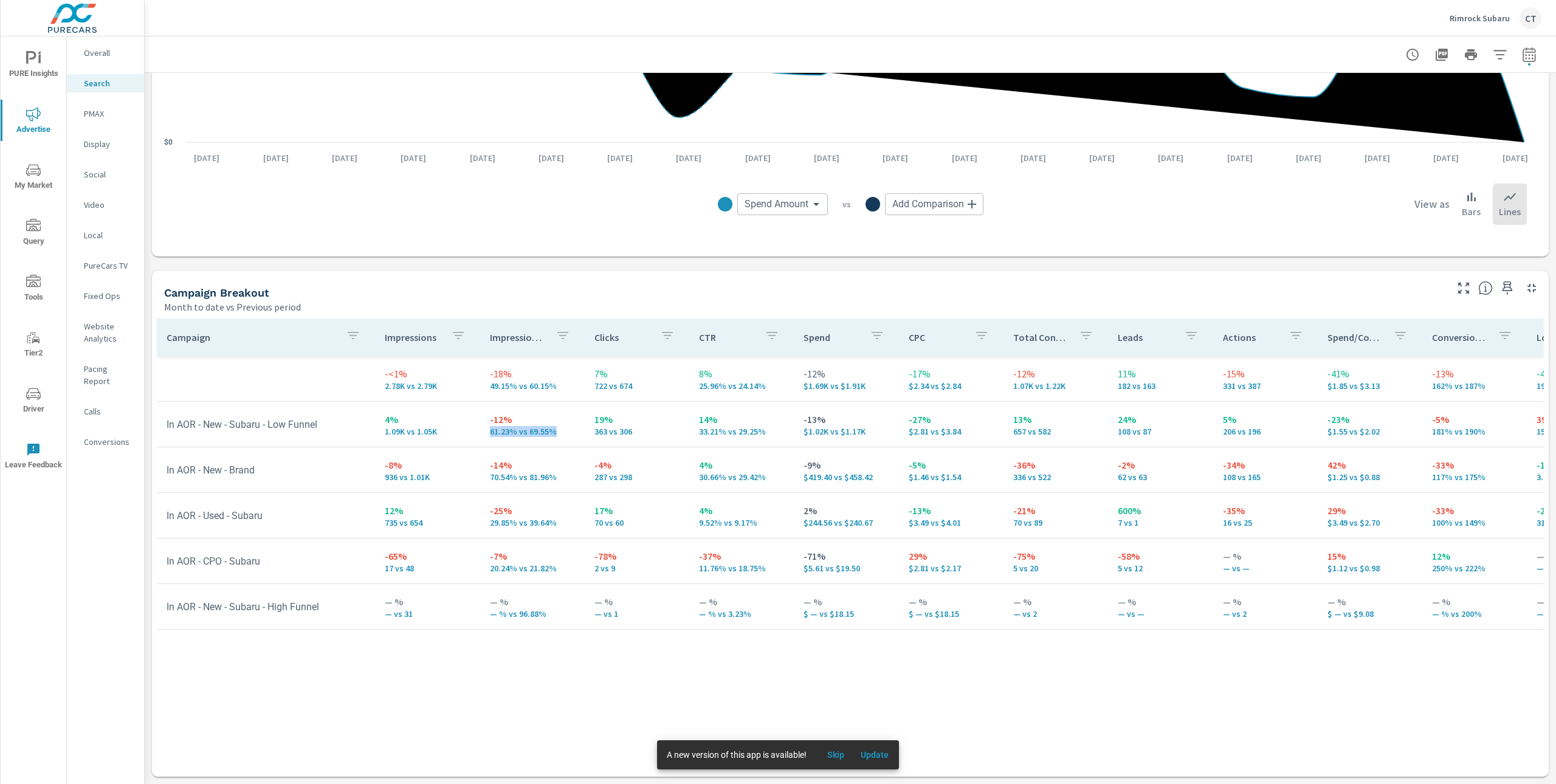
drag, startPoint x: 549, startPoint y: 435, endPoint x: 480, endPoint y: 427, distance: 69.5
click at [480, 427] on td "-12% 61.23% vs 69.55%" at bounding box center [533, 424] width 105 height 44
click at [546, 367] on p "-18%" at bounding box center [533, 374] width 85 height 14
drag, startPoint x: 556, startPoint y: 388, endPoint x: 483, endPoint y: 370, distance: 75.2
click at [483, 370] on td "-18% 49.15% vs 60.15%" at bounding box center [533, 378] width 105 height 44
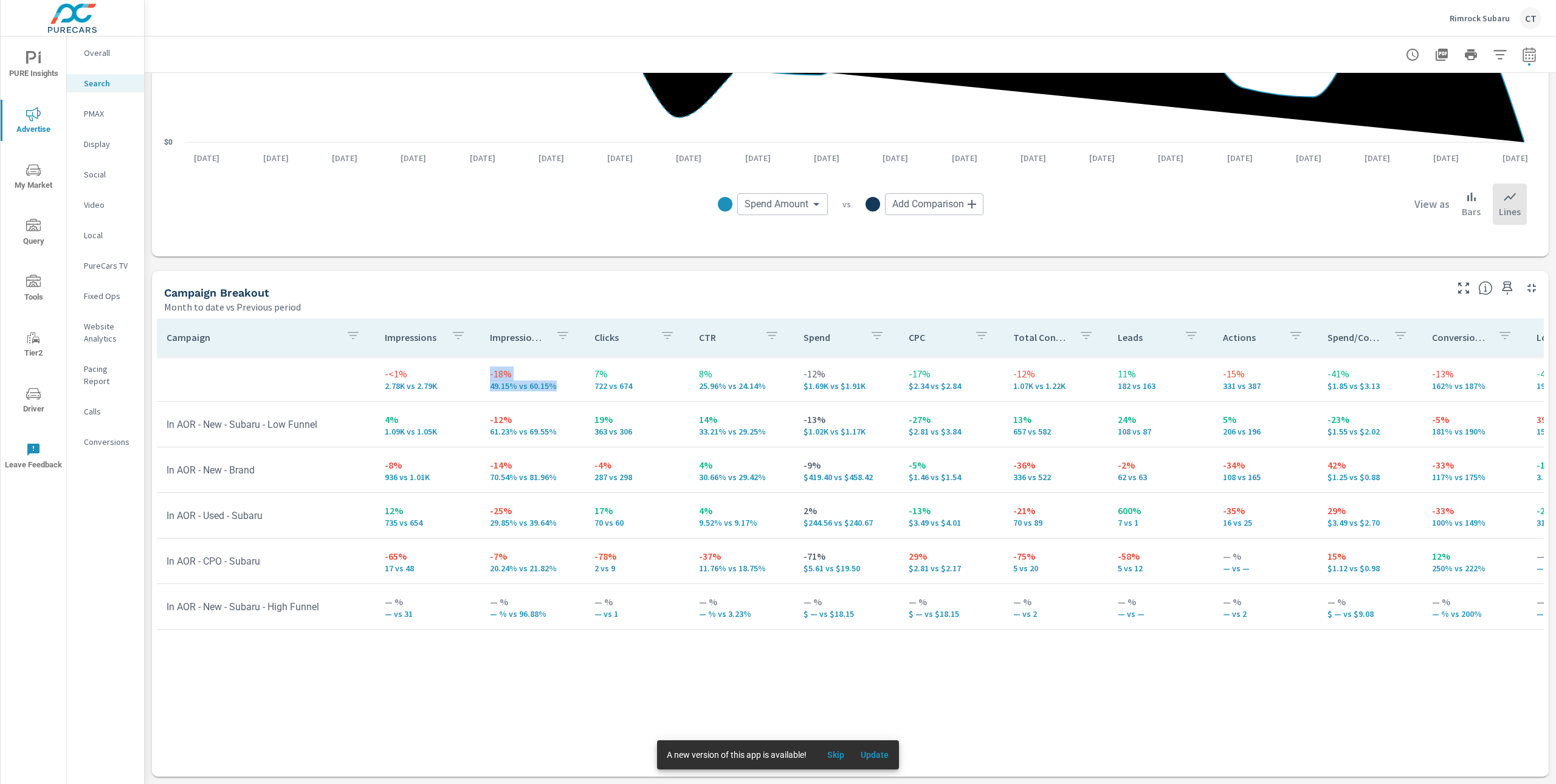
scroll to position [0, 185]
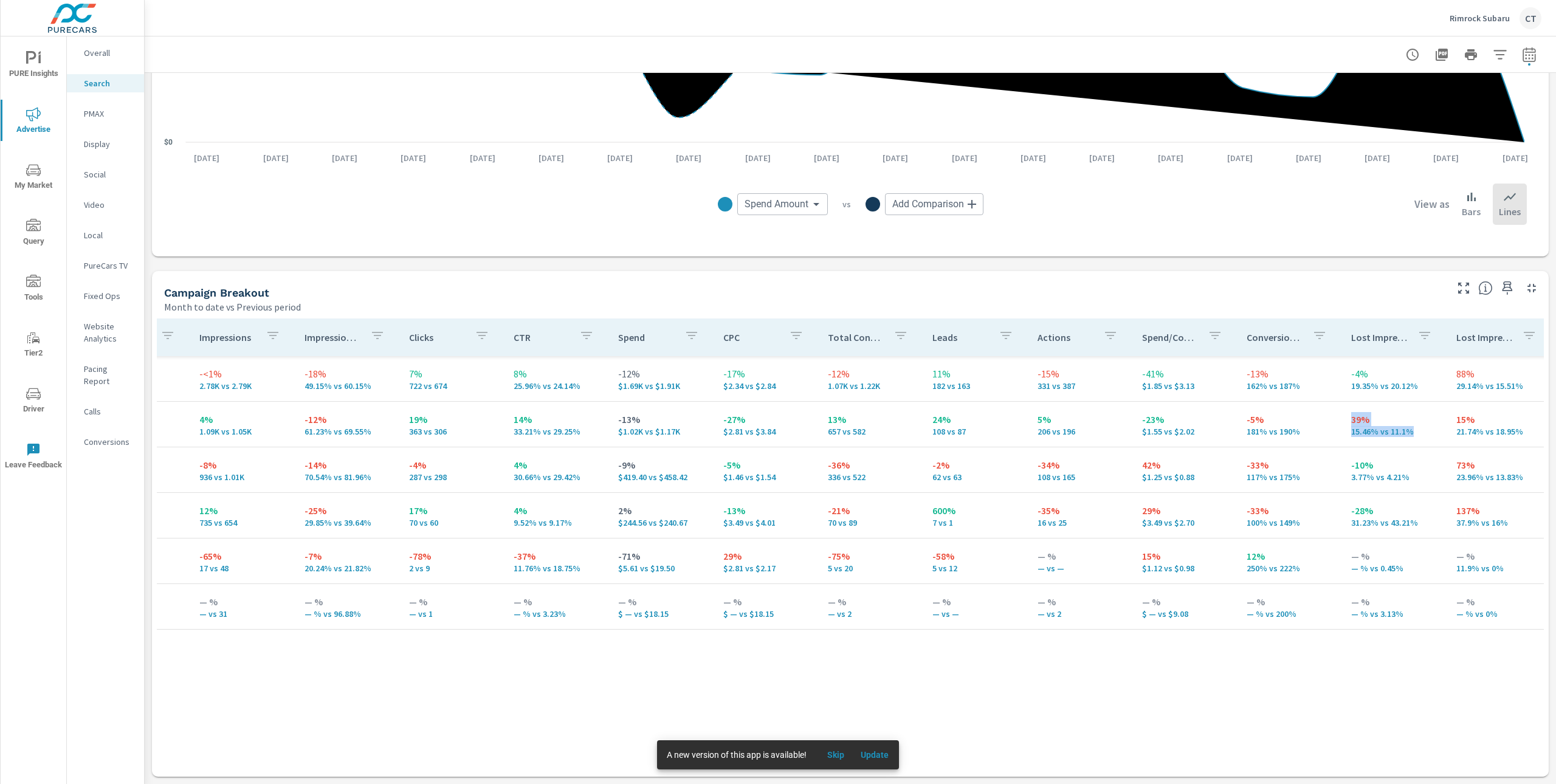
drag, startPoint x: 1401, startPoint y: 432, endPoint x: 1337, endPoint y: 425, distance: 64.4
click at [1351, 427] on p "15.46% vs 11.1%" at bounding box center [1394, 432] width 85 height 10
click at [1389, 433] on p "15.46% vs 11.1%" at bounding box center [1394, 432] width 85 height 10
drag, startPoint x: 1402, startPoint y: 432, endPoint x: 1313, endPoint y: 416, distance: 90.4
click at [1313, 416] on tr "In AOR - New - Subaru - Low Funnel 4% 1.09K vs 1.05K -12% 61.23% vs 69.55% 19% …" at bounding box center [761, 425] width 1580 height 46
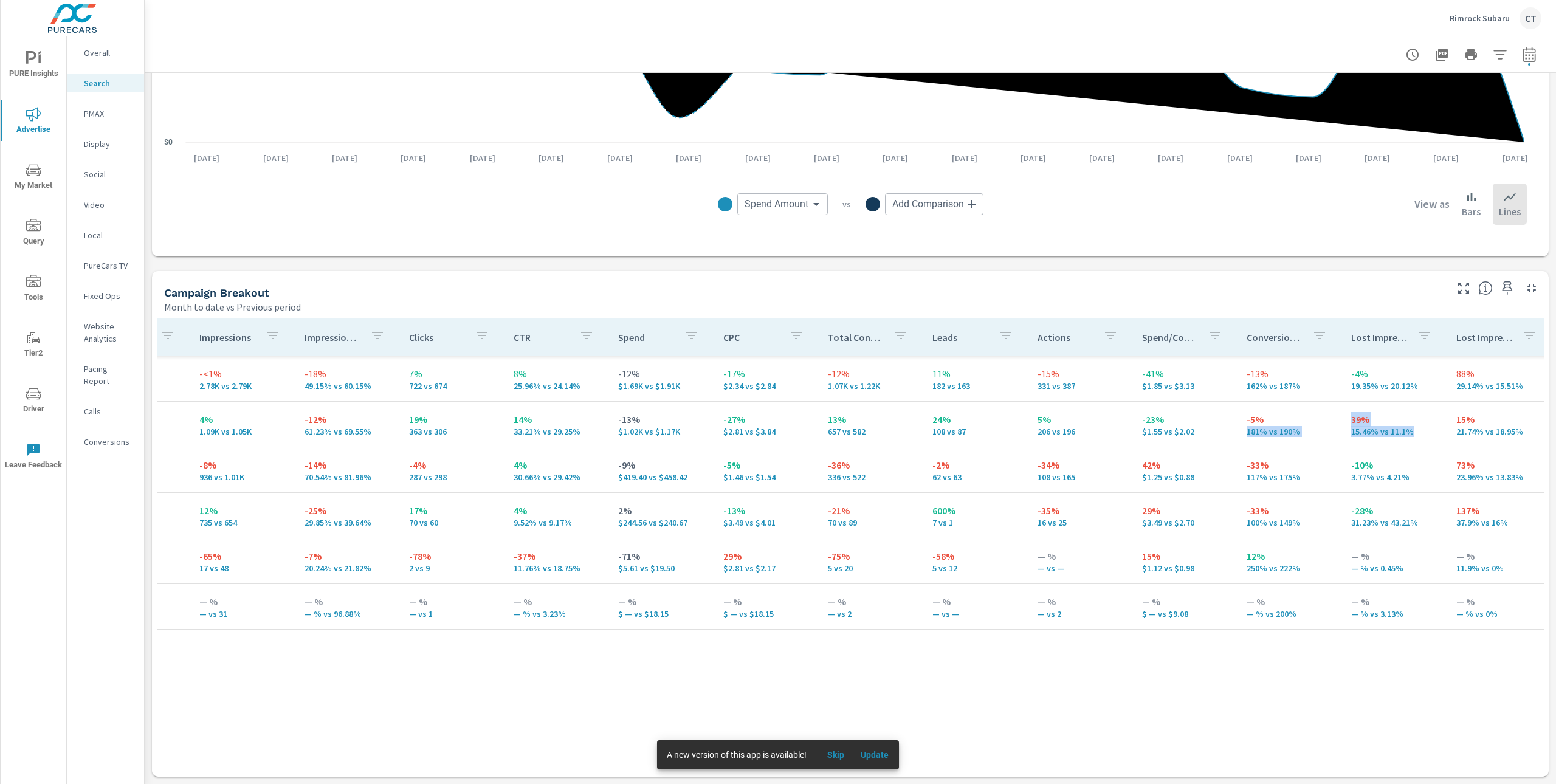
click at [1351, 420] on p "39%" at bounding box center [1394, 419] width 85 height 14
drag, startPoint x: 1395, startPoint y: 434, endPoint x: 1332, endPoint y: 420, distance: 64.5
click at [1341, 420] on td "39% 15.46% vs 11.1%" at bounding box center [1394, 424] width 105 height 44
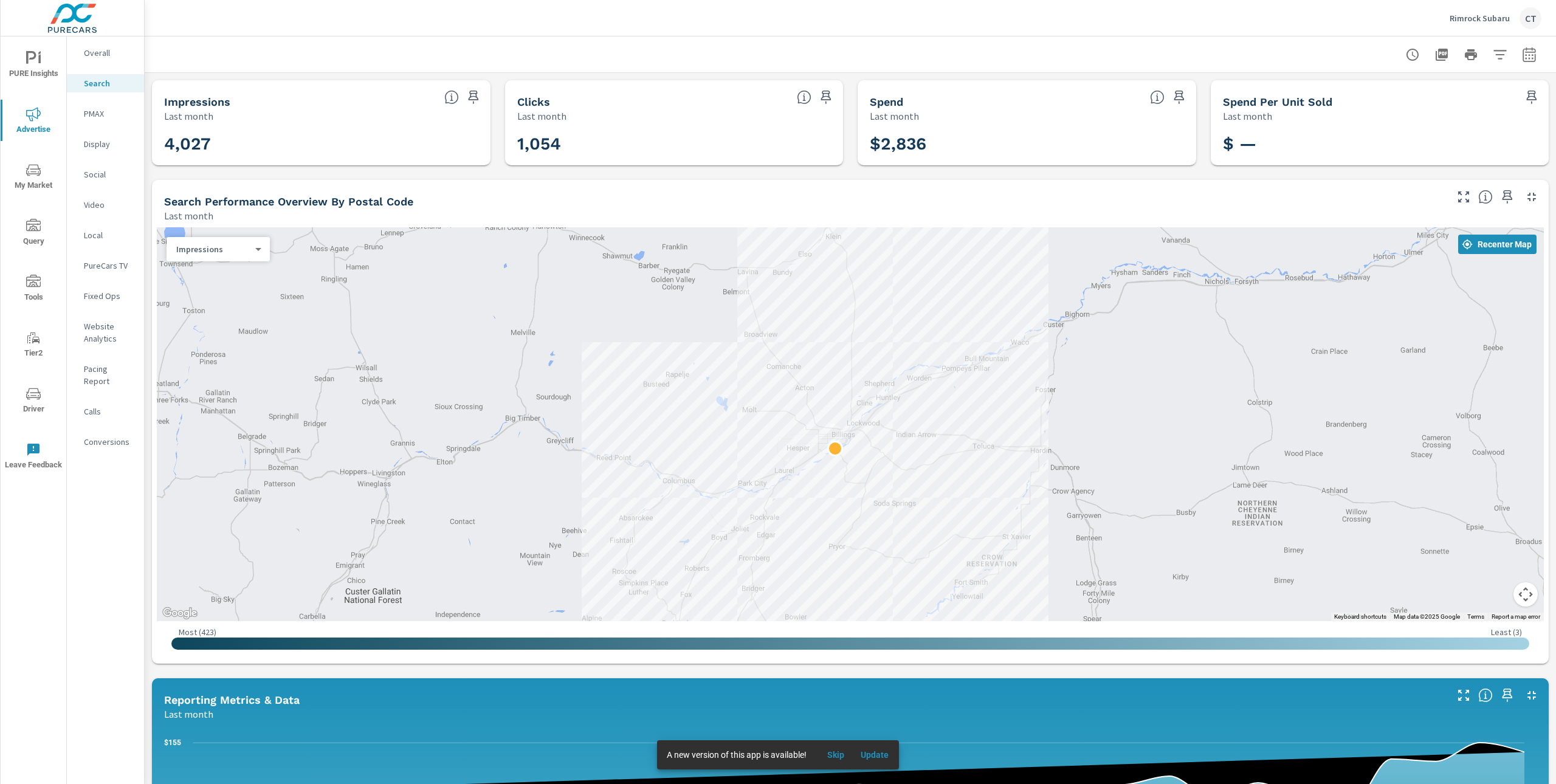
click at [90, 123] on nav "Overall Search PMAX Display Social Video Local PureCars TV Fixed Ops Website An…" at bounding box center [106, 252] width 78 height 431
click at [93, 117] on p "PMAX" at bounding box center [109, 113] width 50 height 12
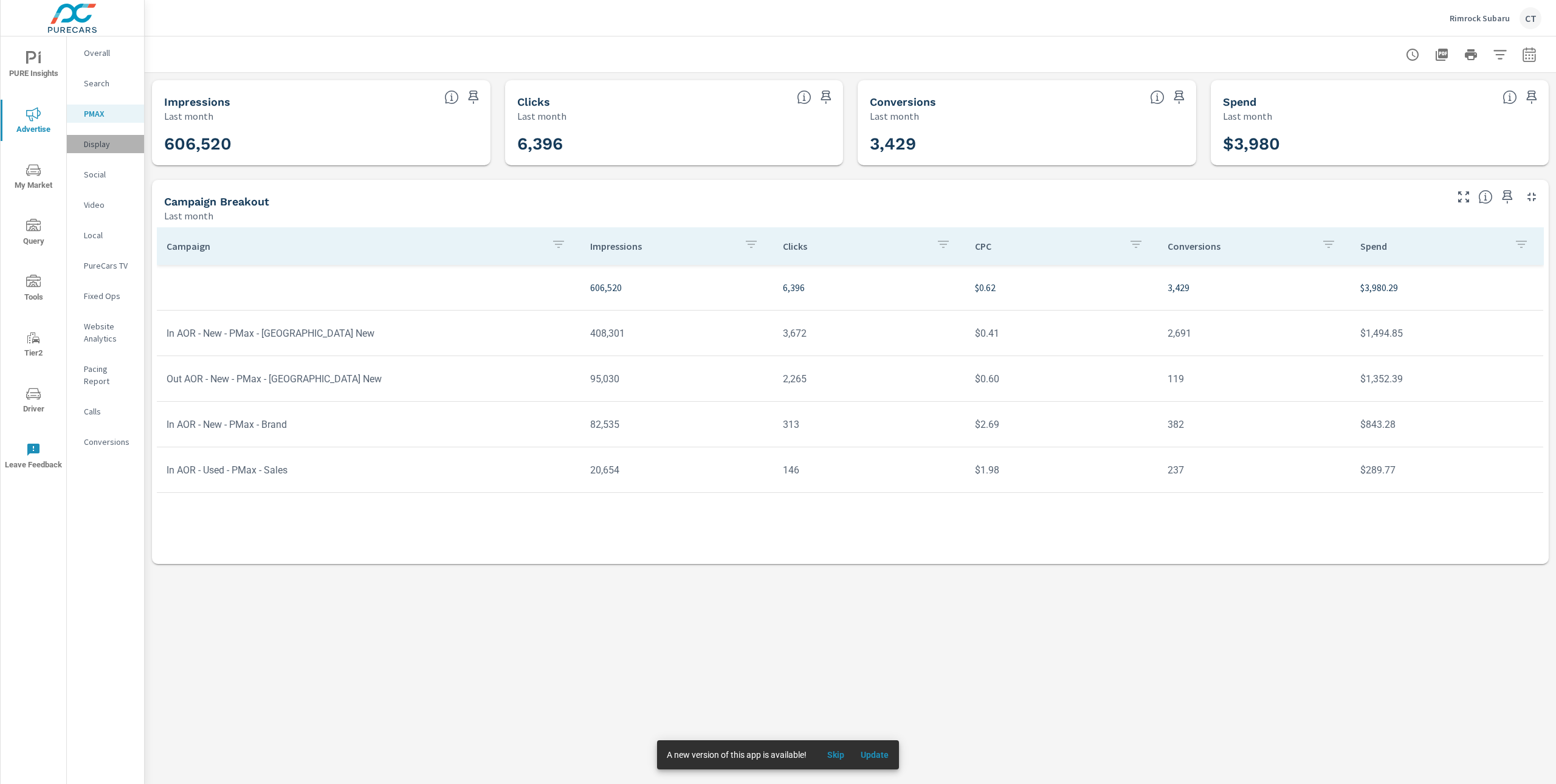
click at [102, 149] on div "Display" at bounding box center [106, 143] width 78 height 18
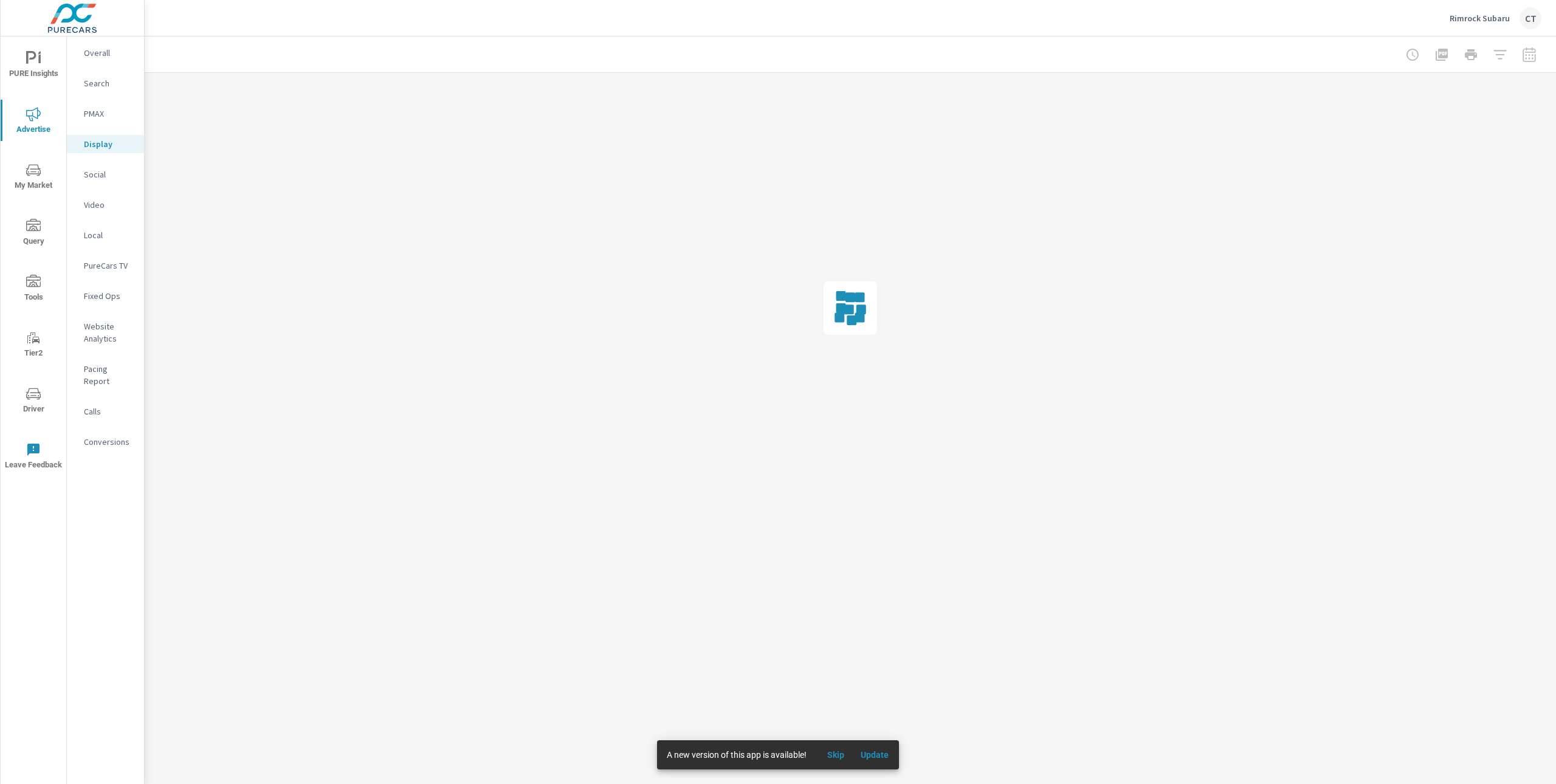
click at [116, 42] on nav "Overall Search PMAX Display Social Video Local PureCars TV Fixed Ops Website An…" at bounding box center [106, 252] width 78 height 431
click at [106, 59] on div "Overall" at bounding box center [106, 52] width 78 height 18
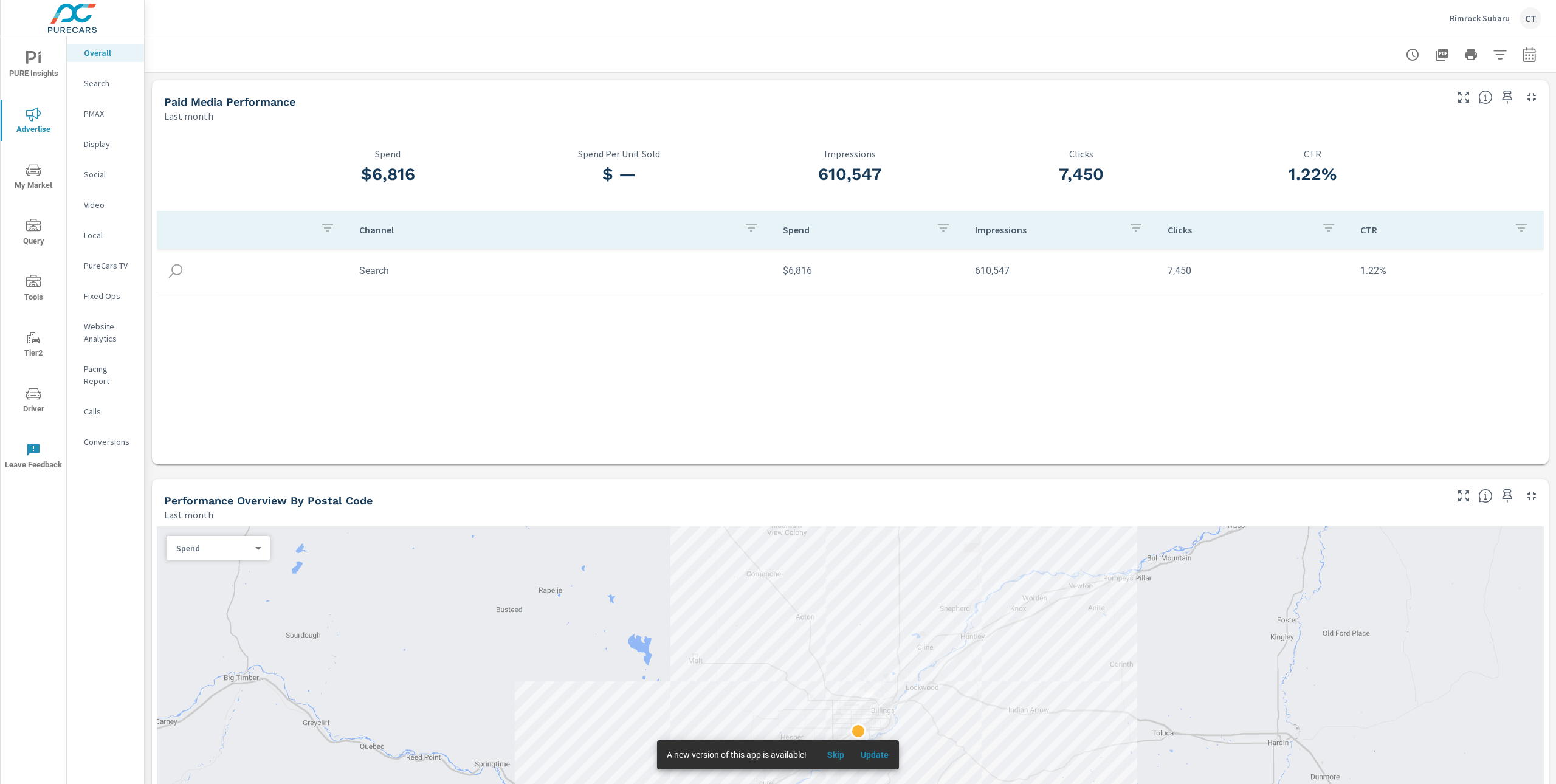
click at [469, 166] on h3 "$6,816" at bounding box center [388, 174] width 231 height 21
click at [39, 70] on span "PURE Insights" at bounding box center [33, 66] width 58 height 30
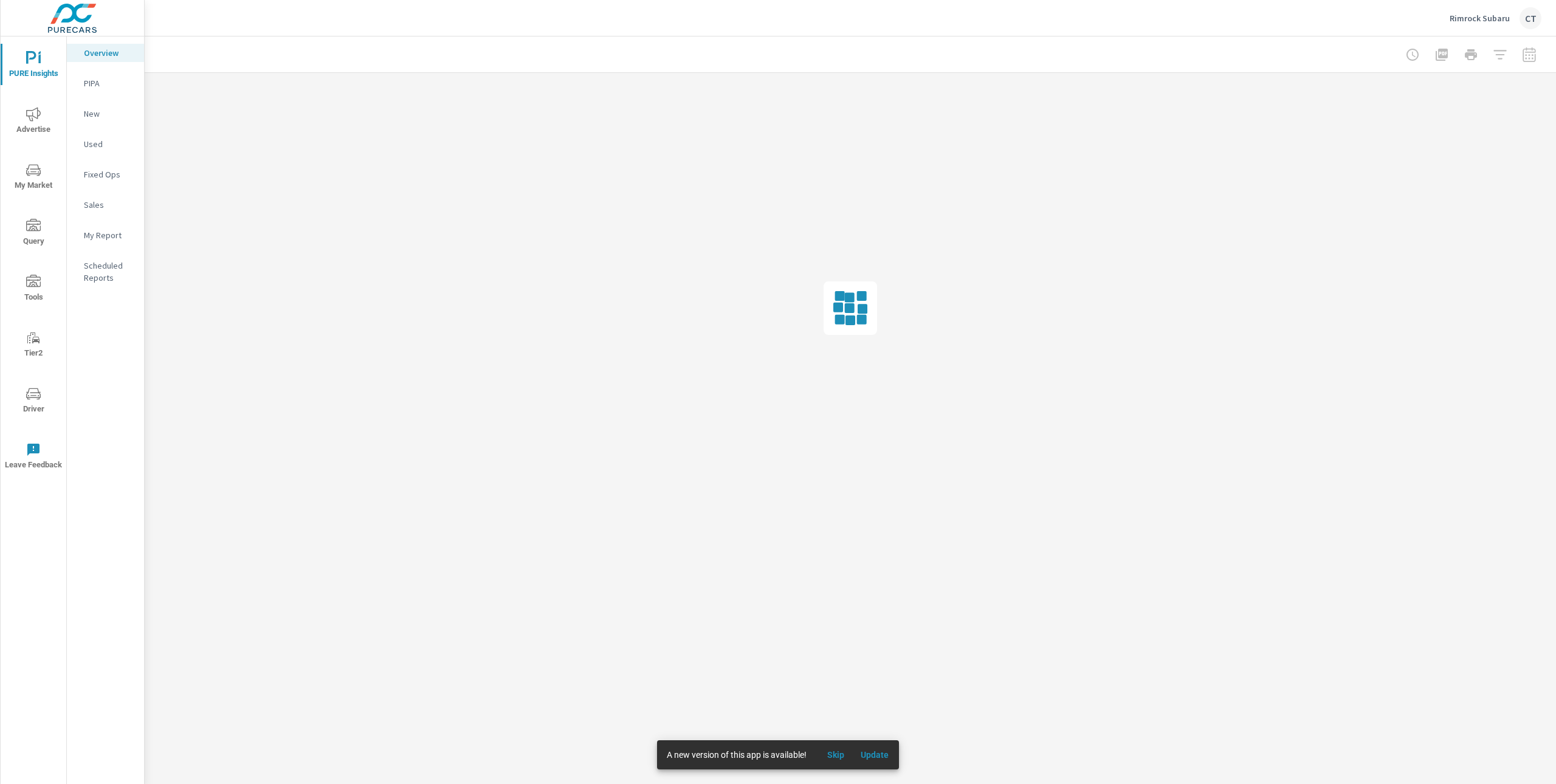
click at [31, 159] on button "My Market" at bounding box center [33, 176] width 65 height 42
click at [101, 419] on p "Industry Overview" at bounding box center [109, 411] width 50 height 24
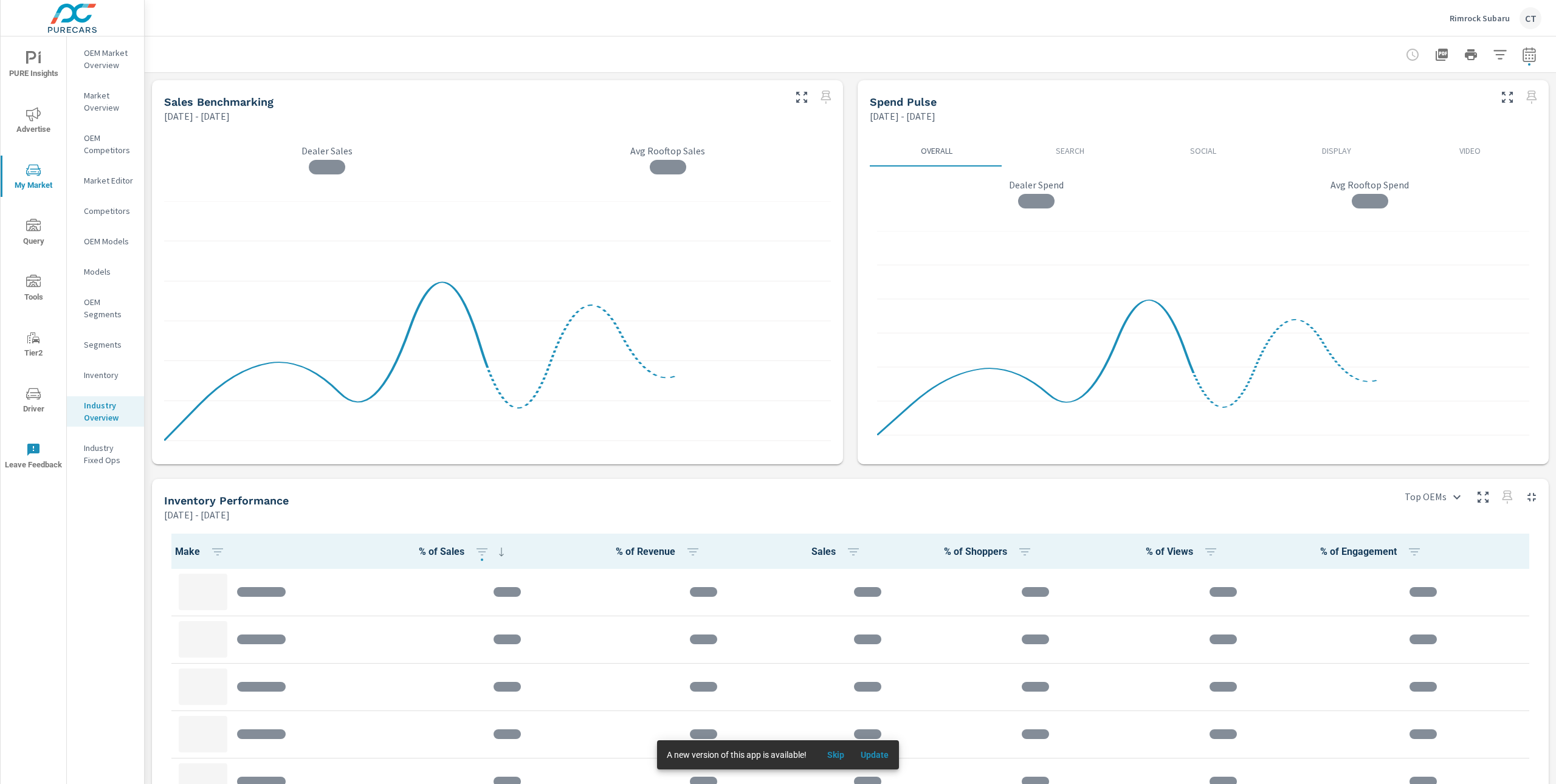
click at [485, 50] on div at bounding box center [850, 55] width 1382 height 36
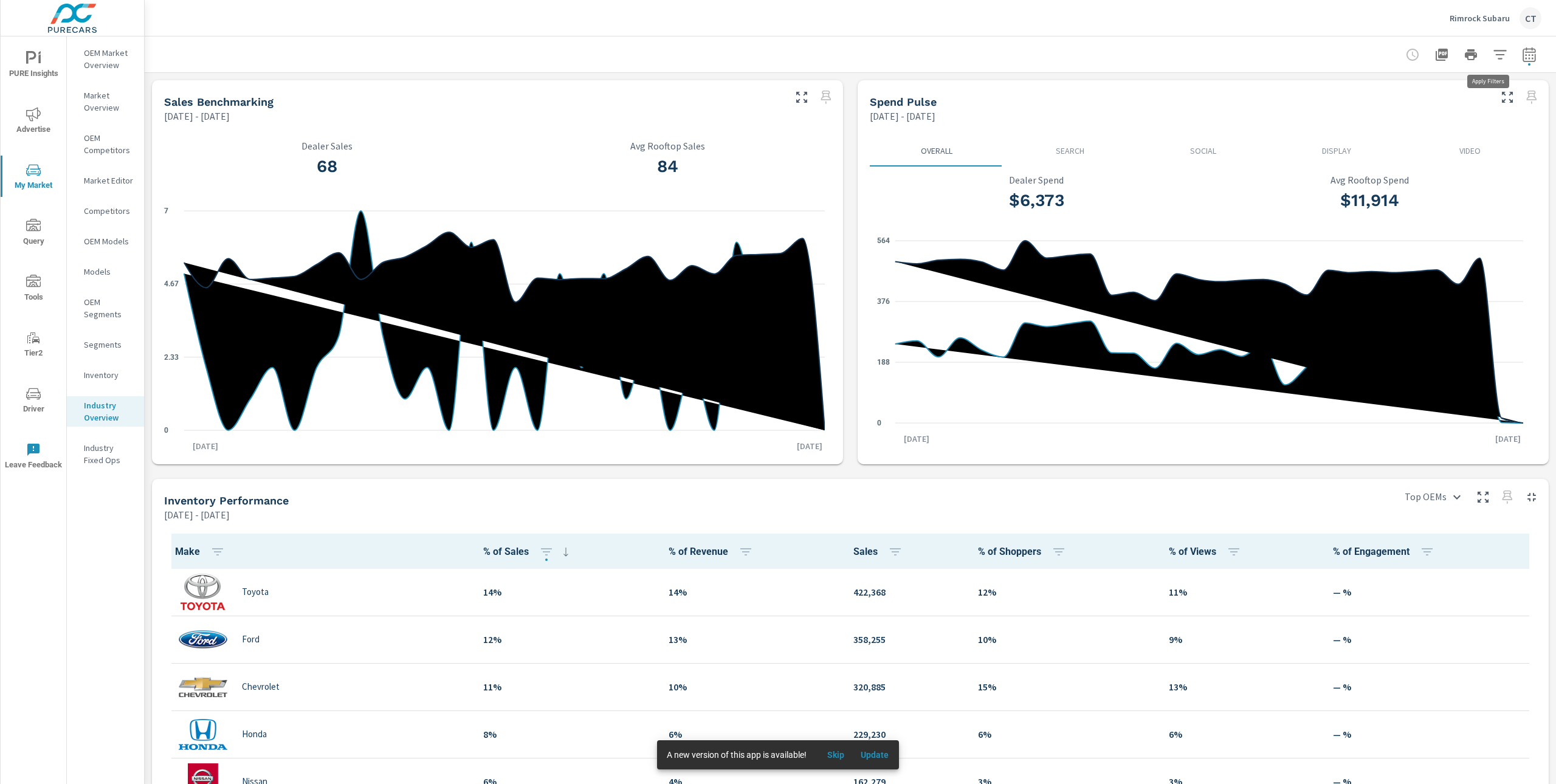
scroll to position [1, 0]
click at [1493, 57] on icon "button" at bounding box center [1500, 55] width 14 height 14
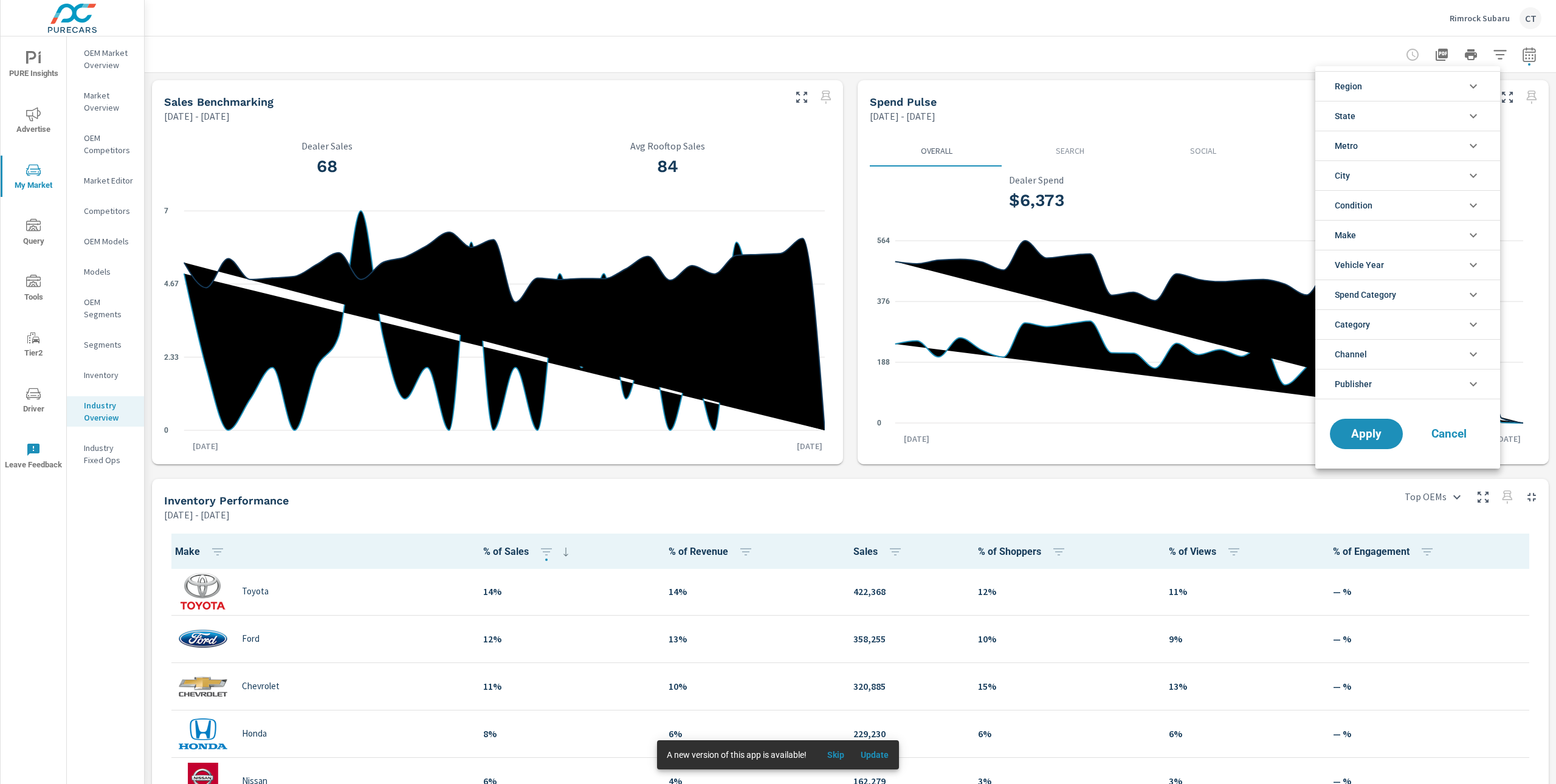
click at [1380, 155] on li "Metro" at bounding box center [1407, 146] width 184 height 30
click at [1390, 121] on li "State" at bounding box center [1407, 116] width 184 height 30
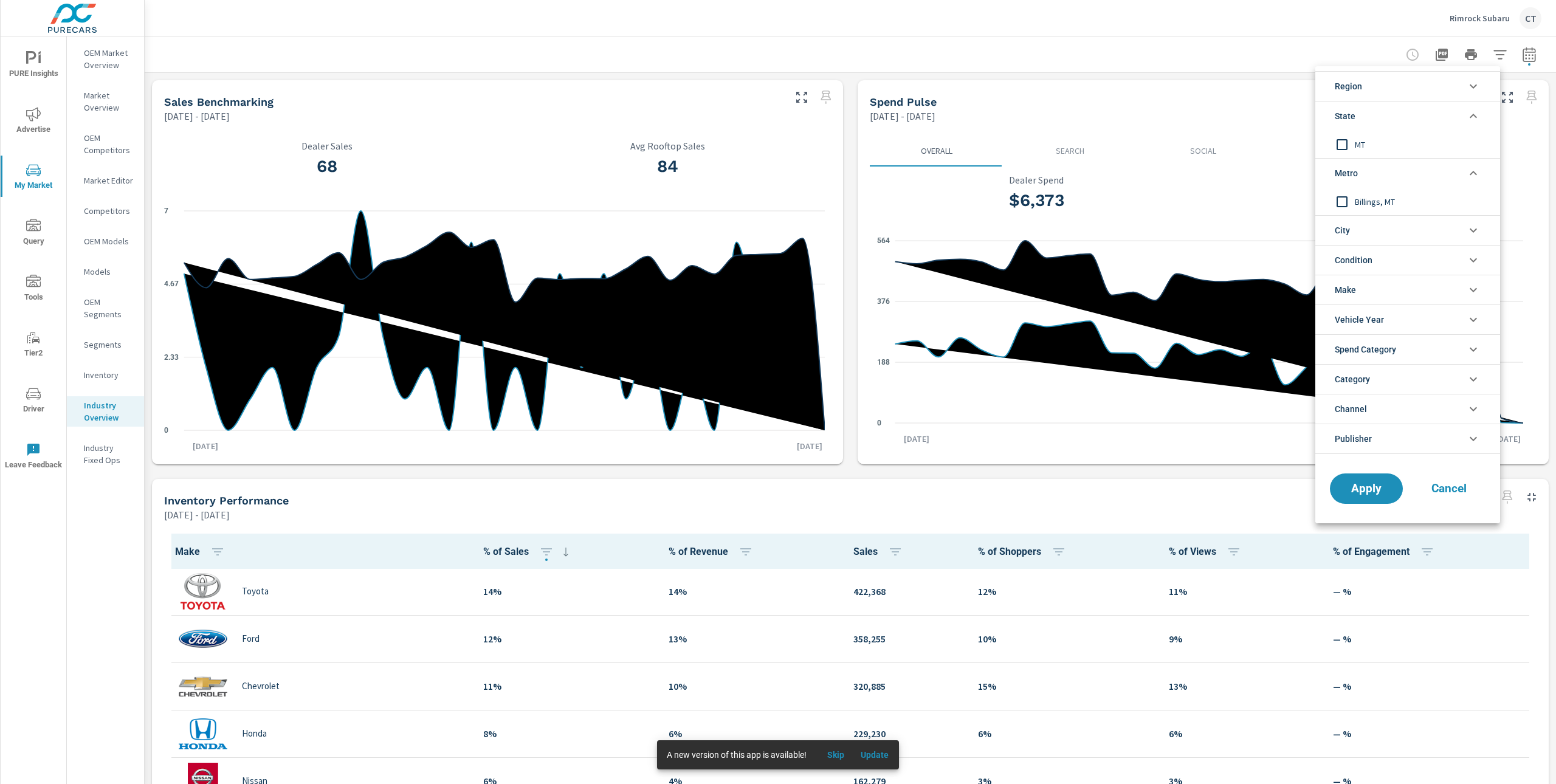
click at [1377, 149] on span "MT" at bounding box center [1421, 144] width 133 height 14
click at [1355, 499] on button "Apply" at bounding box center [1367, 488] width 75 height 32
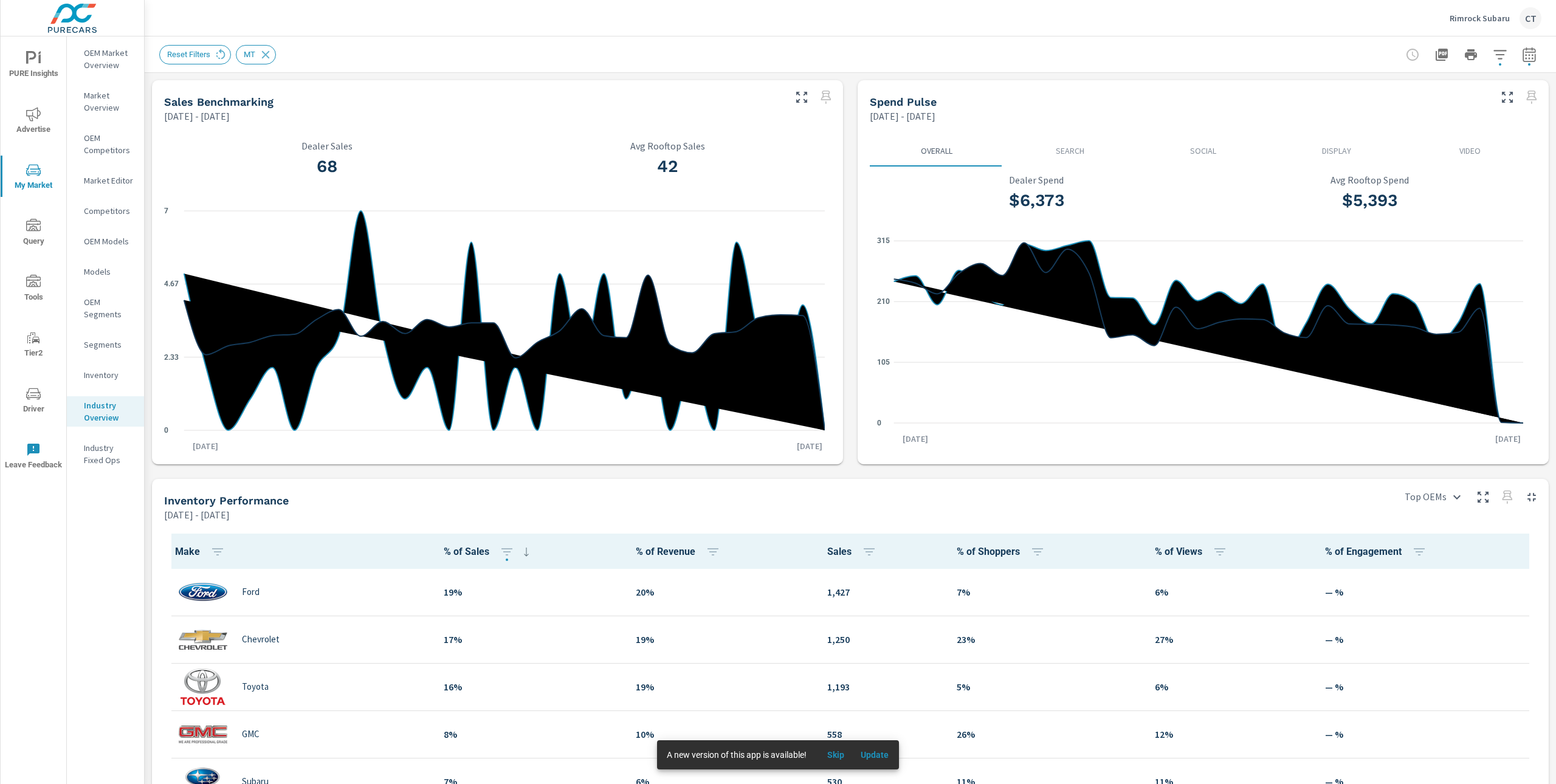
scroll to position [1, 0]
click at [1522, 49] on icon "button" at bounding box center [1529, 55] width 14 height 14
click at [1432, 109] on select "Custom Yesterday Last week Last 7 days Last 14 days Last 30 days Last 45 days L…" at bounding box center [1420, 105] width 131 height 24
select select "Last 45 days"
click at [1413, 133] on p "+ Add comparison" at bounding box center [1432, 136] width 156 height 14
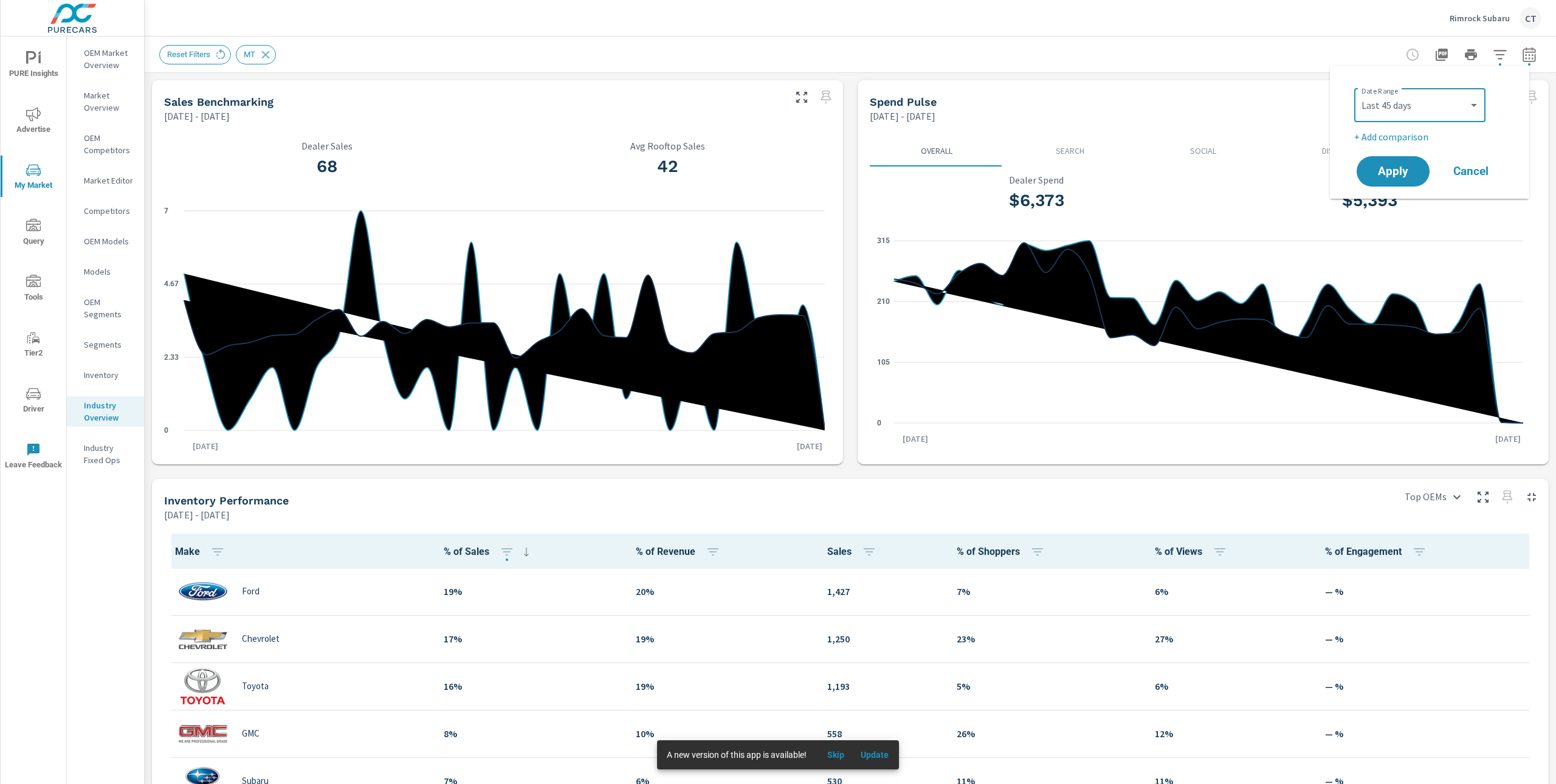
select select "Previous period"
click at [1409, 196] on button "Apply" at bounding box center [1393, 205] width 75 height 32
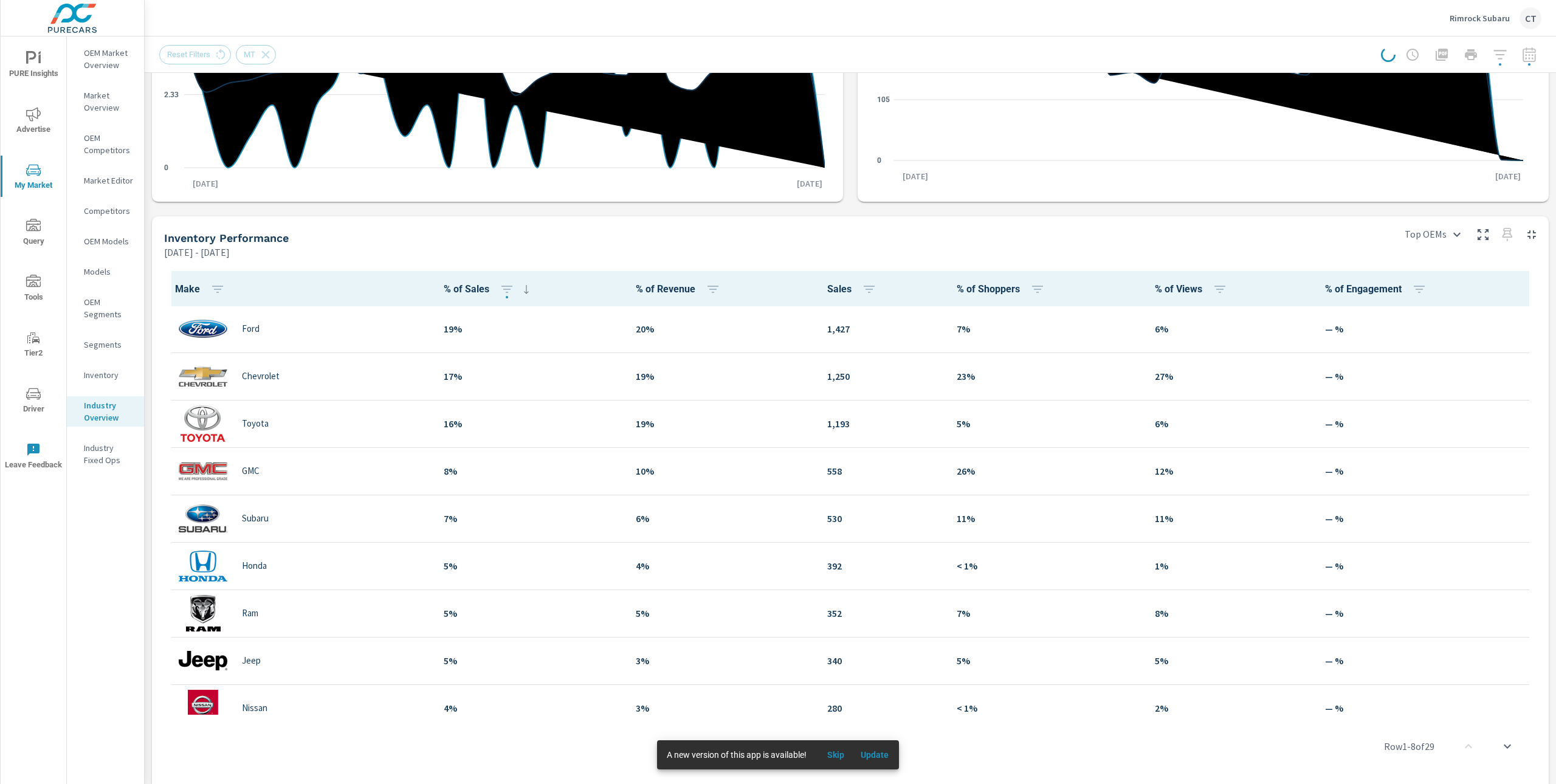
scroll to position [285, 0]
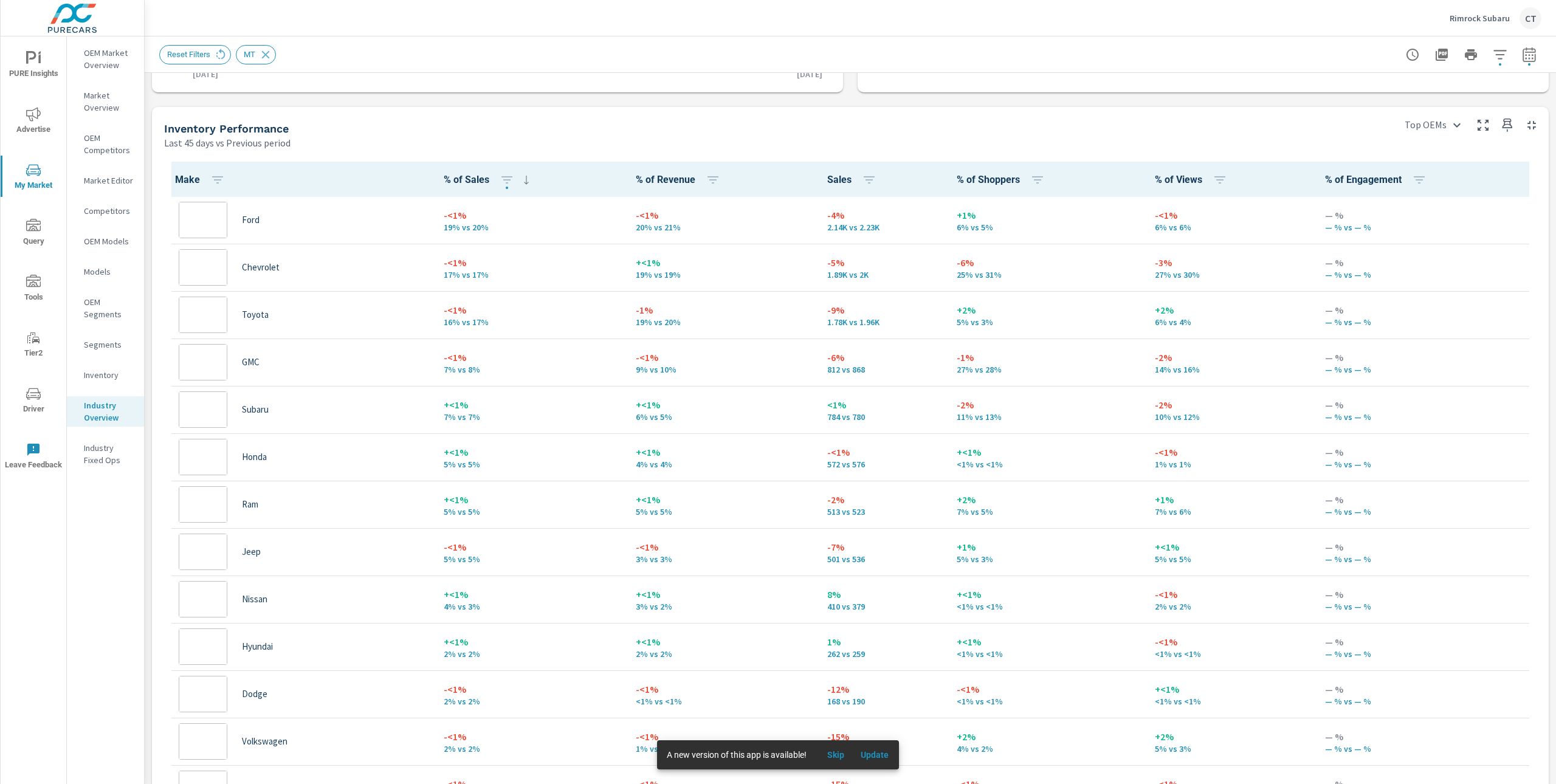
scroll to position [1, 0]
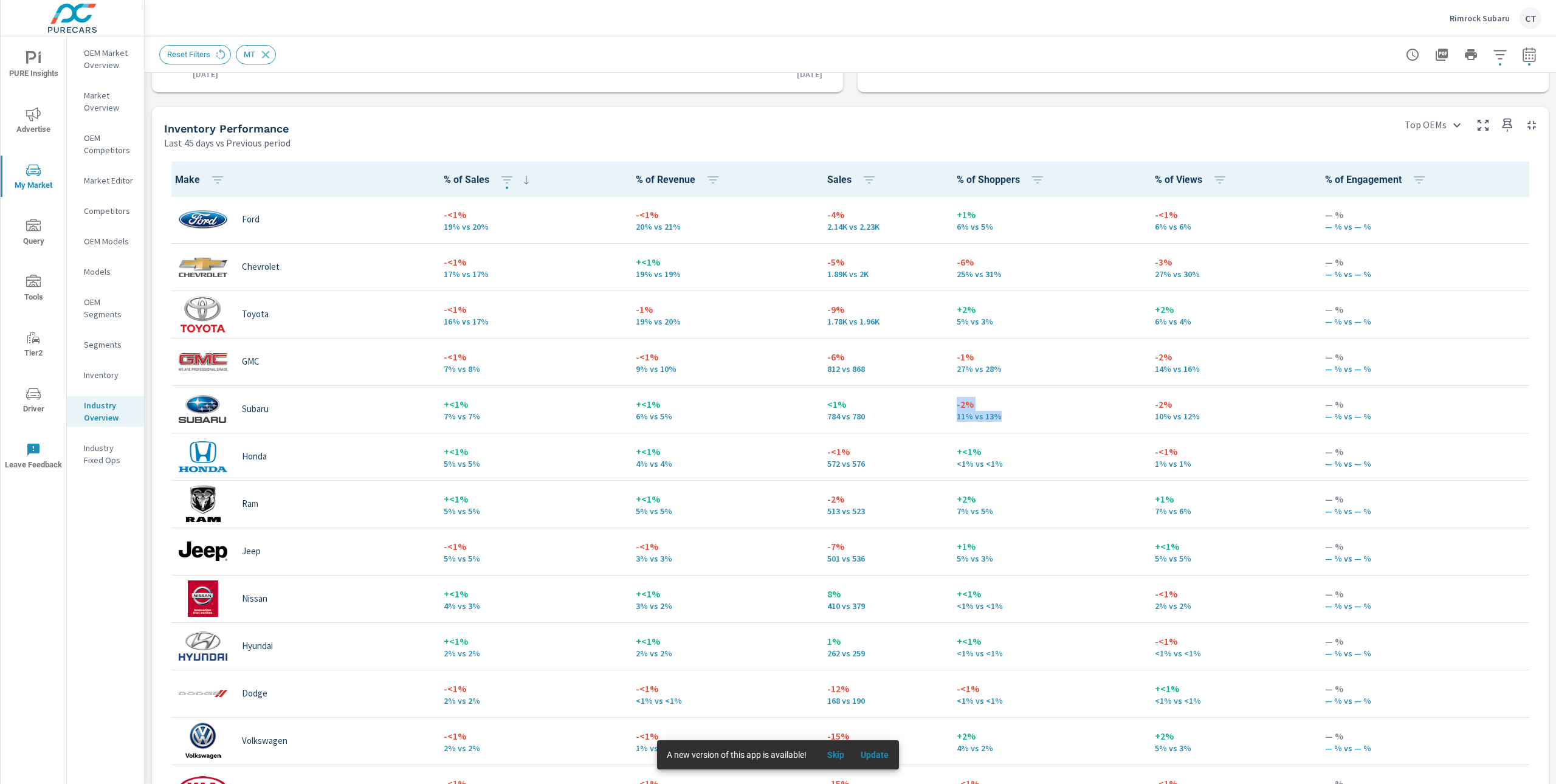
drag, startPoint x: 980, startPoint y: 415, endPoint x: 924, endPoint y: 405, distance: 56.9
click at [947, 405] on td "-2% 11% vs 13%" at bounding box center [1046, 409] width 198 height 47
drag, startPoint x: 1179, startPoint y: 419, endPoint x: 1125, endPoint y: 405, distance: 55.8
click at [1145, 405] on td "-2% 10% vs 12%" at bounding box center [1230, 409] width 170 height 47
click at [631, 128] on div "Inventory Performance" at bounding box center [776, 128] width 1224 height 14
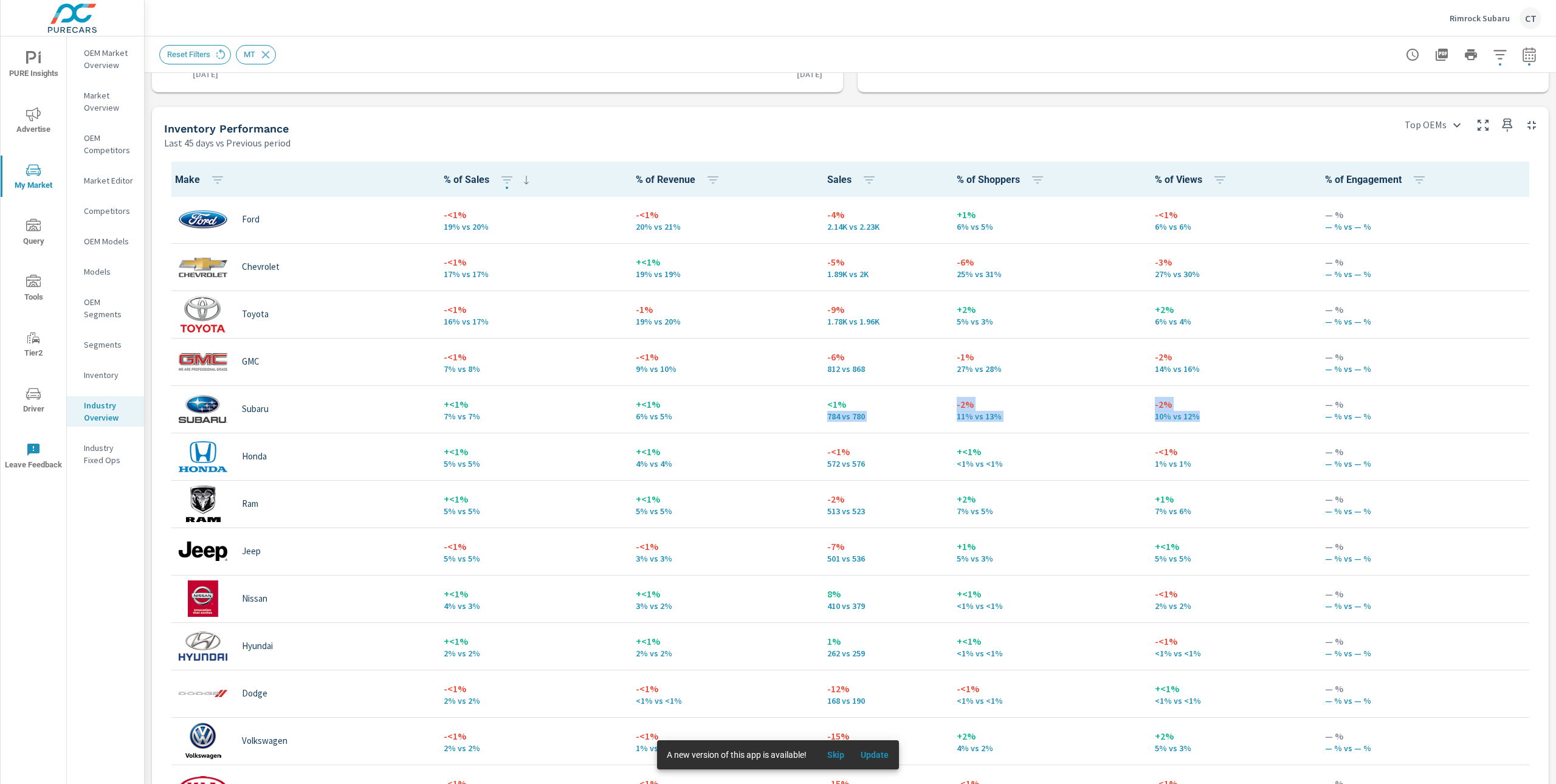
drag, startPoint x: 1186, startPoint y: 418, endPoint x: 919, endPoint y: 409, distance: 267.2
click at [919, 409] on tr "Subaru +<1% 7% vs 7% +<1% 6% vs 5% <1% 784 vs 780 -2% 11% vs 13% -2% 10% vs 12%…" at bounding box center [850, 409] width 1373 height 47
click at [1012, 402] on p "-2%" at bounding box center [1046, 404] width 179 height 14
drag, startPoint x: 1194, startPoint y: 410, endPoint x: 920, endPoint y: 405, distance: 274.0
click at [920, 405] on tr "Subaru +<1% 7% vs 7% +<1% 6% vs 5% <1% 784 vs 780 -2% 11% vs 13% -2% 10% vs 12%…" at bounding box center [850, 409] width 1373 height 47
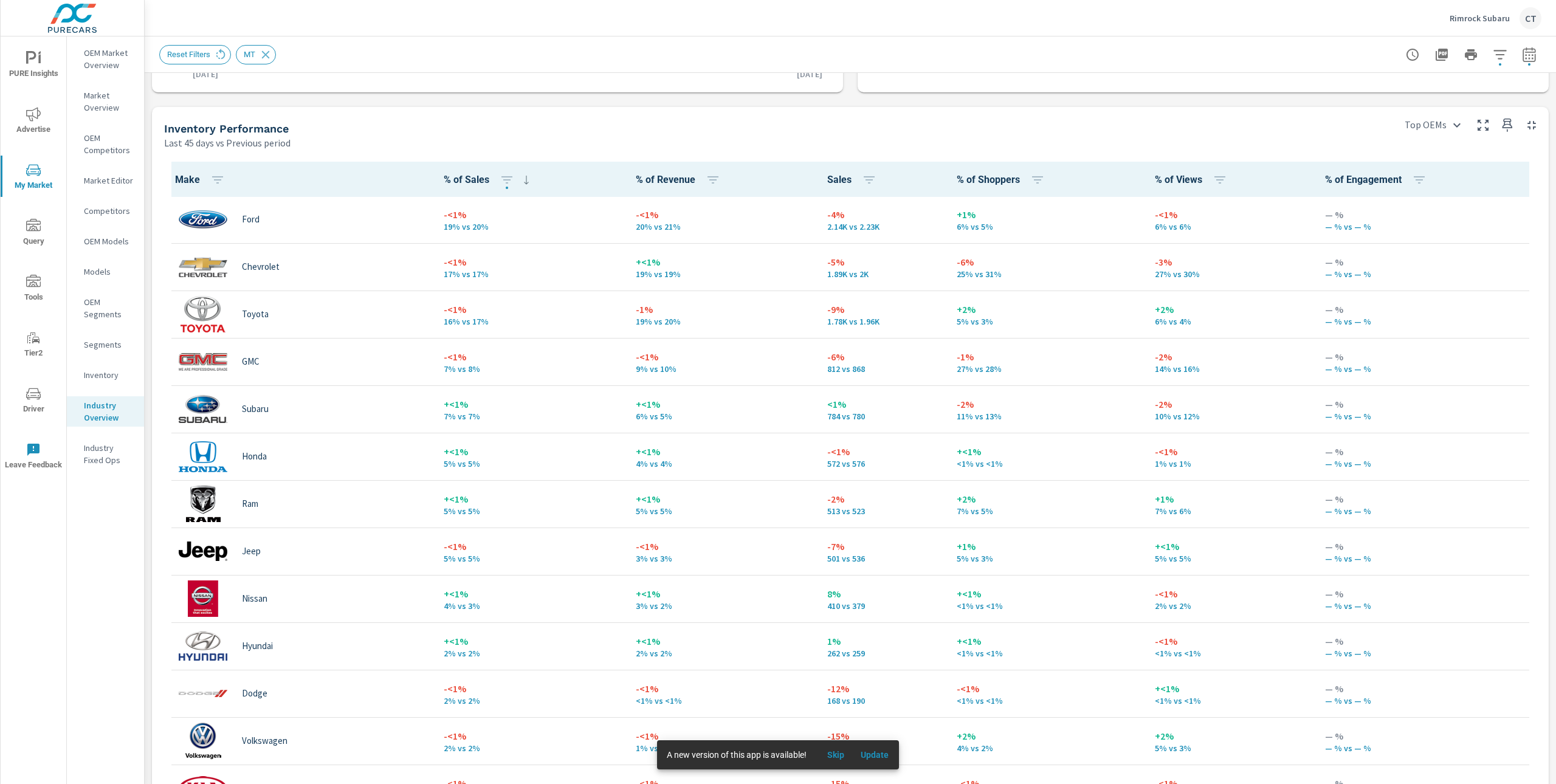
drag, startPoint x: 960, startPoint y: 420, endPoint x: 969, endPoint y: 423, distance: 9.5
click at [960, 420] on p "11% vs 13%" at bounding box center [1046, 416] width 179 height 10
click at [30, 131] on span "Advertise" at bounding box center [33, 122] width 58 height 30
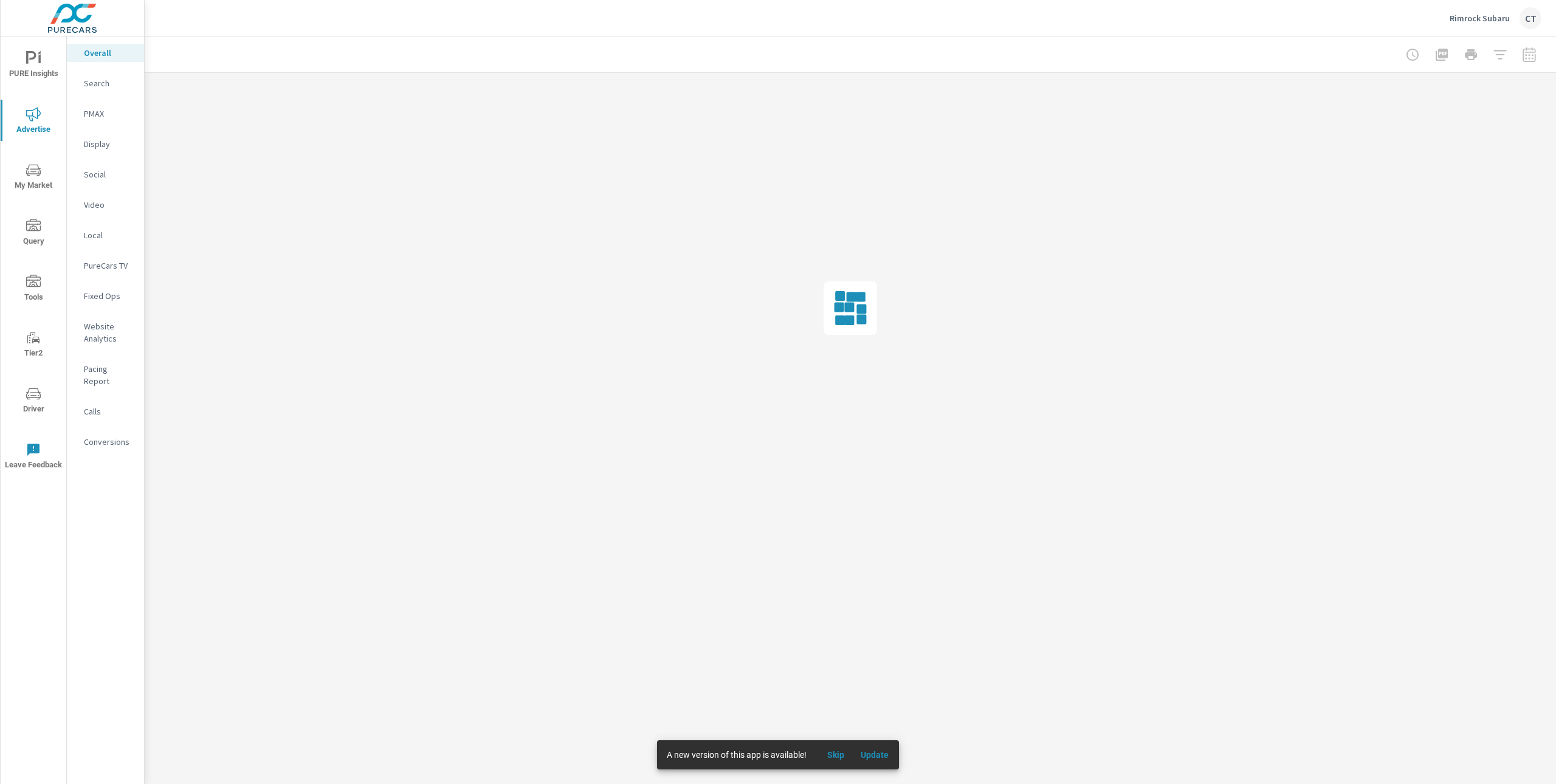
click at [104, 81] on p "Search" at bounding box center [109, 83] width 50 height 12
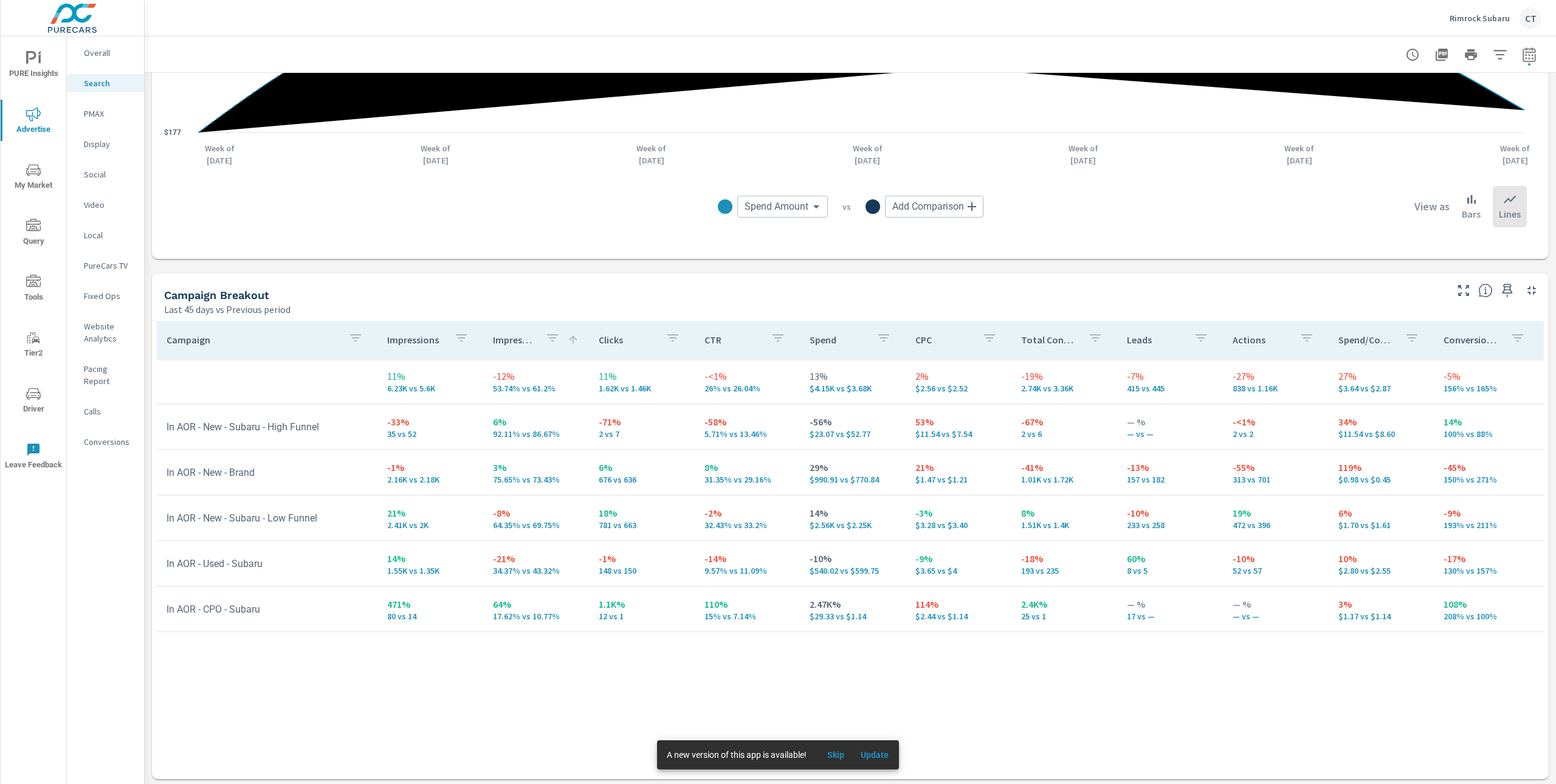
scroll to position [979, 0]
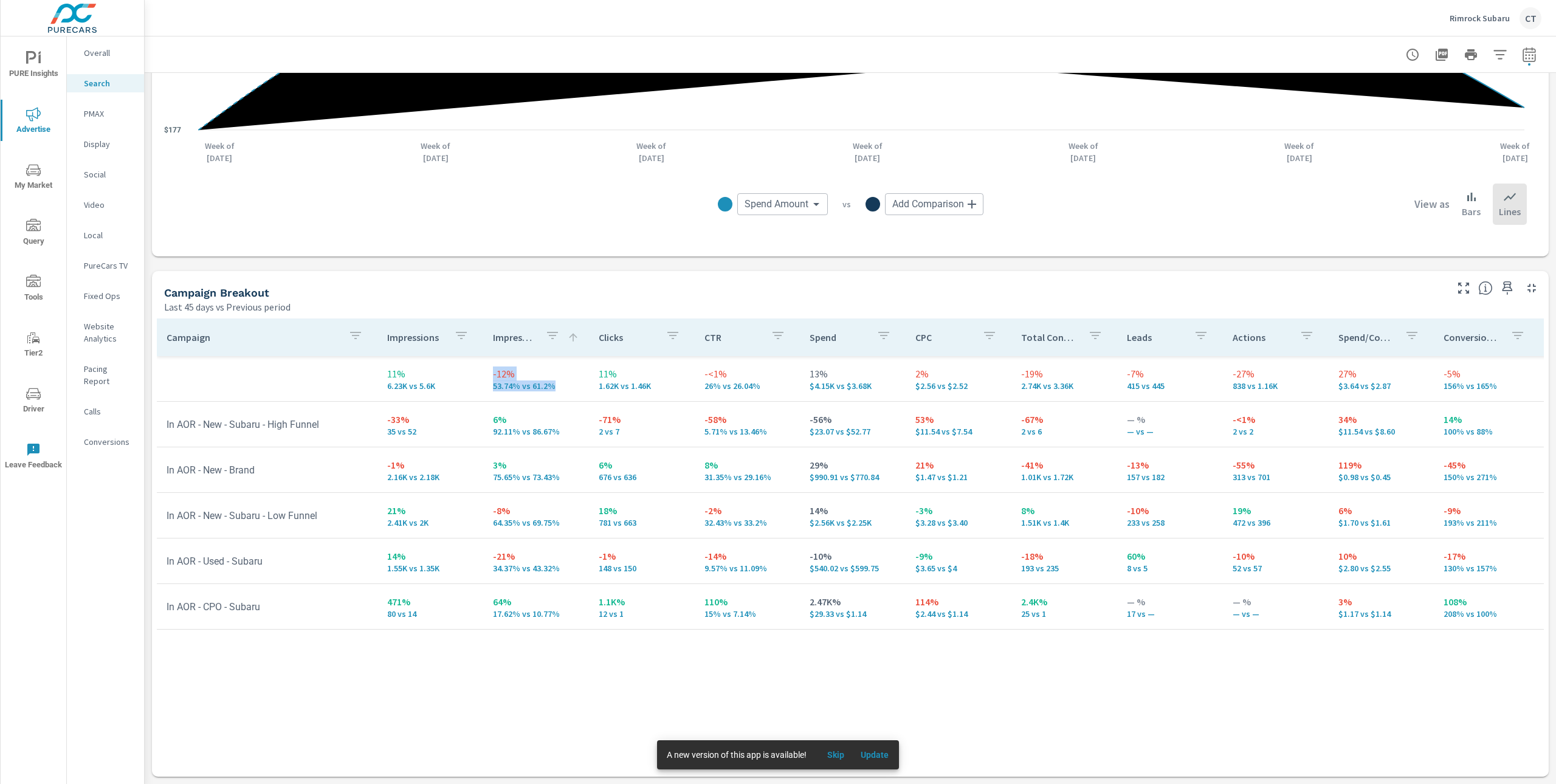
drag, startPoint x: 555, startPoint y: 389, endPoint x: 489, endPoint y: 374, distance: 67.7
click at [493, 374] on div "-12% 53.74% vs 61.2%" at bounding box center [536, 379] width 86 height 24
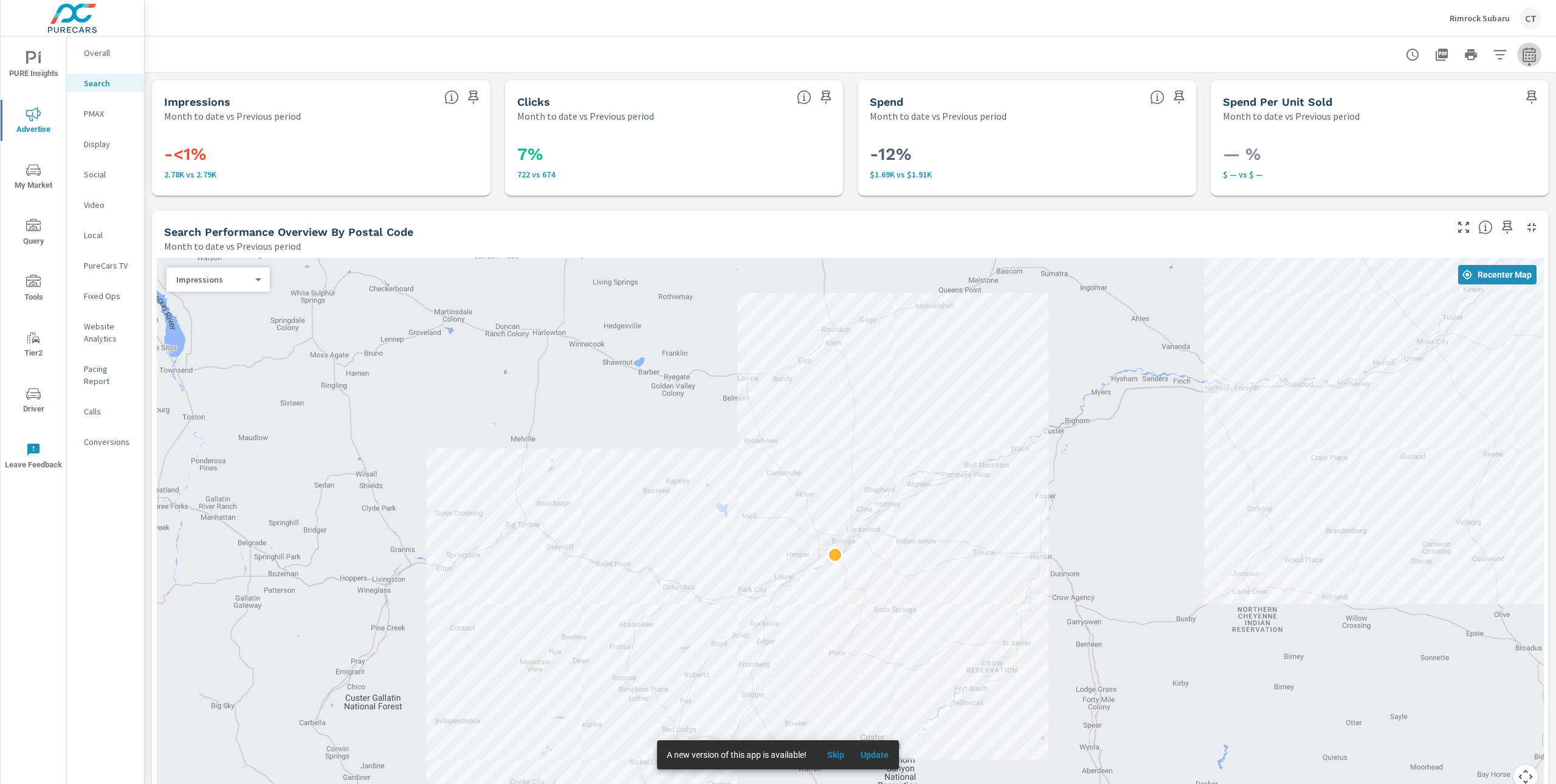
click at [1523, 51] on icon "button" at bounding box center [1529, 54] width 13 height 14
select select "Month to date"
select select "Previous period"
click at [1430, 109] on select "Custom Yesterday Last week Last 7 days Last 14 days Last 30 days Last 45 days L…" at bounding box center [1420, 105] width 121 height 24
select select "Last 6 months"
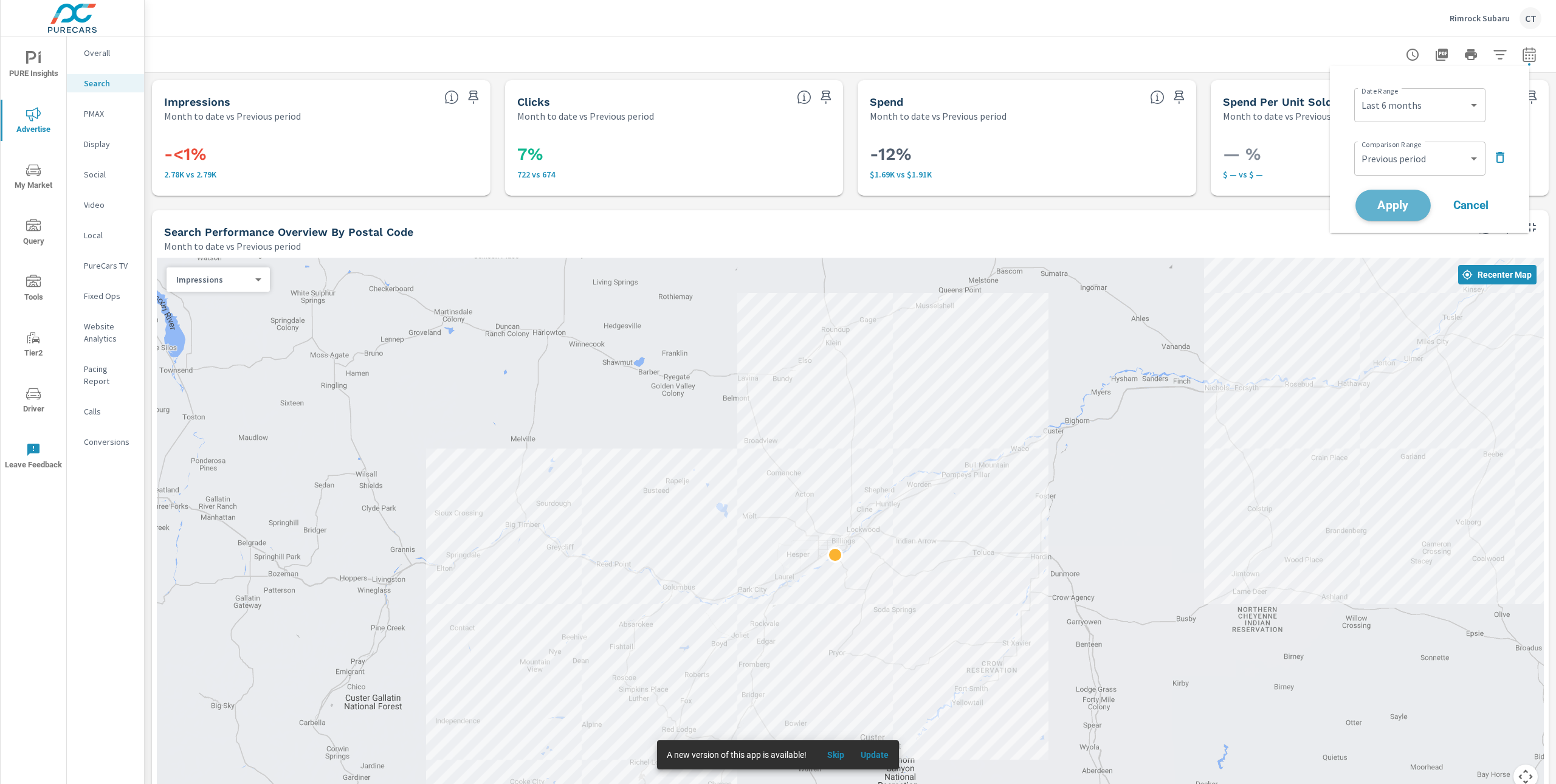
click at [1408, 201] on span "Apply" at bounding box center [1393, 206] width 50 height 11
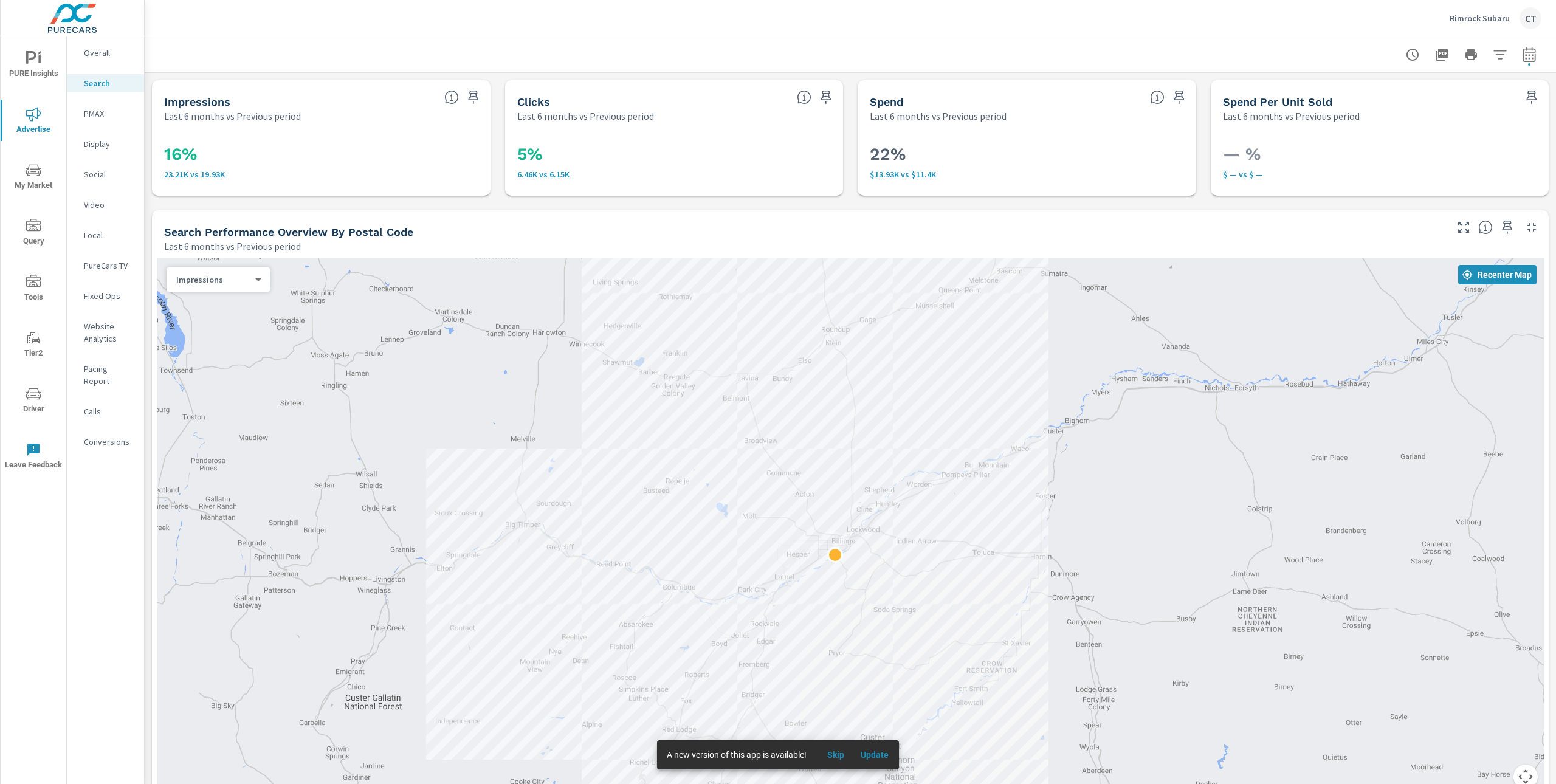
click at [44, 176] on span "My Market" at bounding box center [33, 178] width 58 height 30
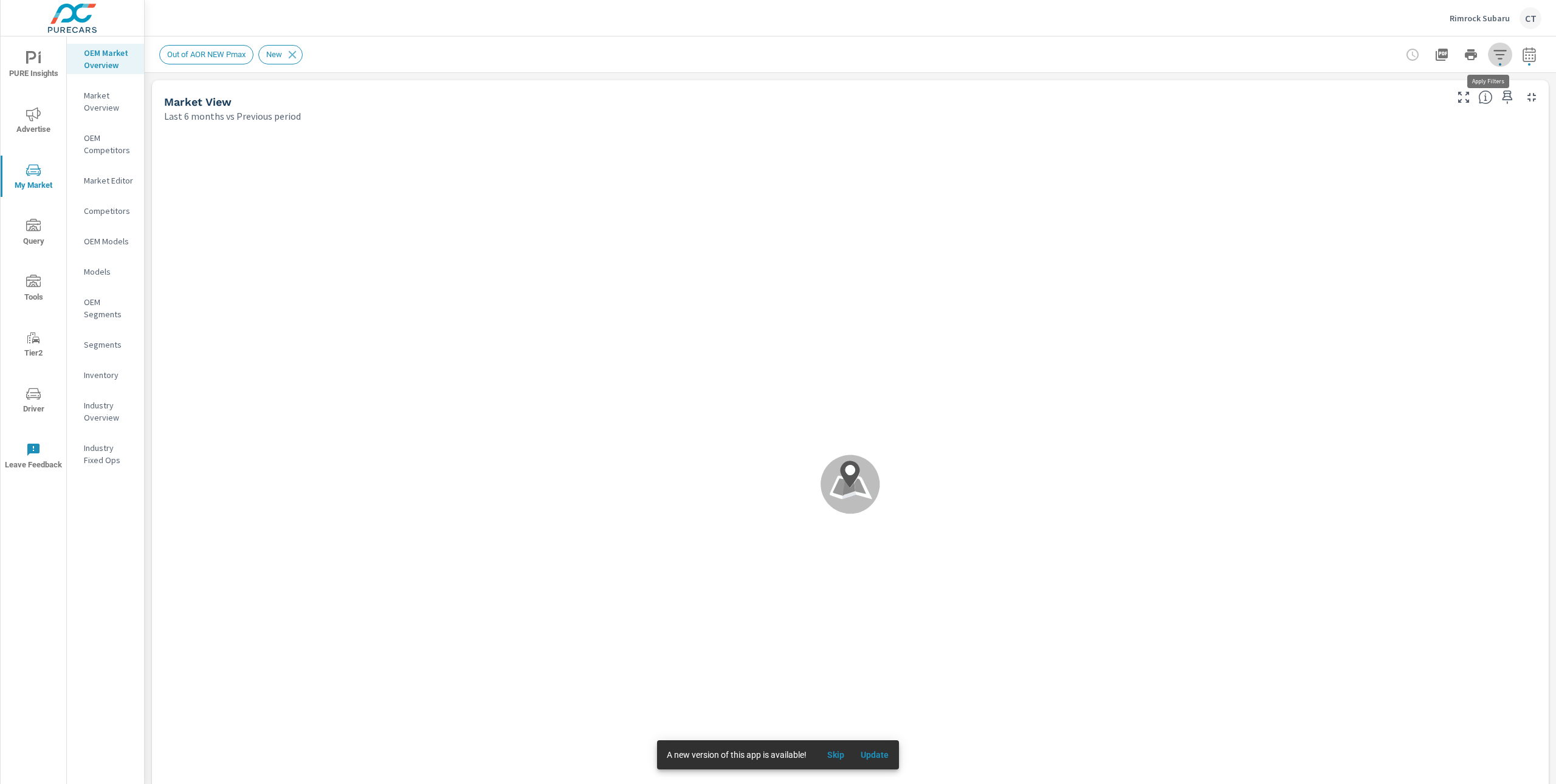
click at [1493, 52] on icon "button" at bounding box center [1500, 55] width 14 height 14
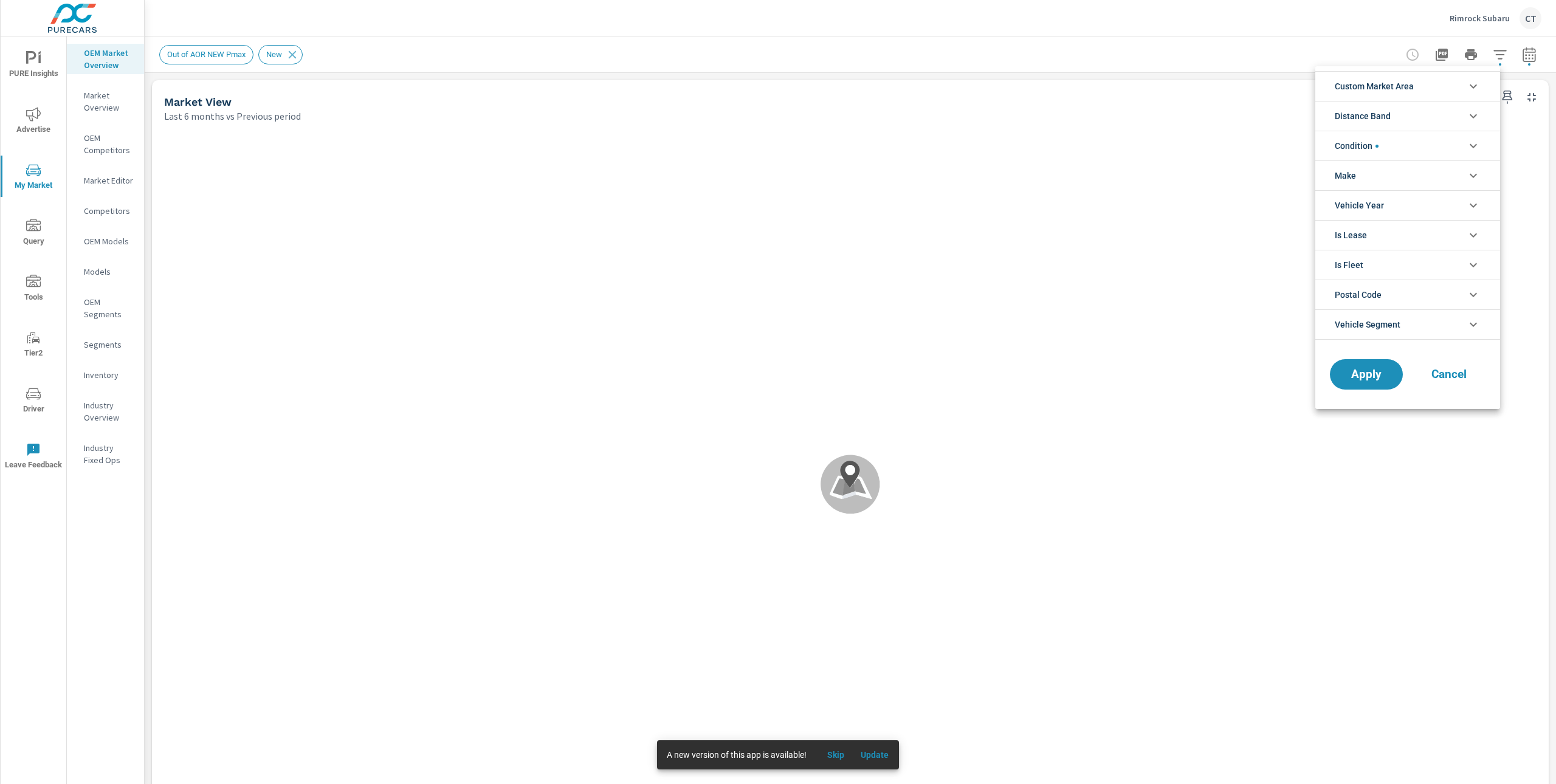
click at [1404, 86] on span "Custom Market Area" at bounding box center [1374, 86] width 79 height 29
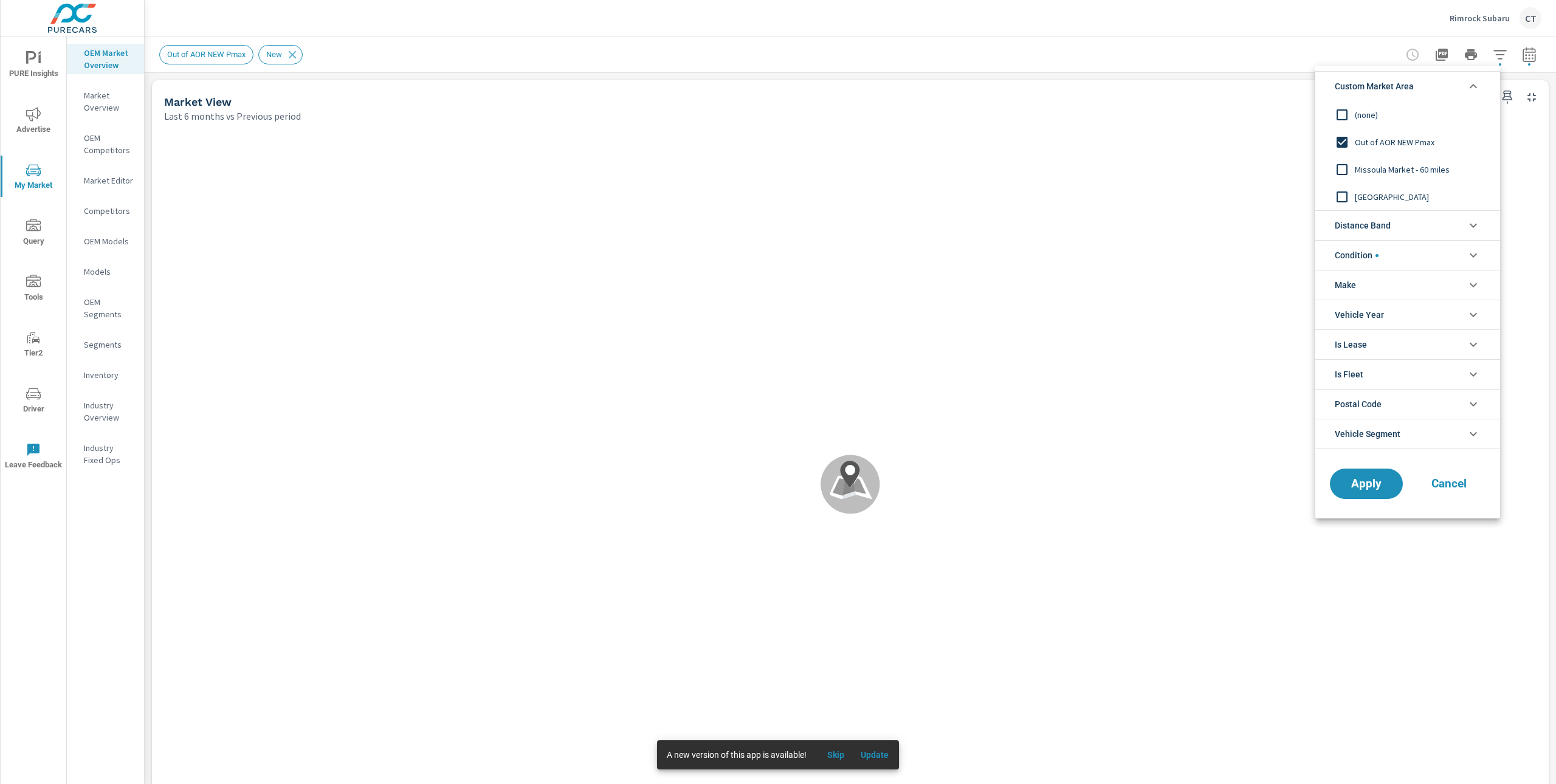
click at [1389, 170] on span "Missoula Market - 60 miles" at bounding box center [1421, 169] width 133 height 14
click at [1373, 486] on span "Apply" at bounding box center [1366, 484] width 50 height 11
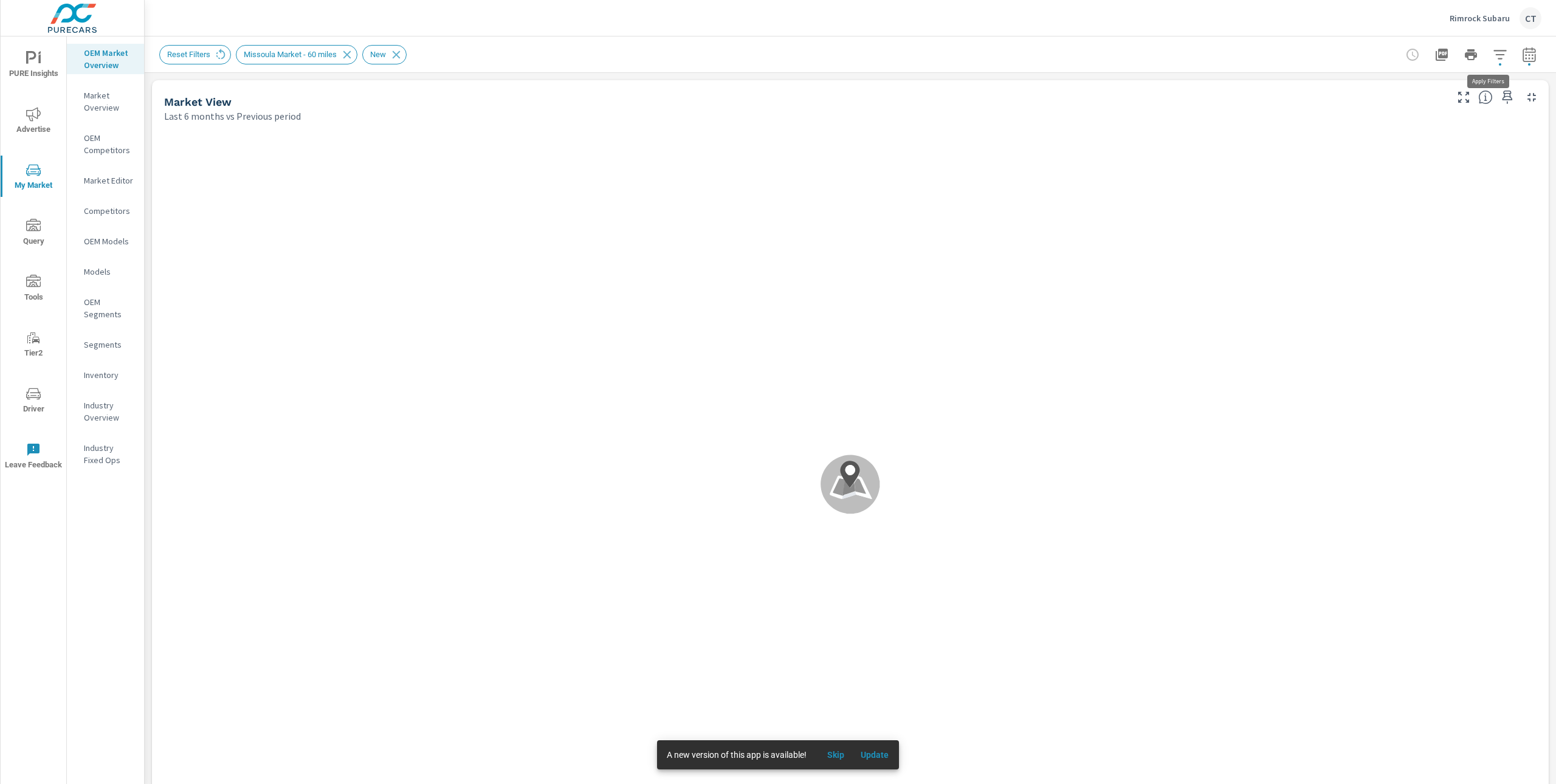
click at [1493, 55] on icon "button" at bounding box center [1500, 55] width 14 height 14
click at [1391, 90] on span "Custom Market Area" at bounding box center [1377, 86] width 85 height 29
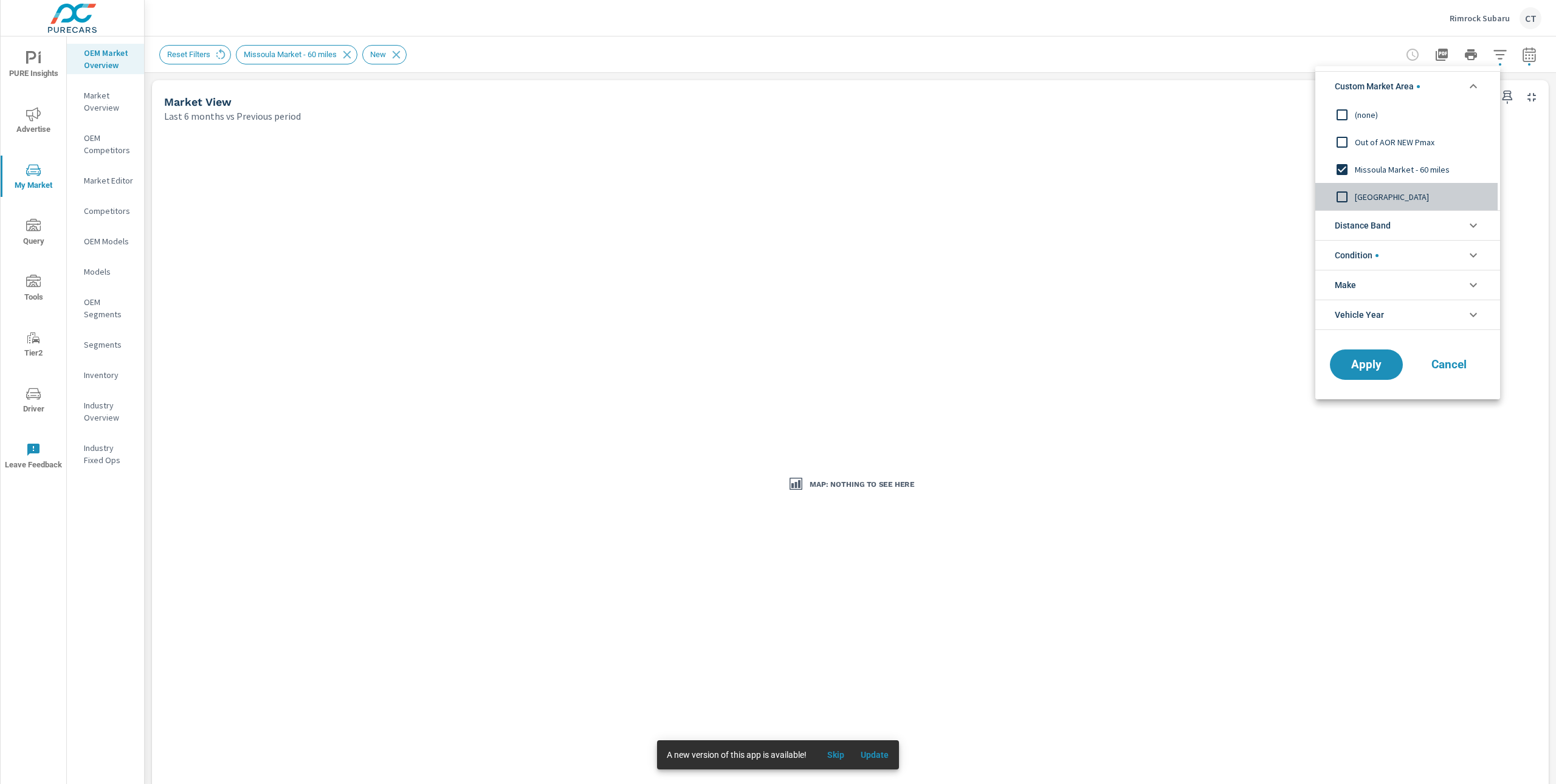
click at [1389, 198] on span "New Market Area" at bounding box center [1421, 197] width 133 height 14
click at [1364, 369] on span "Apply" at bounding box center [1366, 365] width 50 height 11
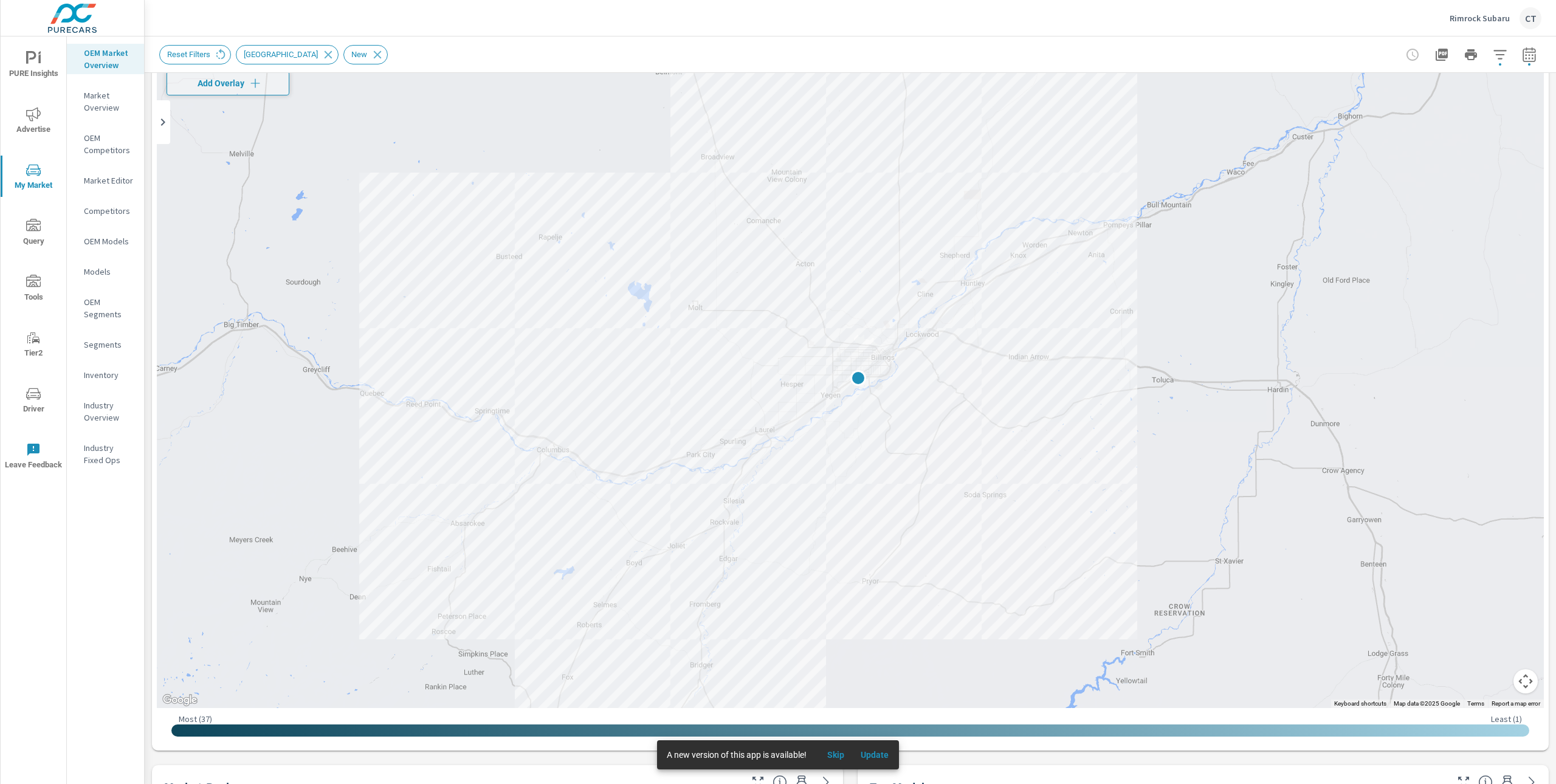
scroll to position [95, 0]
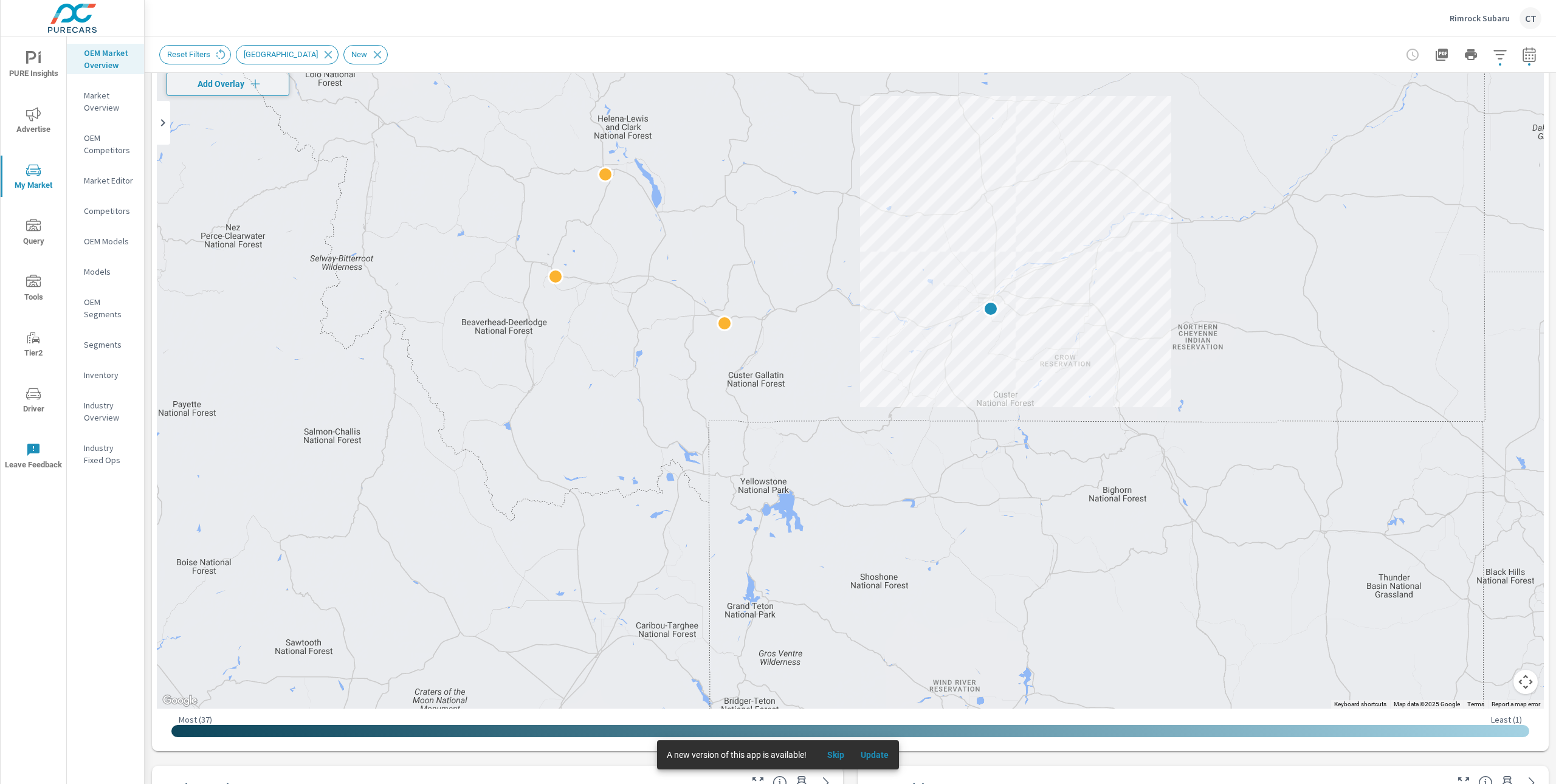
drag, startPoint x: 1311, startPoint y: 354, endPoint x: 1097, endPoint y: 316, distance: 217.3
click at [1097, 316] on div at bounding box center [850, 371] width 1387 height 676
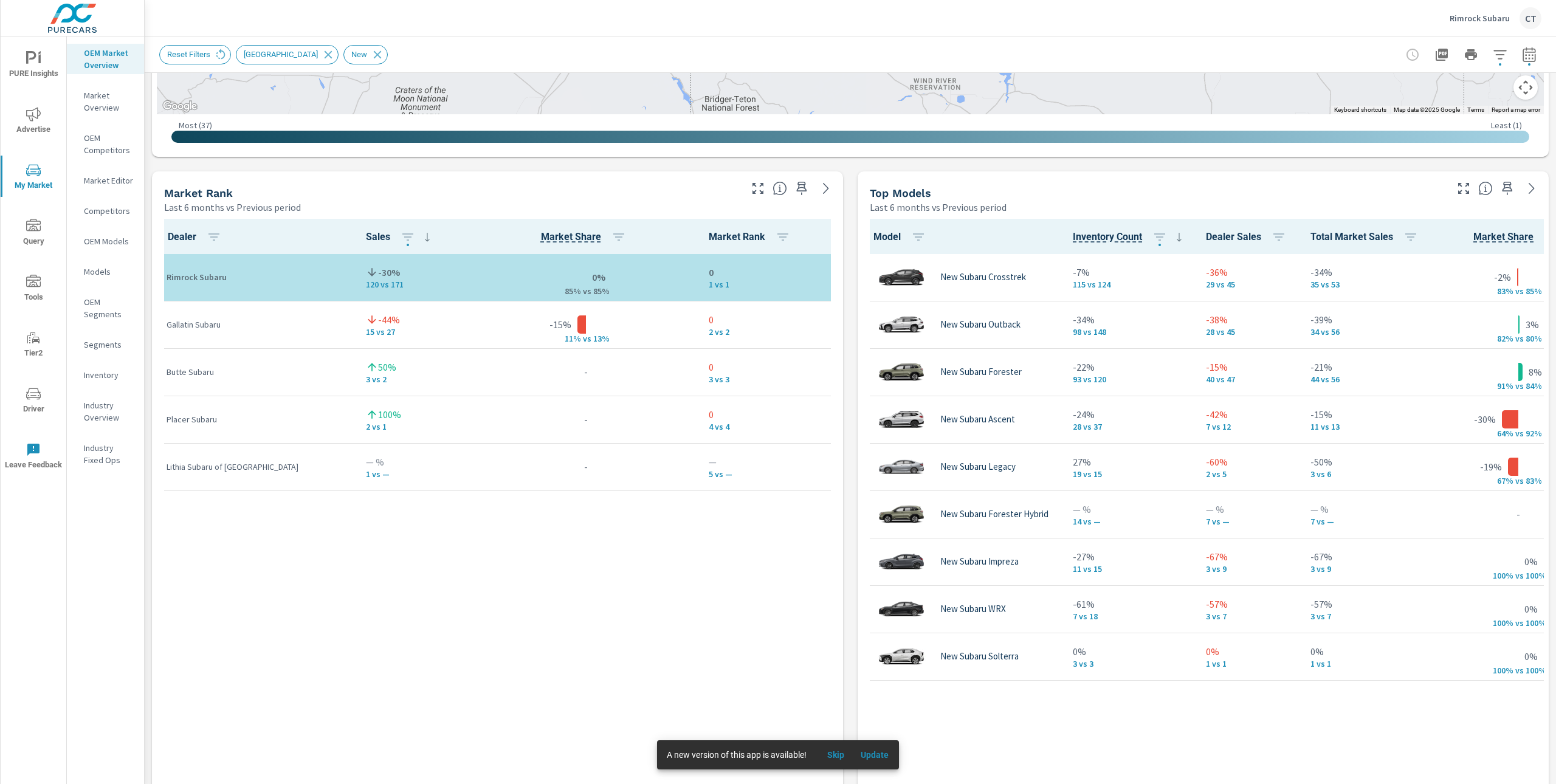
scroll to position [747, 0]
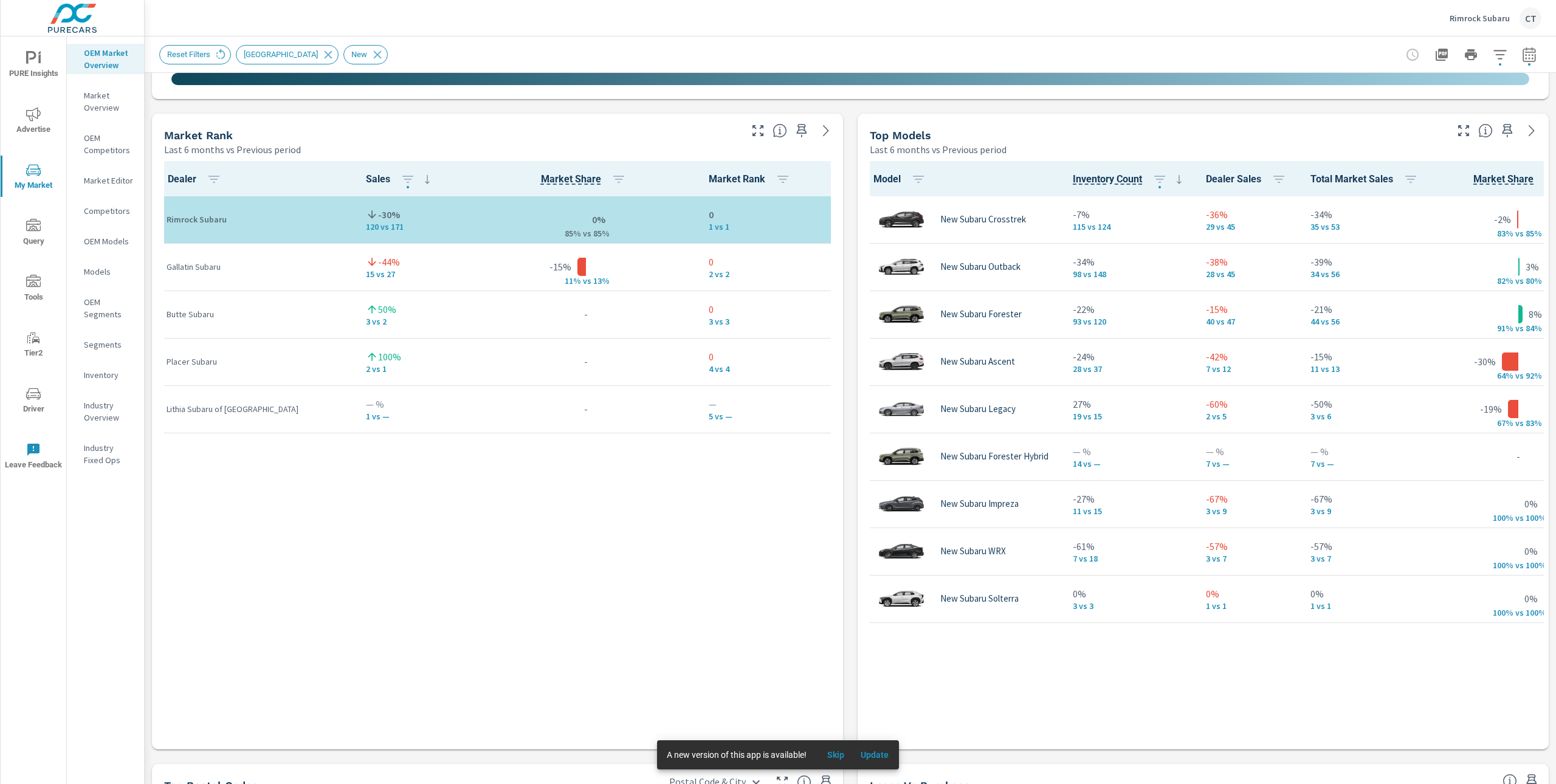
drag, startPoint x: 590, startPoint y: 237, endPoint x: 538, endPoint y: 232, distance: 52.2
click at [538, 232] on div "0% 85% v s 85%" at bounding box center [586, 219] width 207 height 37
drag, startPoint x: 534, startPoint y: 228, endPoint x: 607, endPoint y: 231, distance: 73.1
click at [607, 231] on div "0% 85% v s 85%" at bounding box center [586, 219] width 207 height 37
click at [1493, 56] on icon "button" at bounding box center [1500, 55] width 14 height 14
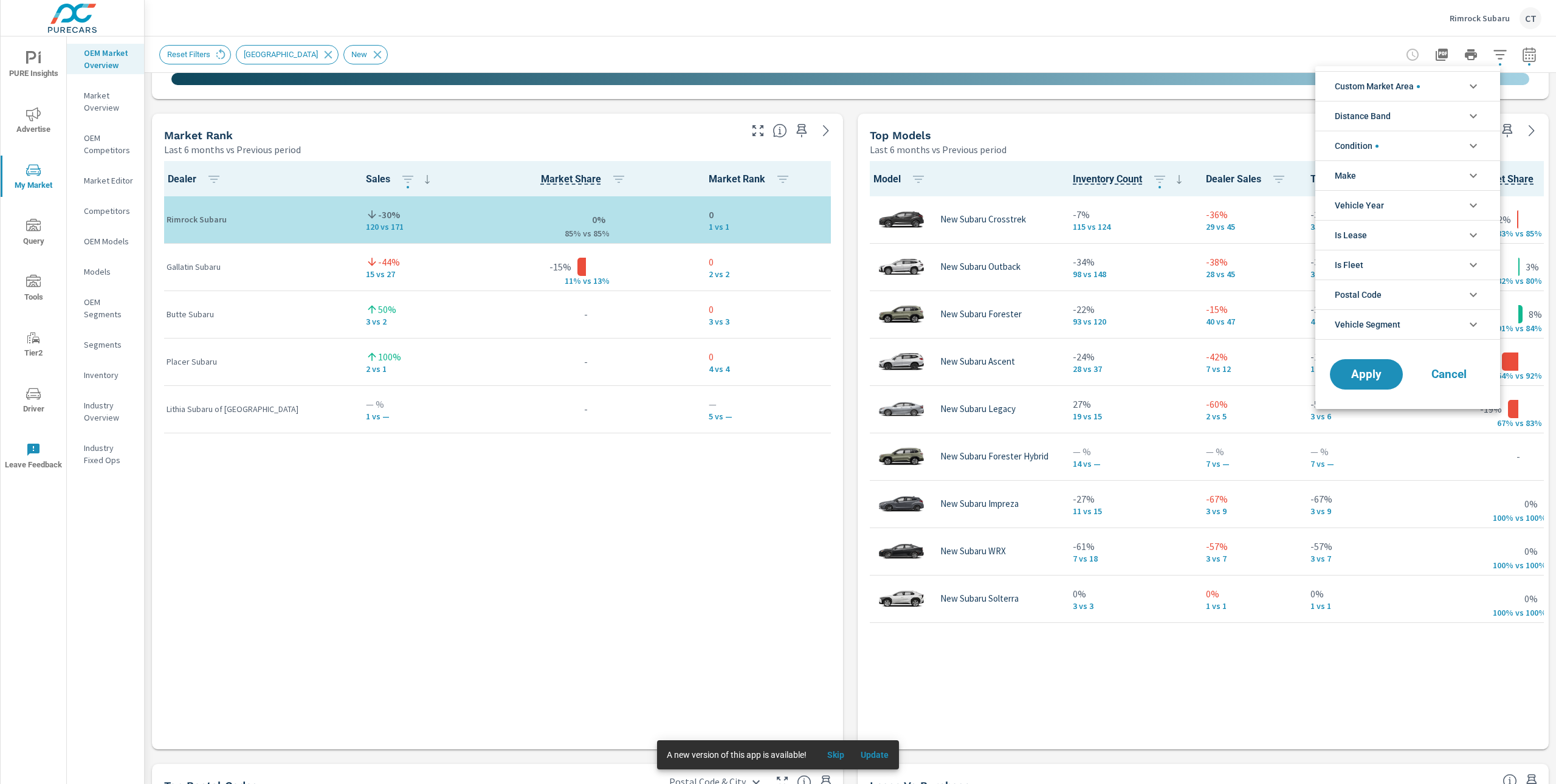
click at [1391, 88] on span "Custom Market Area" at bounding box center [1377, 86] width 85 height 29
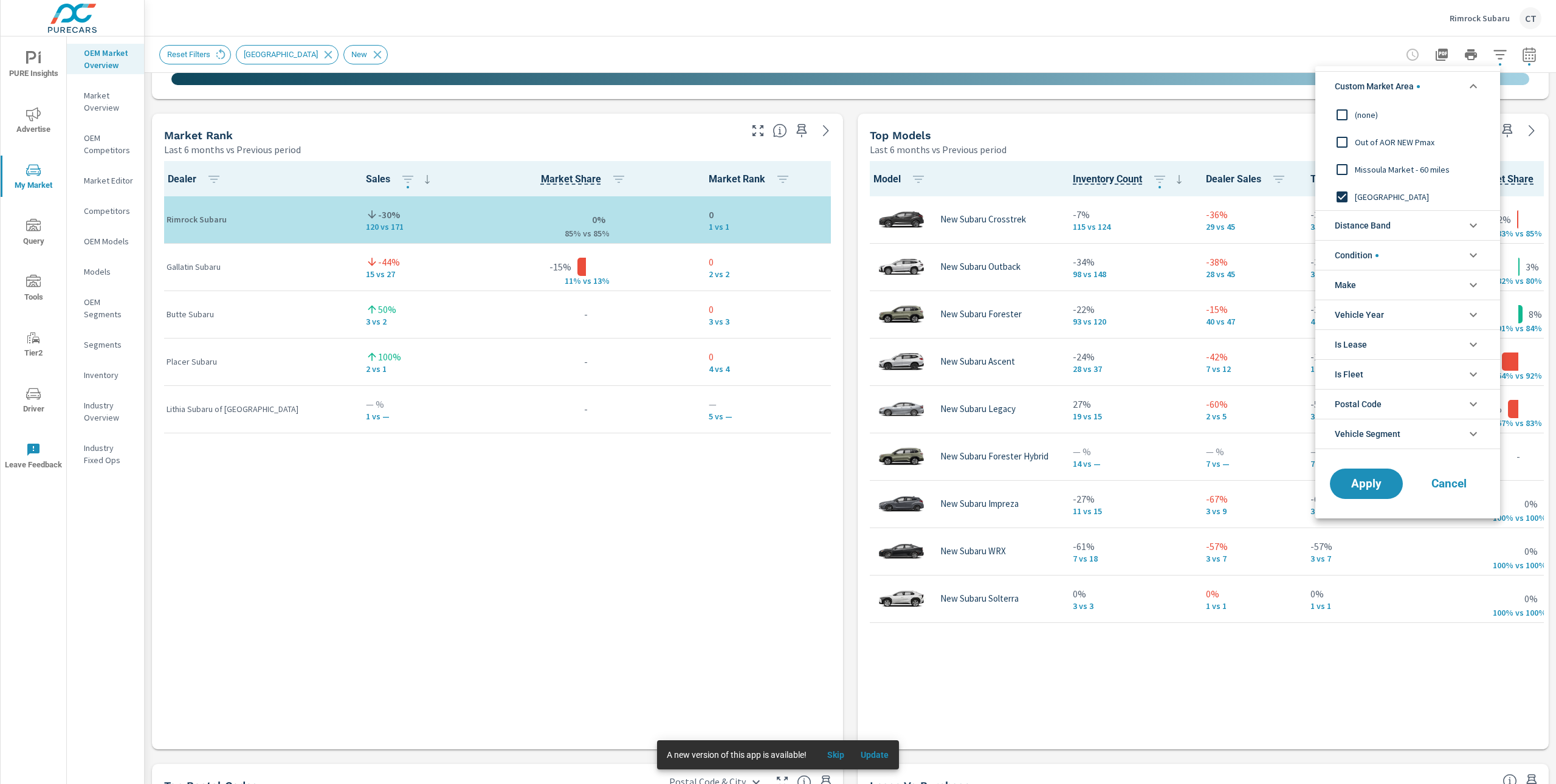
click at [1399, 141] on span "Out of AOR NEW Pmax" at bounding box center [1421, 142] width 133 height 14
click at [1396, 475] on button "Apply" at bounding box center [1367, 483] width 75 height 32
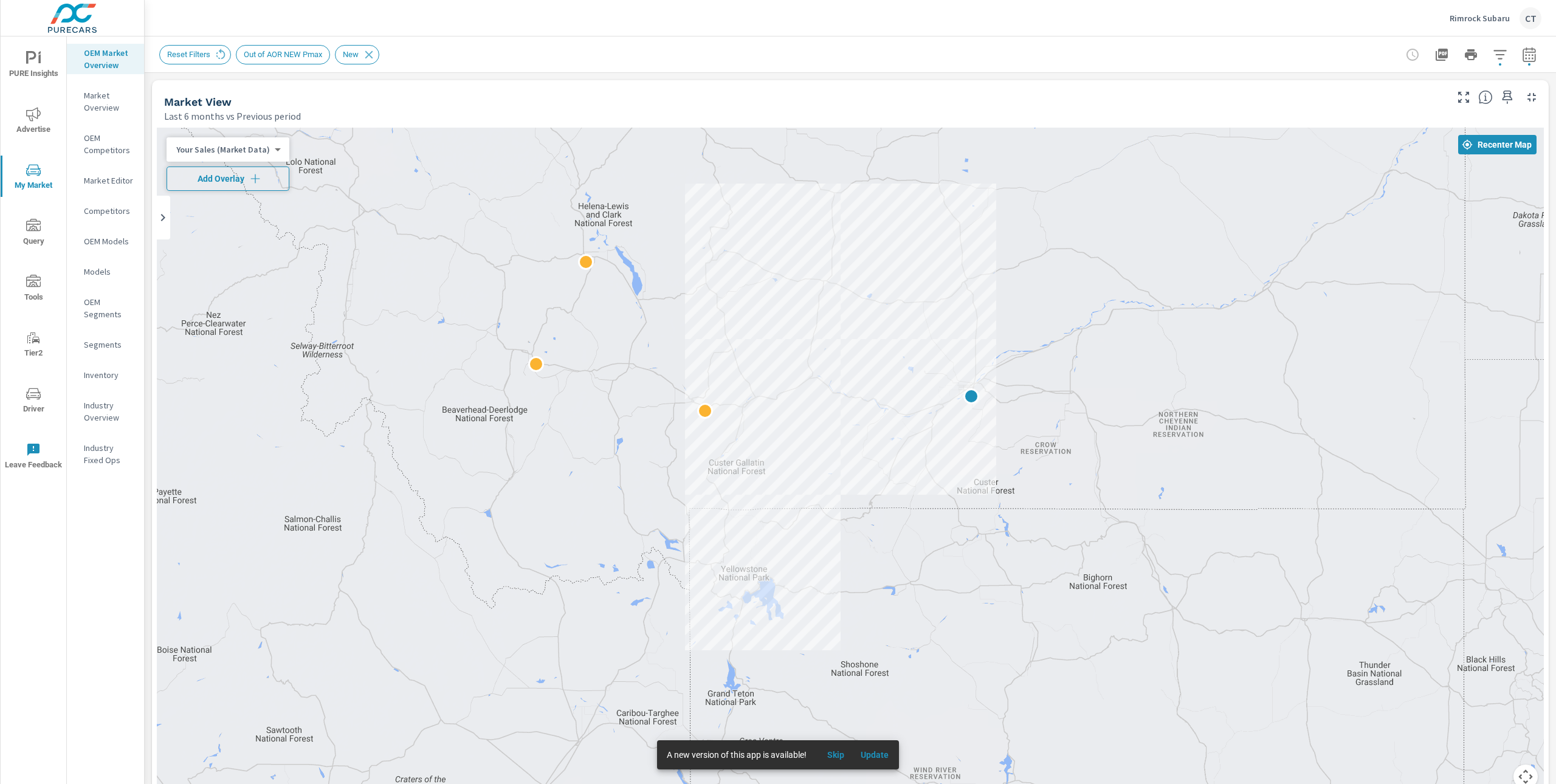
click at [249, 169] on button "Add Overlay" at bounding box center [228, 179] width 123 height 24
click at [236, 147] on body "PURE Insights Advertise My Market Query Tools Tier2 Driver Leave Feedback OEM M…" at bounding box center [778, 392] width 1556 height 784
click at [258, 190] on li "Total Market Sales" at bounding box center [225, 188] width 118 height 19
